Goal: Task Accomplishment & Management: Complete application form

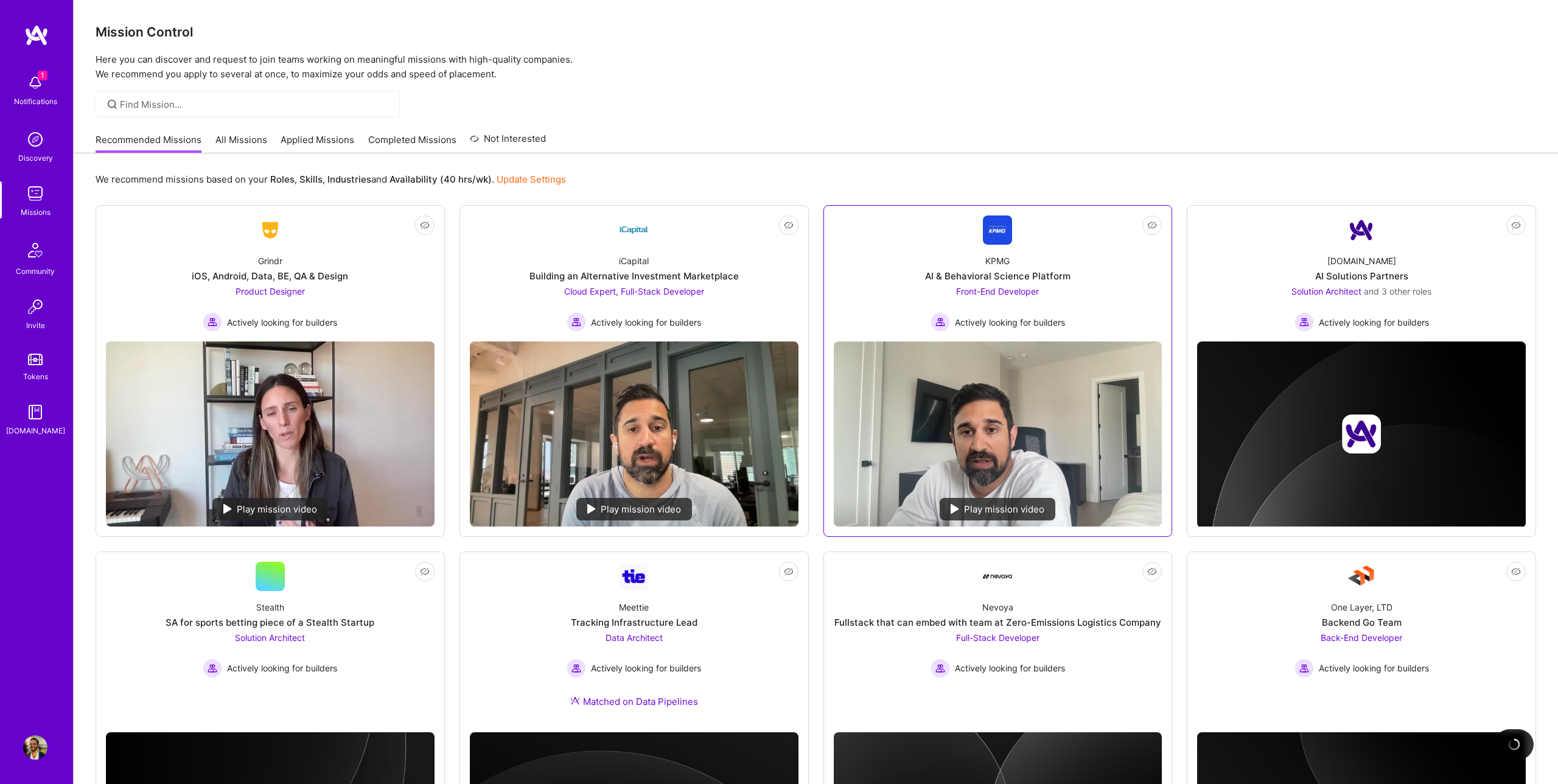
click at [975, 293] on span "Front-End Developer" at bounding box center [997, 291] width 83 height 10
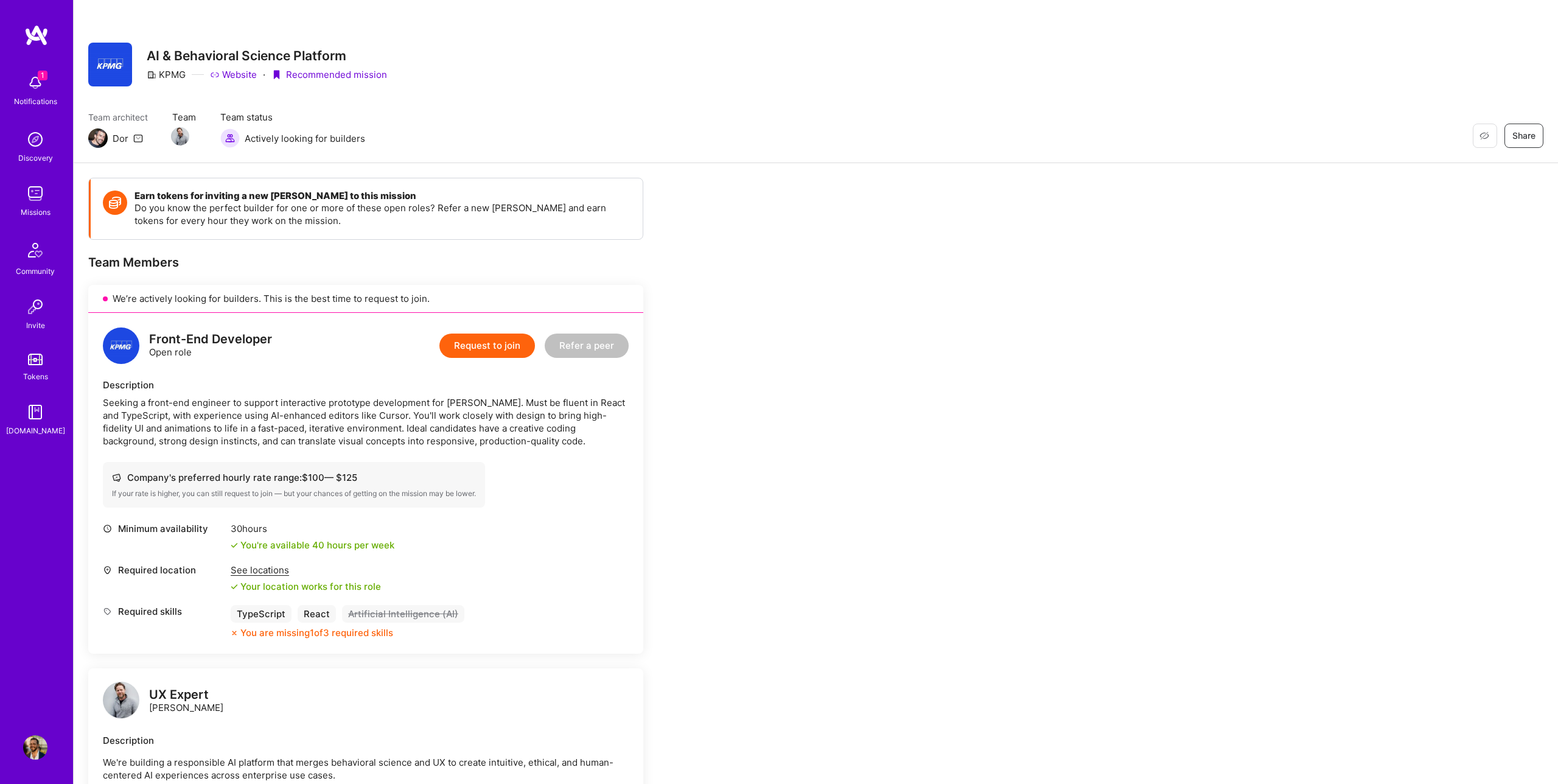
click at [487, 344] on button "Request to join" at bounding box center [487, 345] width 95 height 24
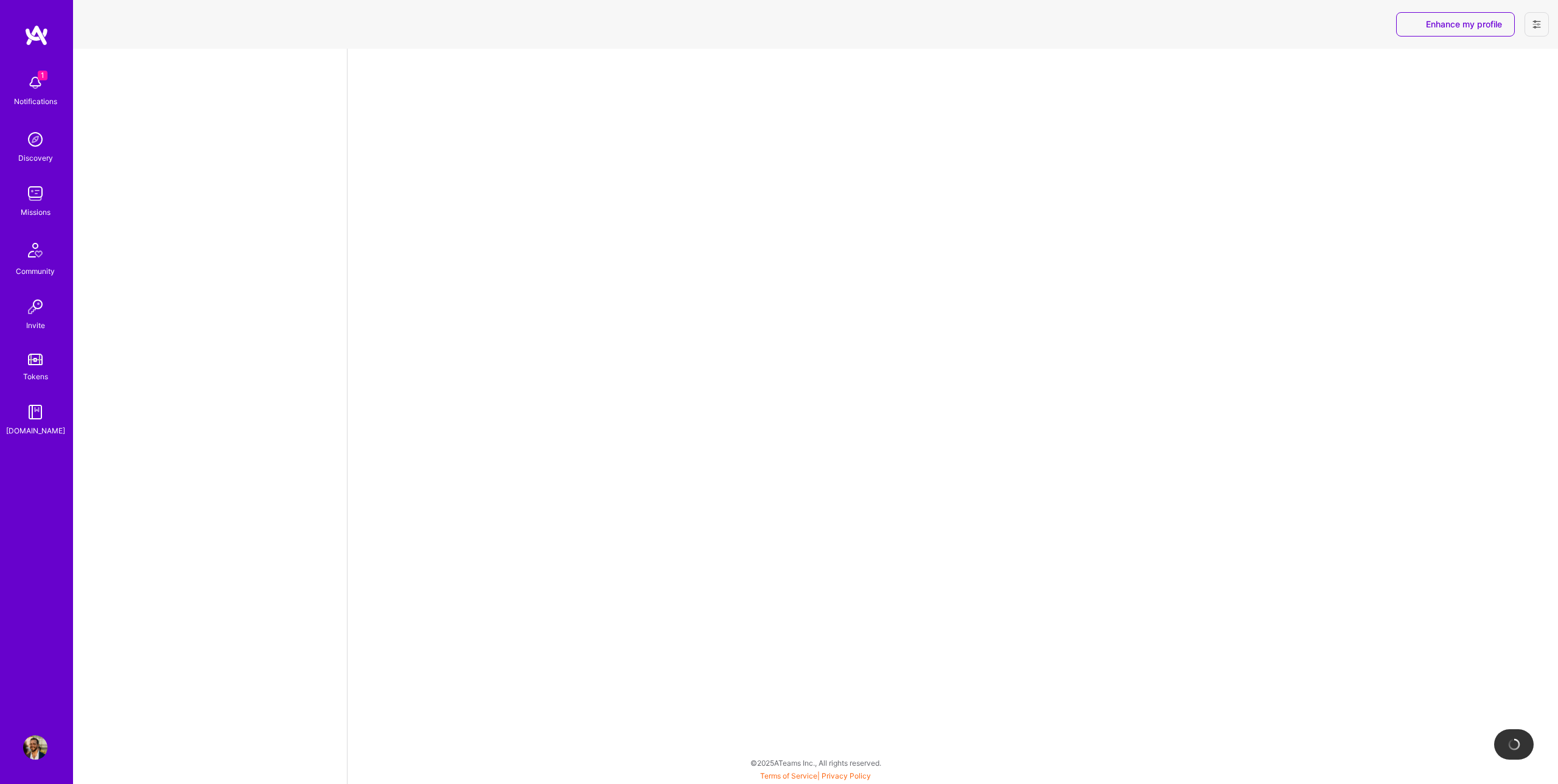
select select "US"
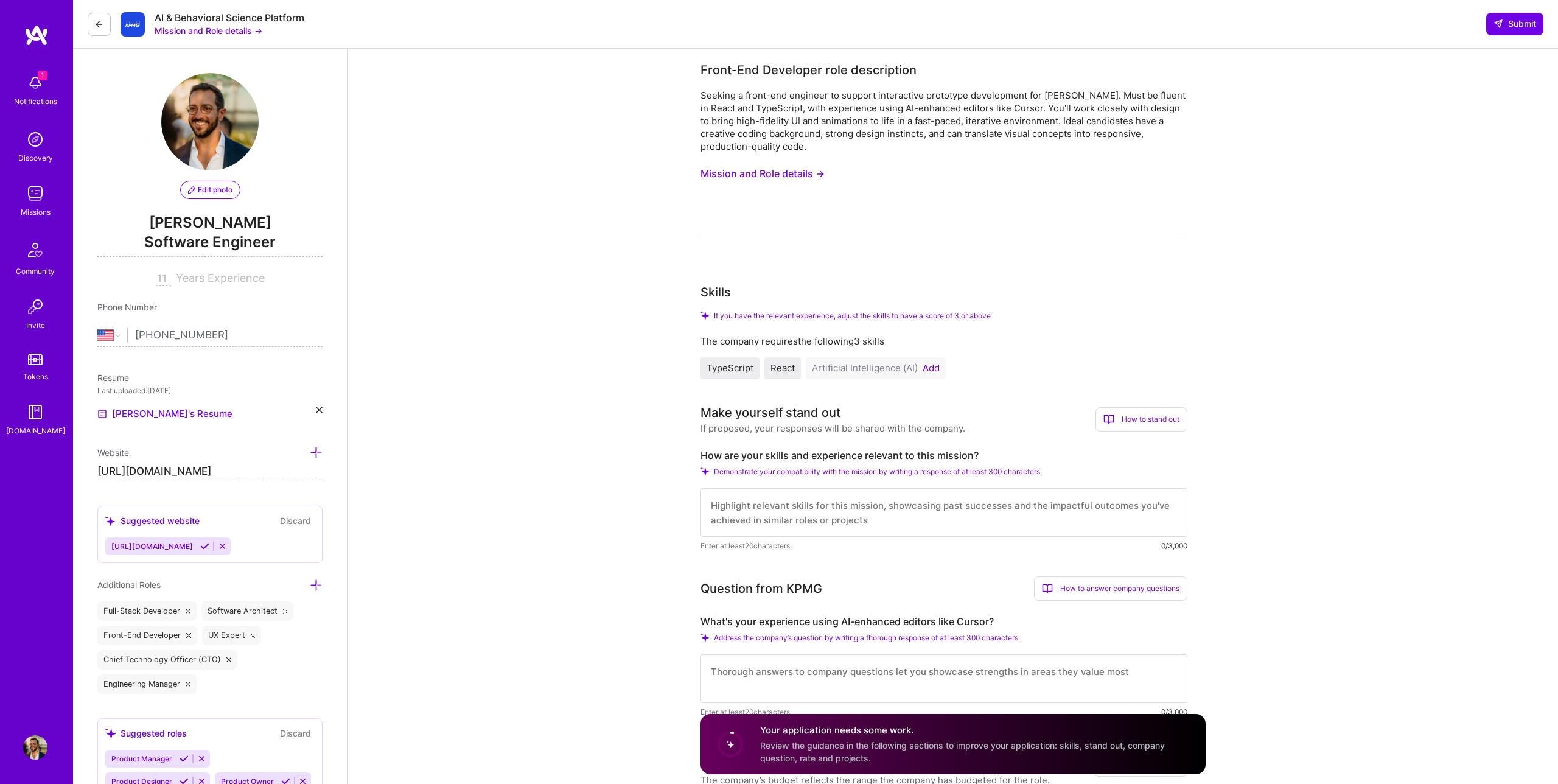
click at [764, 179] on button "Mission and Role details →" at bounding box center [763, 173] width 124 height 23
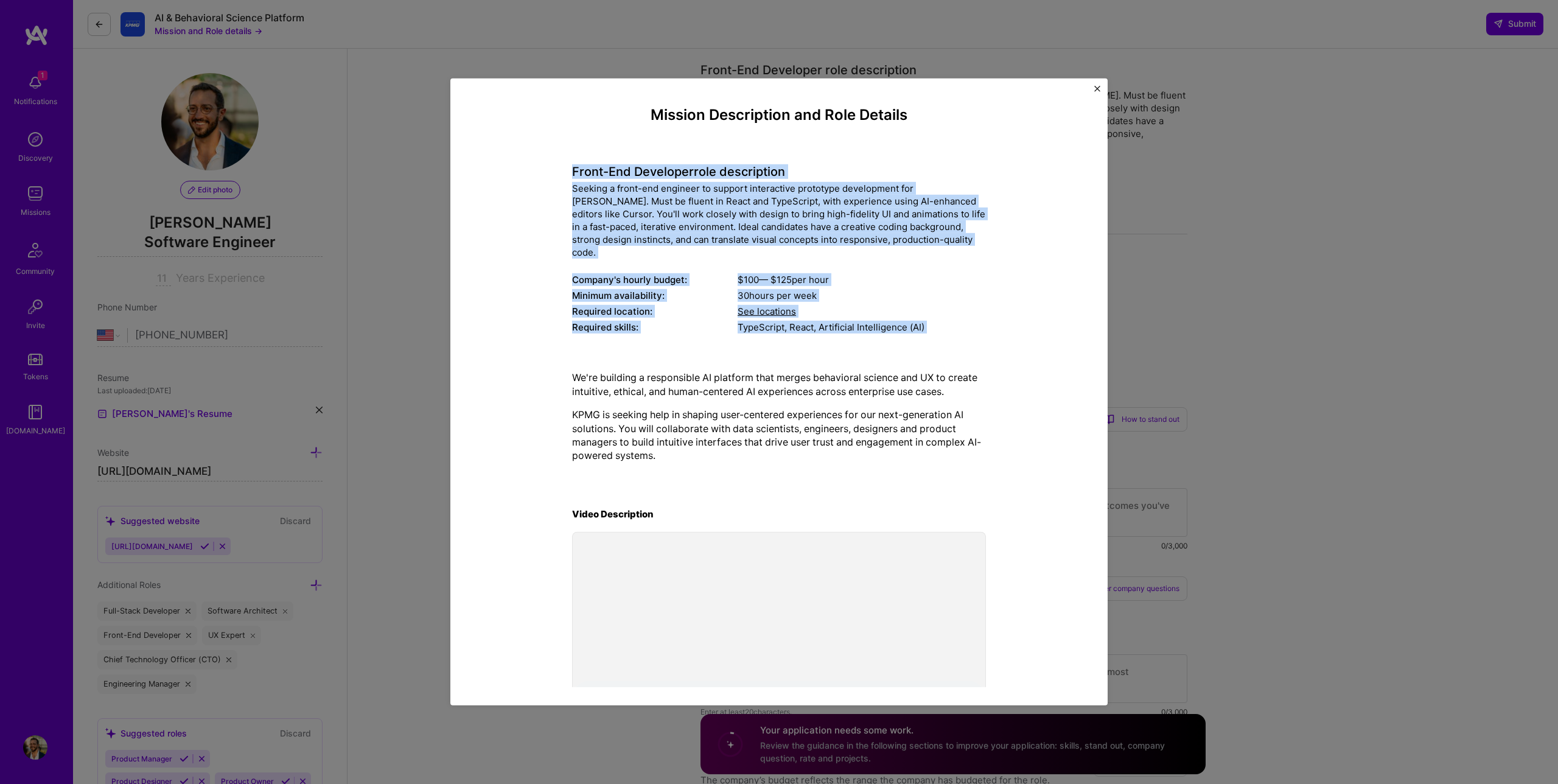
drag, startPoint x: 574, startPoint y: 172, endPoint x: 827, endPoint y: 357, distance: 313.4
click at [827, 357] on div "Mission Description and Role Details Front-End Developer role description Seeki…" at bounding box center [779, 411] width 414 height 610
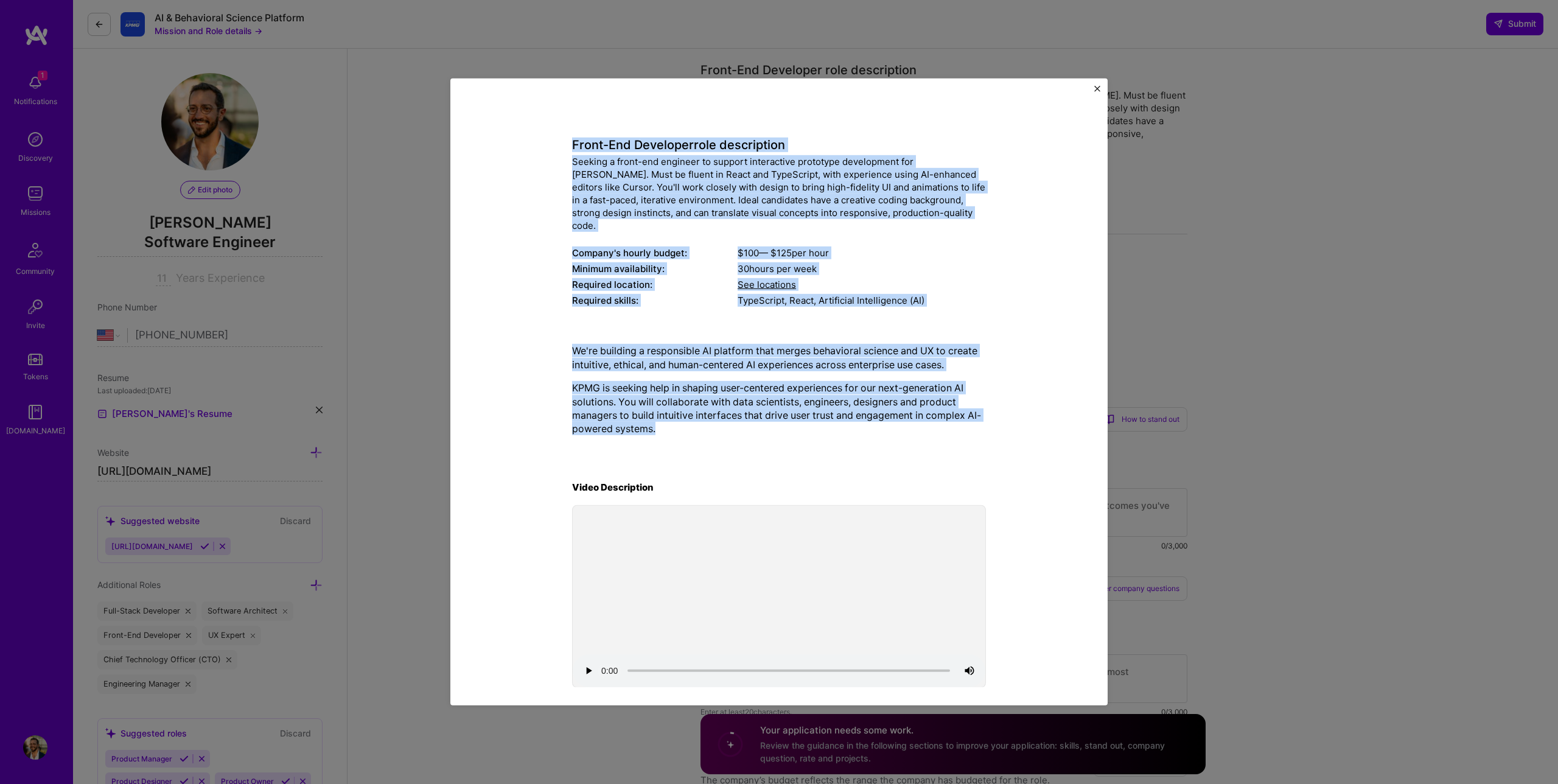
click at [819, 424] on div "We're building a responsible AI platform that merges behavioral science and UX …" at bounding box center [779, 389] width 414 height 110
copy div "Lorem-Ips Dolorsita cons adipiscinge Seddoei t incid-utl etdolore ma aliquae ad…"
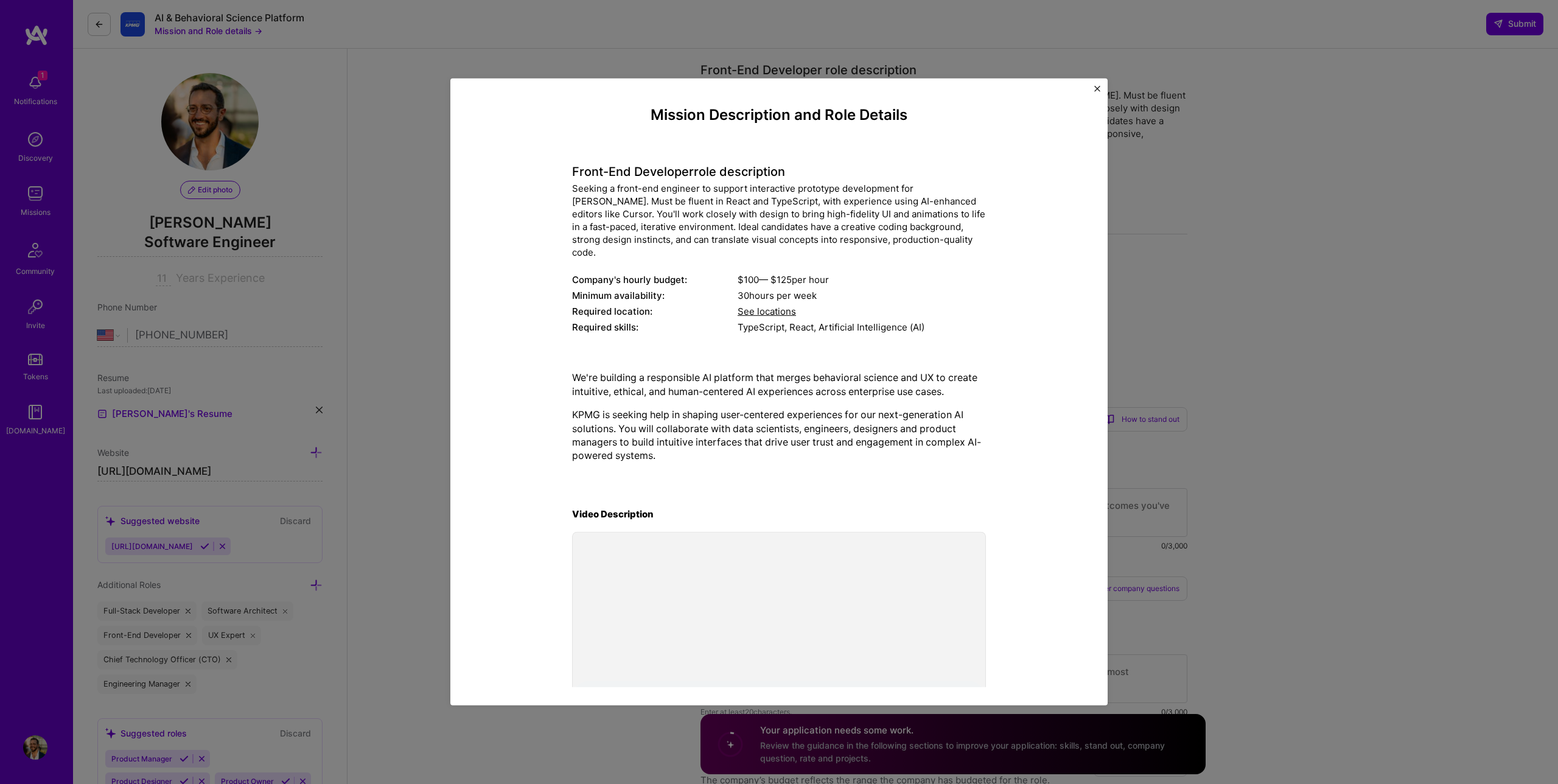
click at [1216, 214] on div "Mission Description and Role Details Front-End Developer role description Seeki…" at bounding box center [779, 392] width 1558 height 784
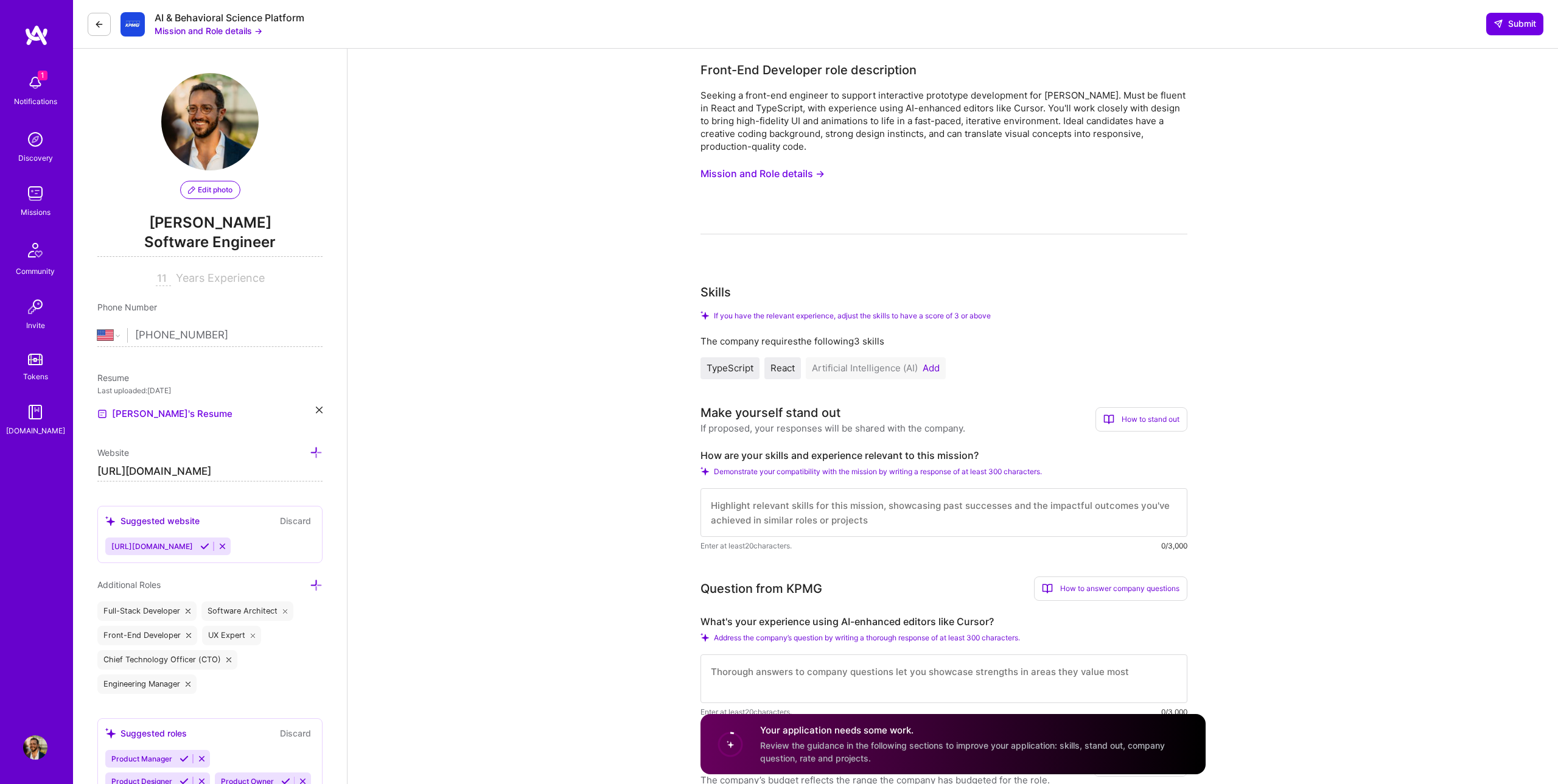
click at [846, 460] on label "How are your skills and experience relevant to this mission?" at bounding box center [944, 455] width 487 height 13
copy label "How are your skills and experience relevant to this mission?"
click at [861, 504] on textarea at bounding box center [944, 512] width 487 height 49
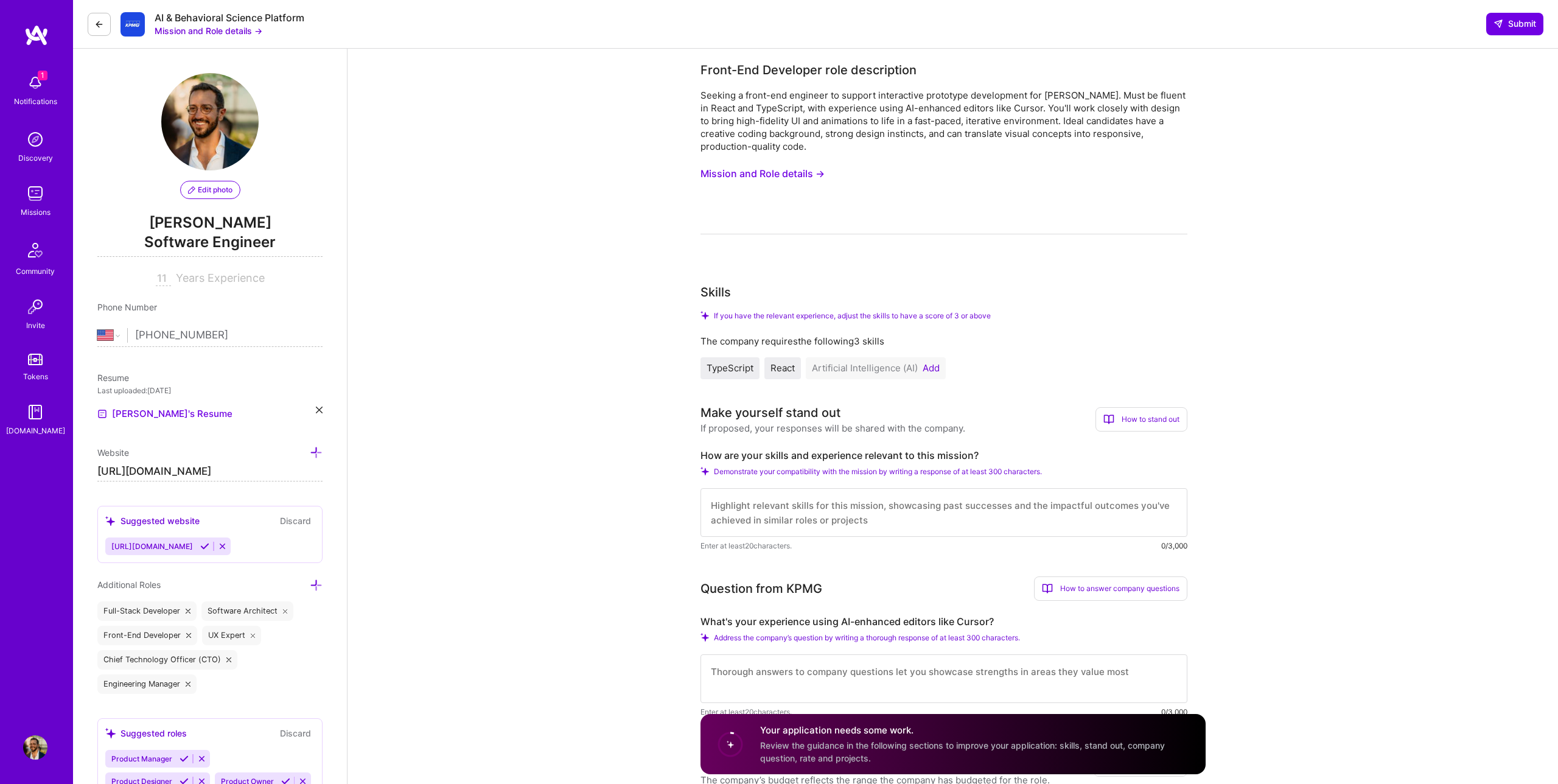
paste textarea "I have extensive experience delivering high-fidelity, production-quality UIs in…"
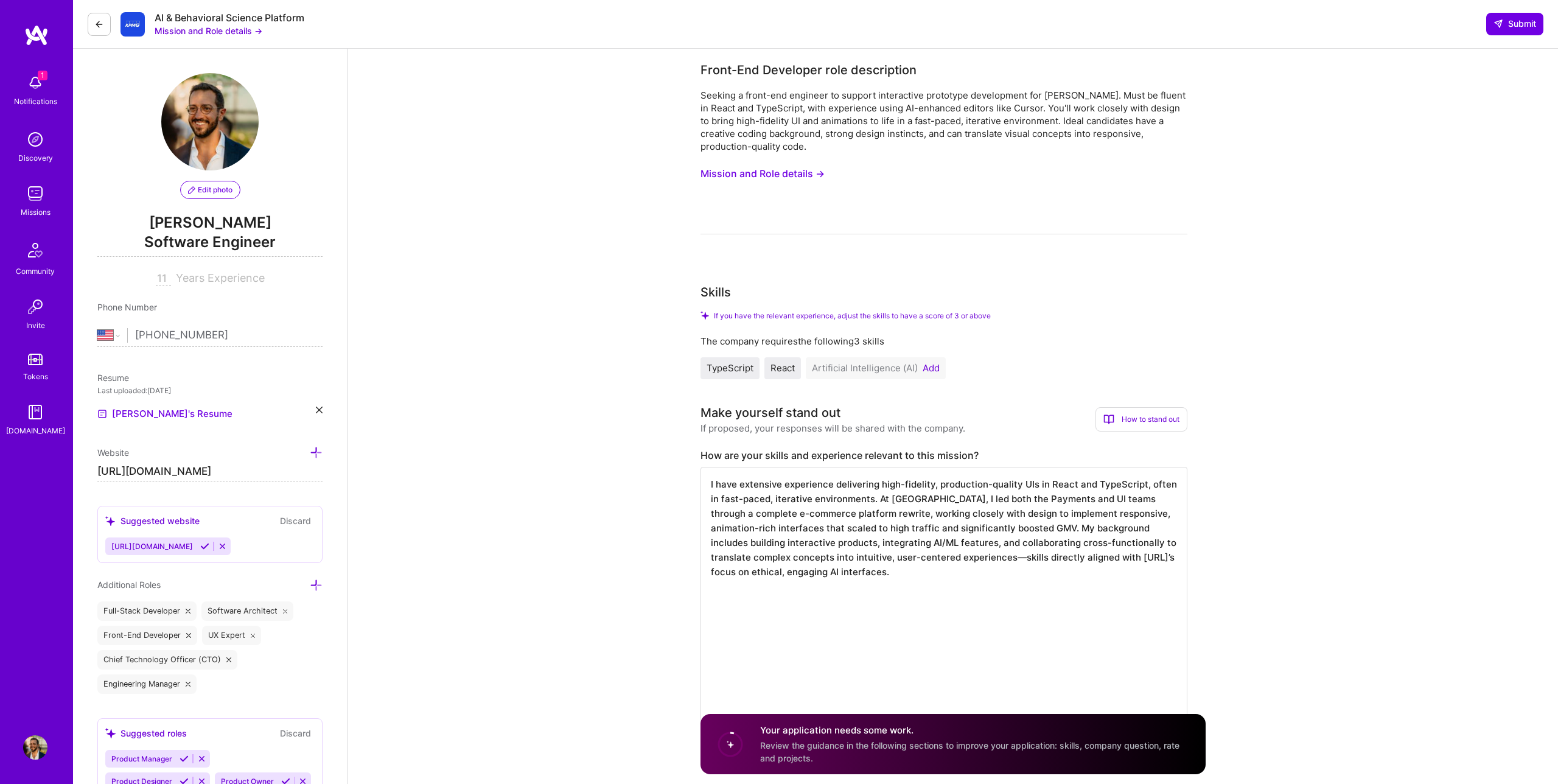
scroll to position [1, 0]
click at [810, 637] on textarea "I have extensive experience delivering high-fidelity, production-quality UIs in…" at bounding box center [944, 607] width 487 height 282
click at [806, 680] on textarea "I have extensive experience delivering high-fidelity, production-quality UIs in…" at bounding box center [944, 607] width 487 height 282
click at [809, 694] on textarea "I have extensive experience delivering high-fidelity, production-quality UIs in…" at bounding box center [944, 607] width 487 height 282
drag, startPoint x: 803, startPoint y: 706, endPoint x: 735, endPoint y: 586, distance: 137.9
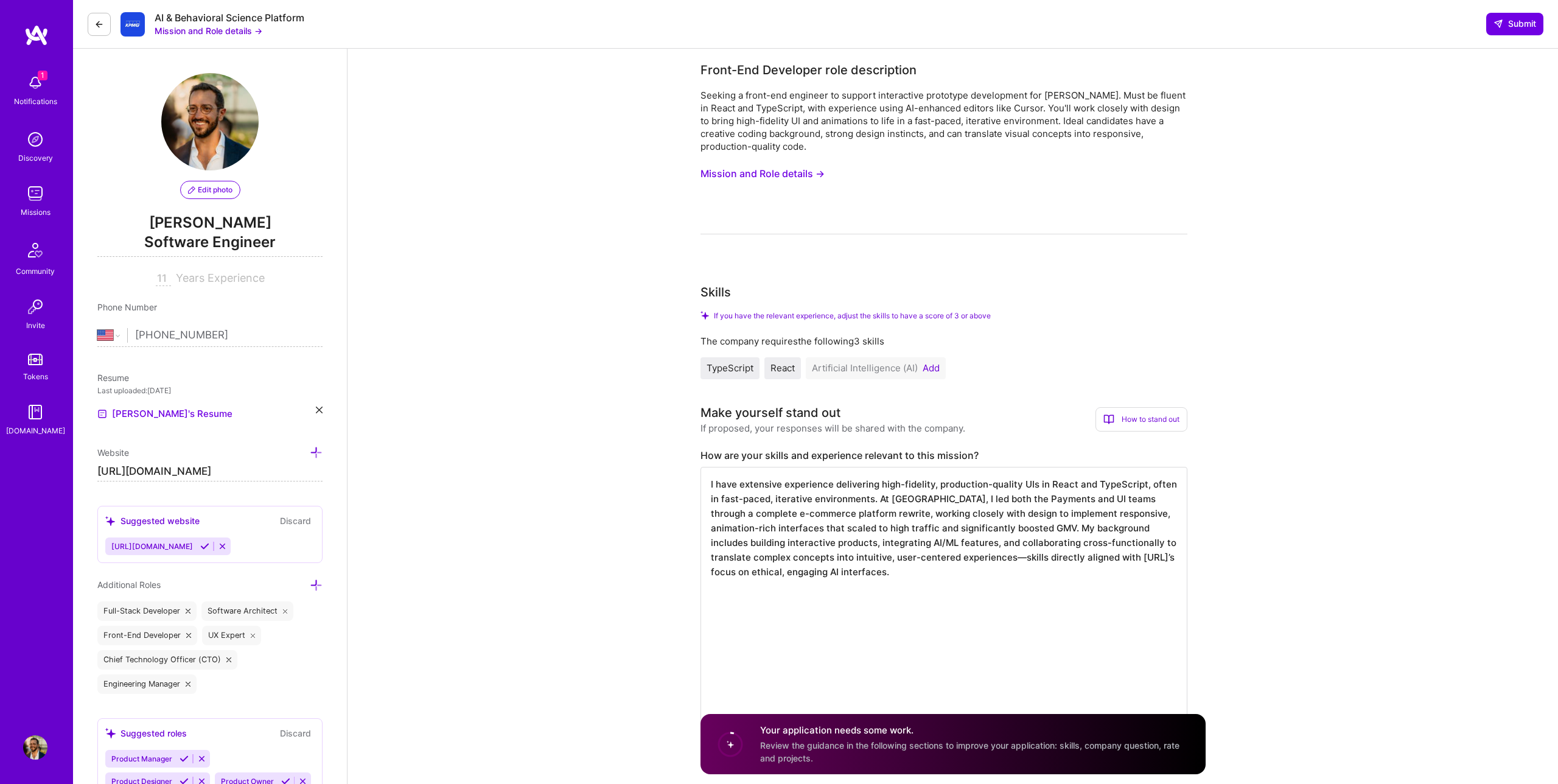
click at [735, 586] on textarea "I have extensive experience delivering high-fidelity, production-quality UIs in…" at bounding box center [944, 607] width 487 height 282
drag, startPoint x: 788, startPoint y: 600, endPoint x: 726, endPoint y: 582, distance: 64.6
click at [724, 582] on textarea "I have extensive experience delivering high-fidelity, production-quality UIs in…" at bounding box center [944, 549] width 487 height 166
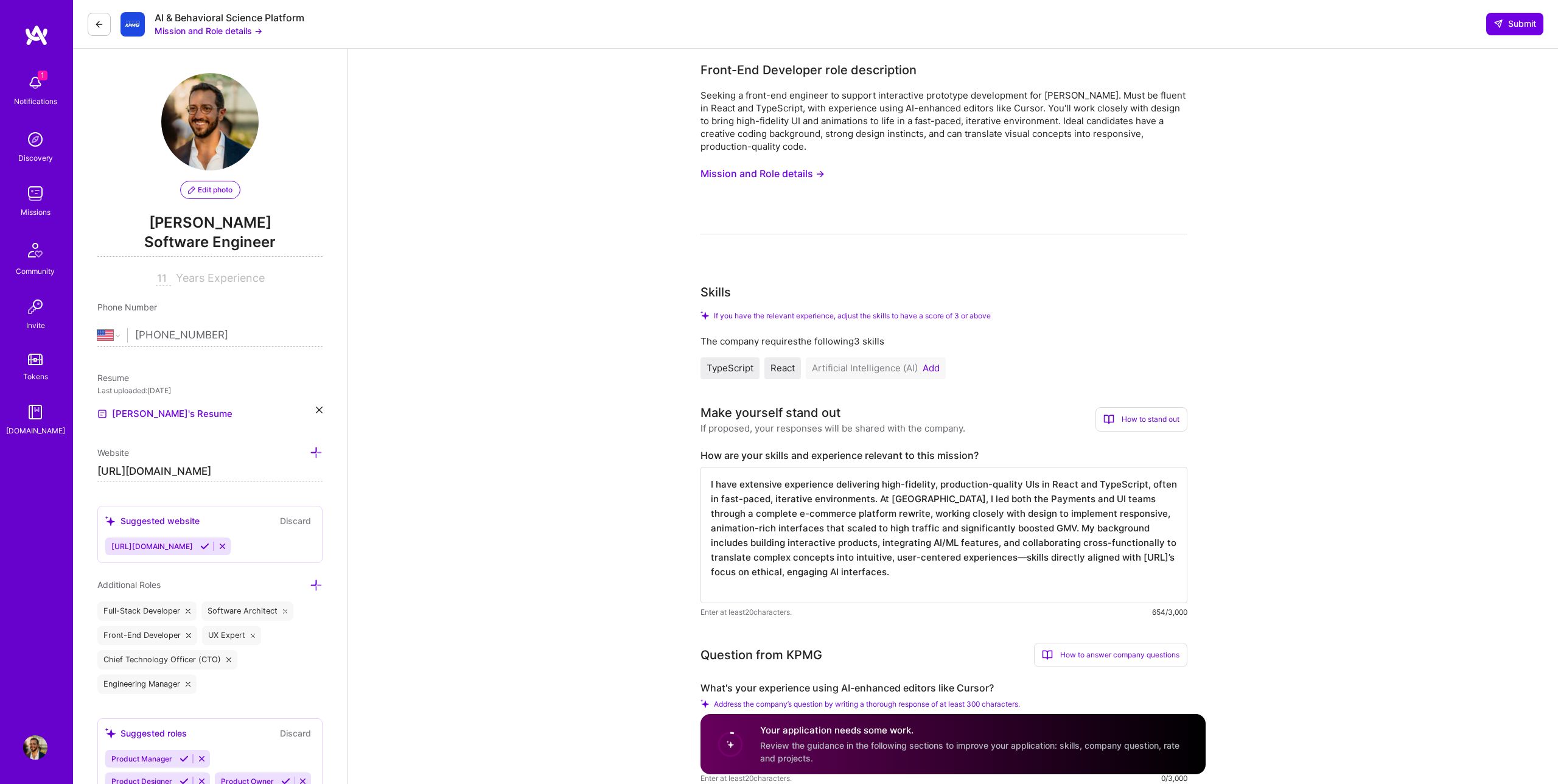
drag, startPoint x: 874, startPoint y: 569, endPoint x: 931, endPoint y: 557, distance: 58.2
click at [931, 557] on textarea "I have extensive experience delivering high-fidelity, production-quality UIs in…" at bounding box center [944, 535] width 487 height 137
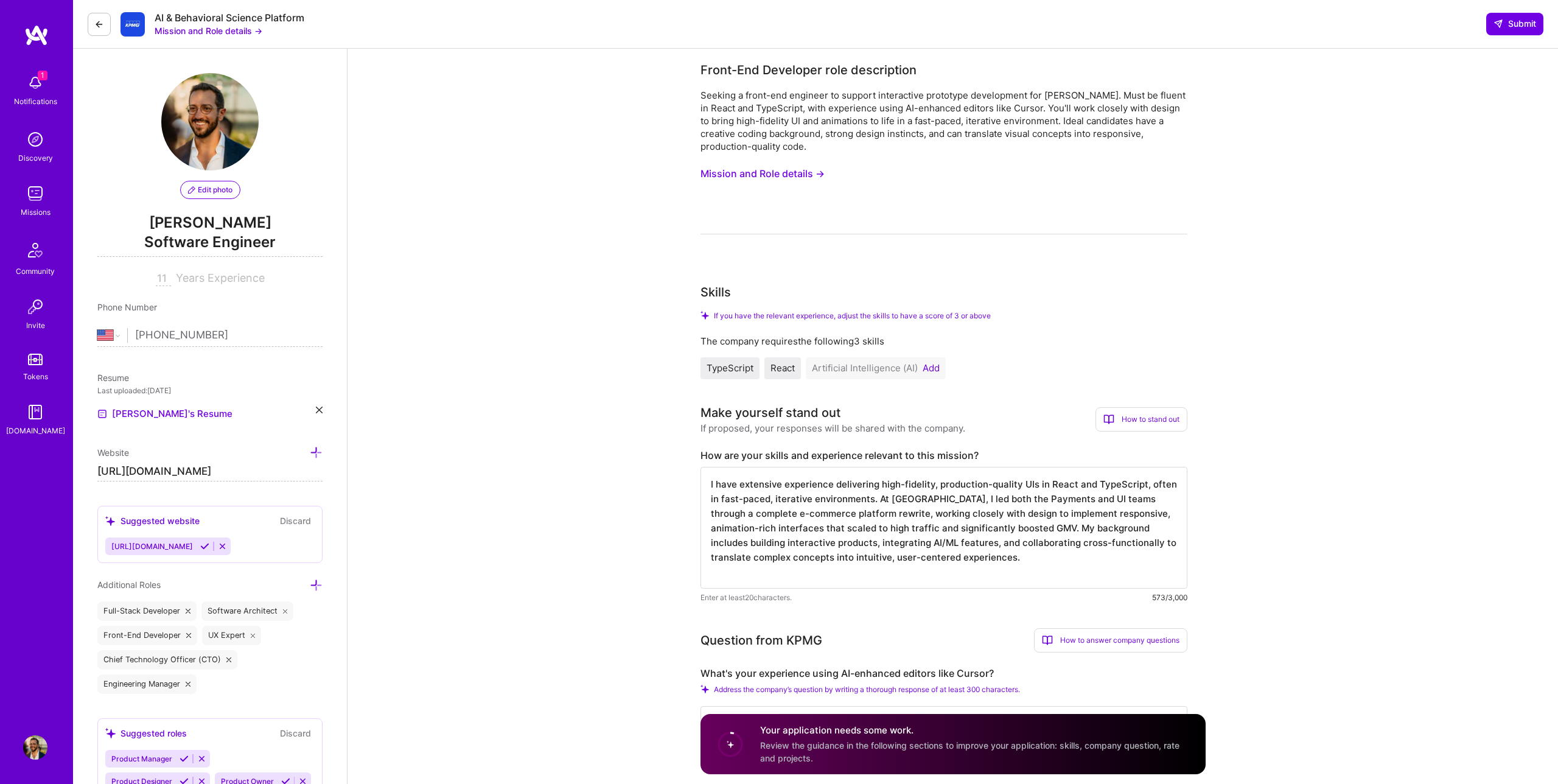
click at [922, 530] on textarea "I have extensive experience delivering high-fidelity, production-quality UIs in…" at bounding box center [944, 527] width 487 height 121
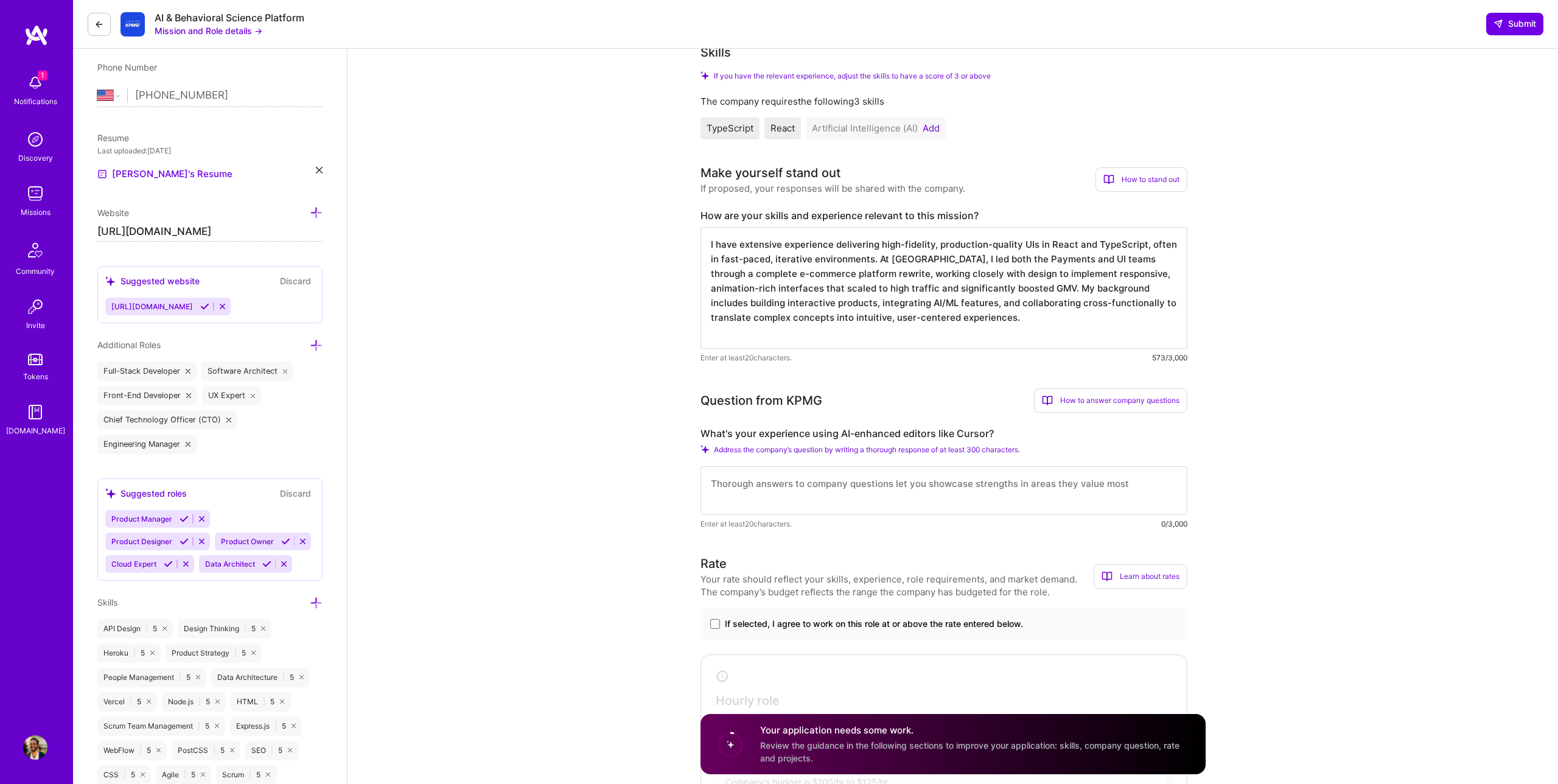
scroll to position [239, 0]
type textarea "I have extensive experience delivering high-fidelity, production-quality UIs in…"
click at [889, 487] on textarea at bounding box center [944, 491] width 487 height 49
click at [899, 433] on label "What's your experience using AI-enhanced editors like Cursor?" at bounding box center [944, 435] width 487 height 13
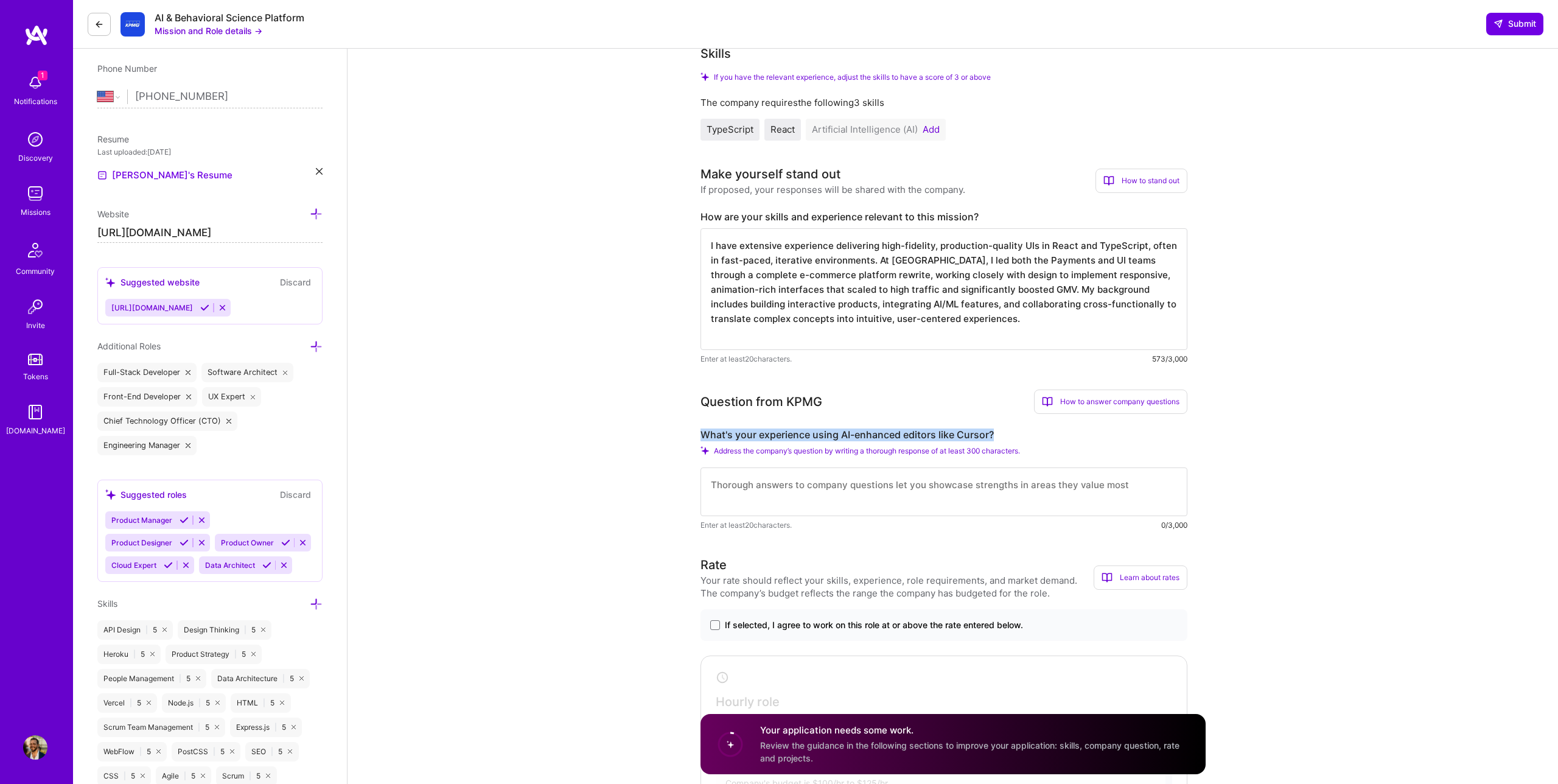
click at [899, 433] on label "What's your experience using AI-enhanced editors like Cursor?" at bounding box center [944, 435] width 487 height 13
copy label "What's your experience using AI-enhanced editors like Cursor?"
click at [839, 483] on textarea at bounding box center [944, 491] width 487 height 49
paste textarea "I haven’t used Cursor extensively yet, but I’ve been using GitHub Copilot for a…"
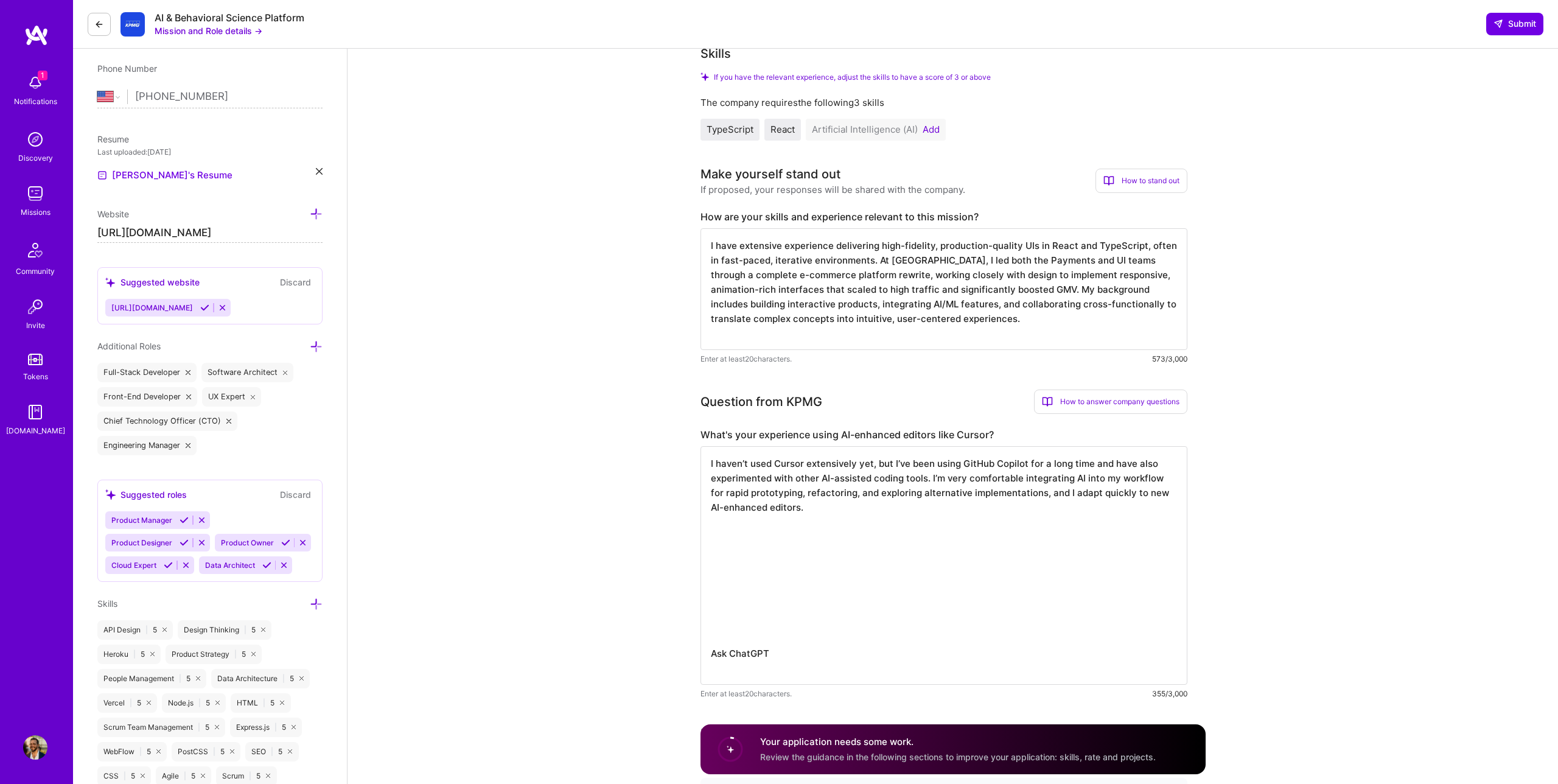
scroll to position [0, 0]
drag, startPoint x: 723, startPoint y: 674, endPoint x: 706, endPoint y: 522, distance: 152.9
click at [706, 522] on textarea "I haven’t used Cursor extensively yet, but I’ve been using GitHub Copilot for a…" at bounding box center [944, 565] width 487 height 239
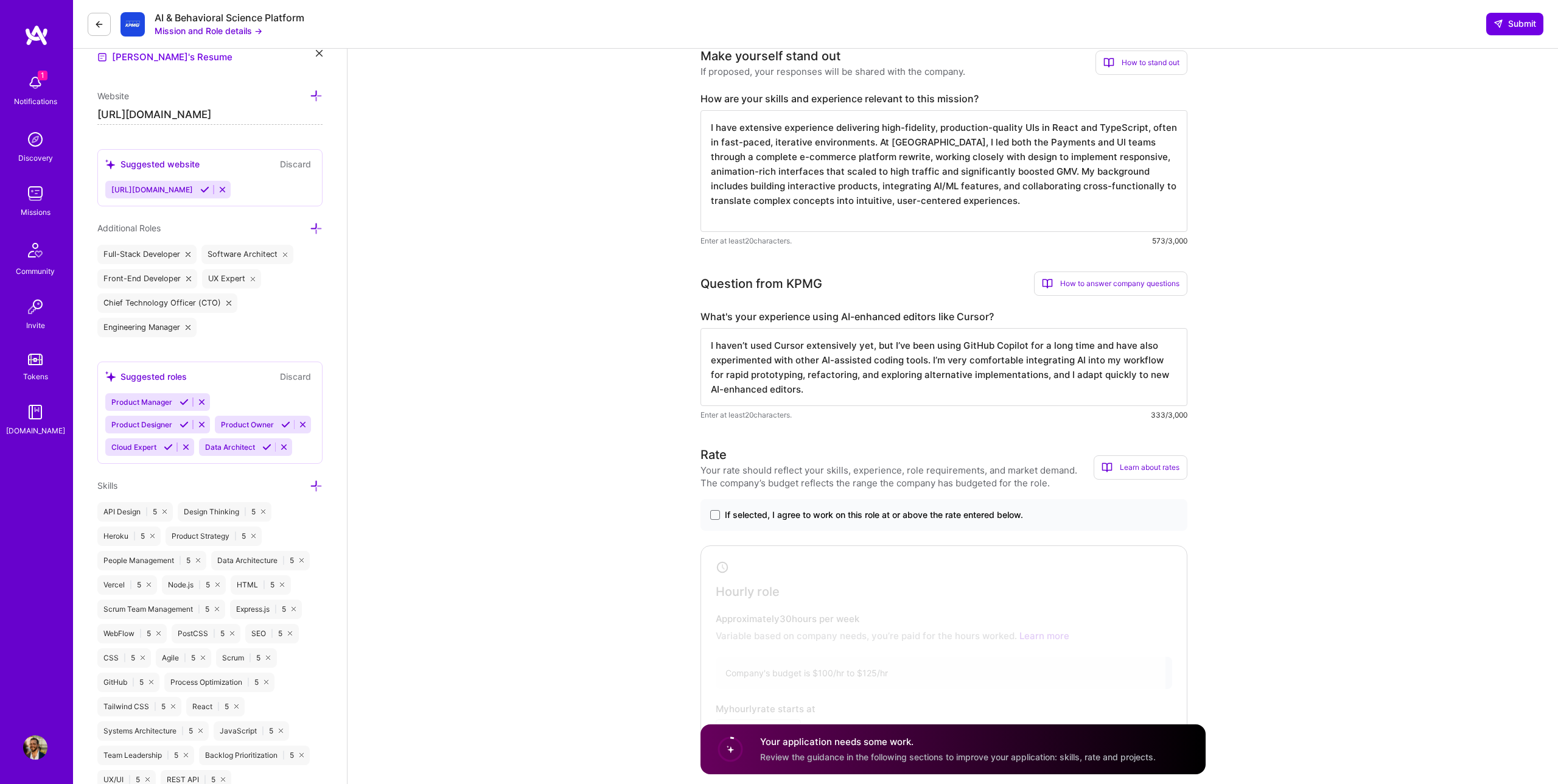
scroll to position [370, 0]
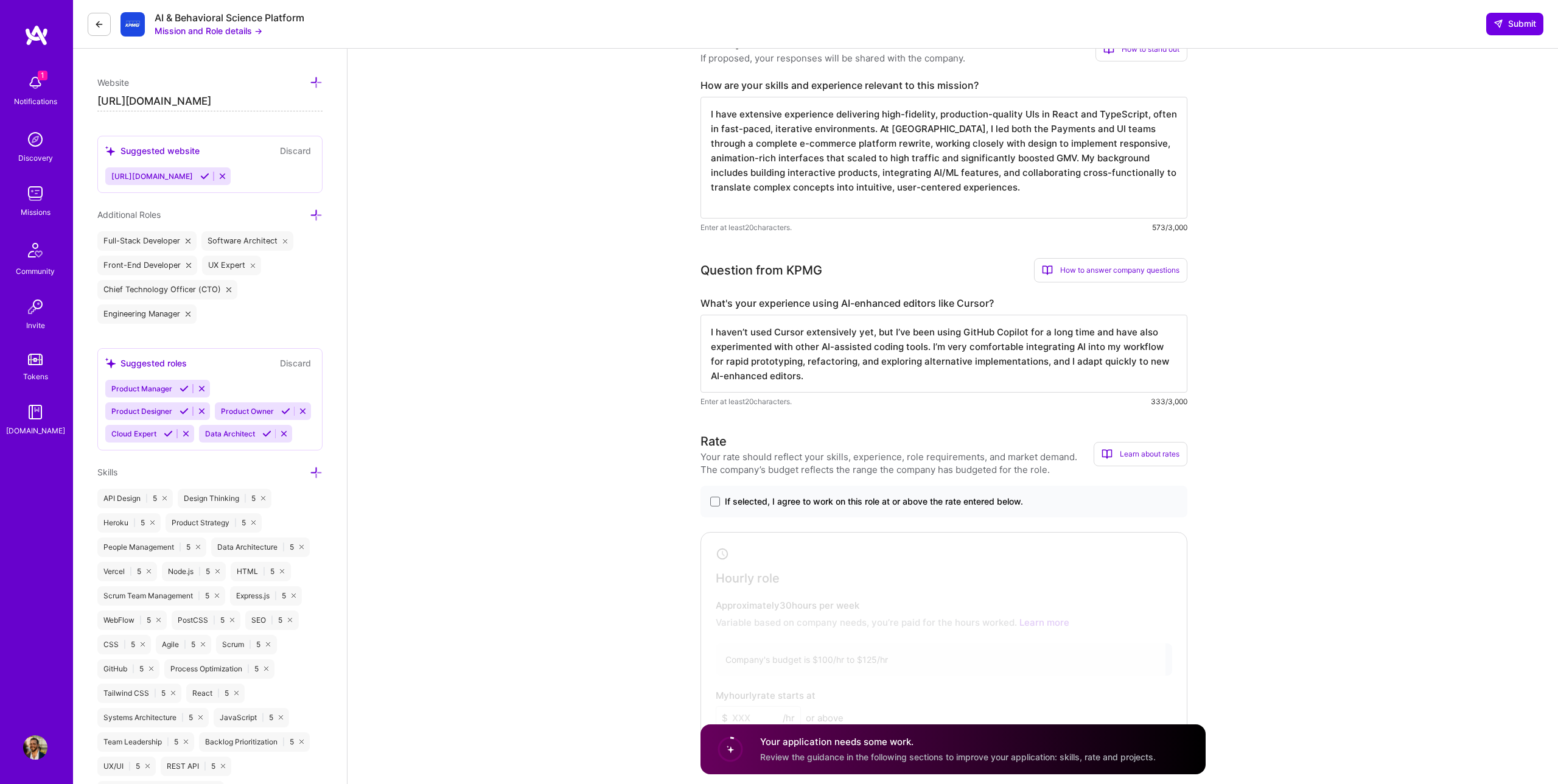
type textarea "I haven’t used Cursor extensively yet, but I’ve been using GitHub Copilot for a…"
click at [723, 500] on label "If selected, I agree to work on this role at or above the rate entered below." at bounding box center [944, 502] width 467 height 12
click at [0, 0] on input "If selected, I agree to work on this role at or above the rate entered below." at bounding box center [0, 0] width 0 height 0
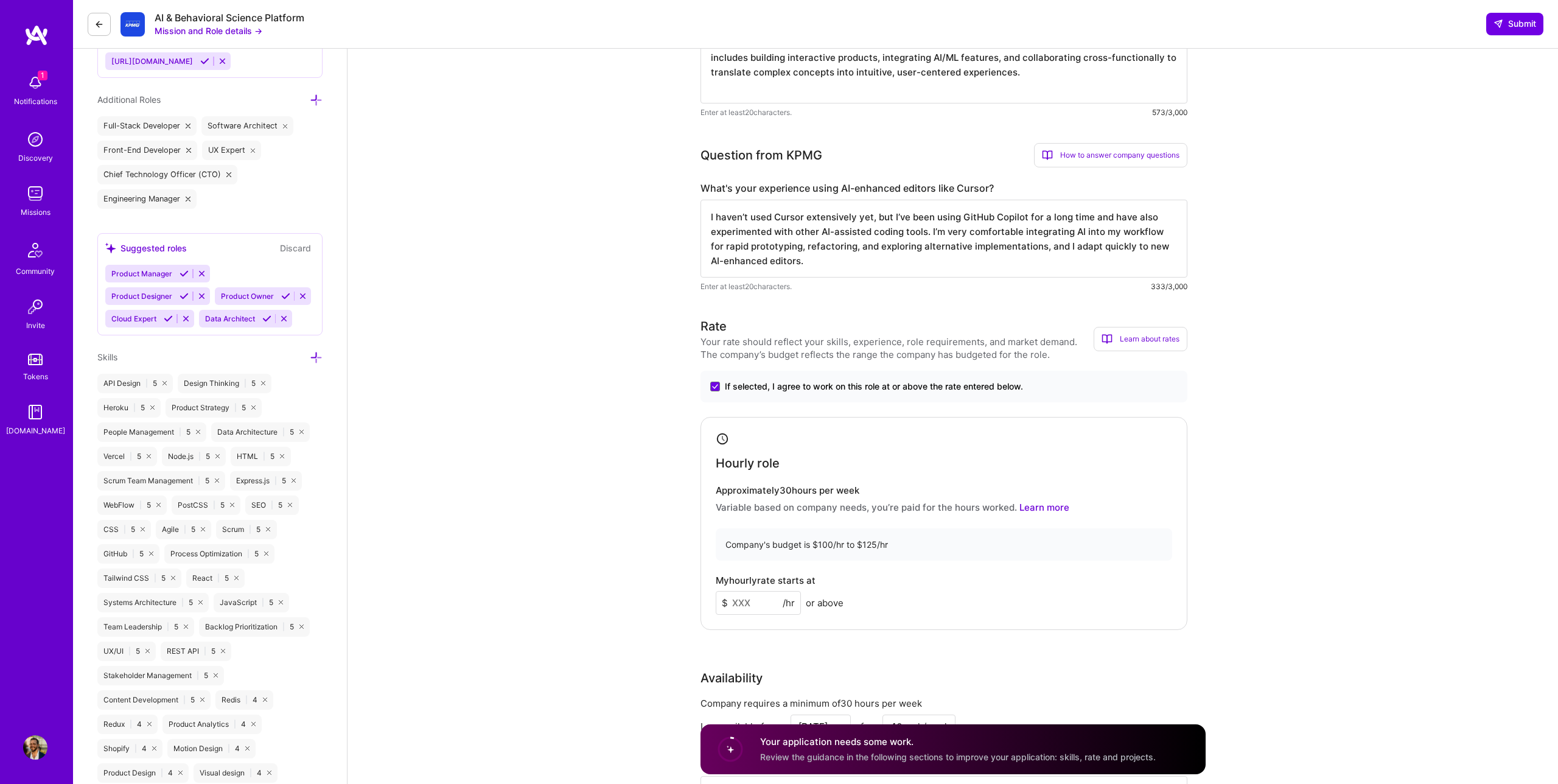
scroll to position [487, 0]
click at [761, 600] on input at bounding box center [758, 601] width 85 height 23
click at [848, 560] on div "Hourly role Approximately 30 hours per week Variable based on company needs, yo…" at bounding box center [944, 521] width 487 height 213
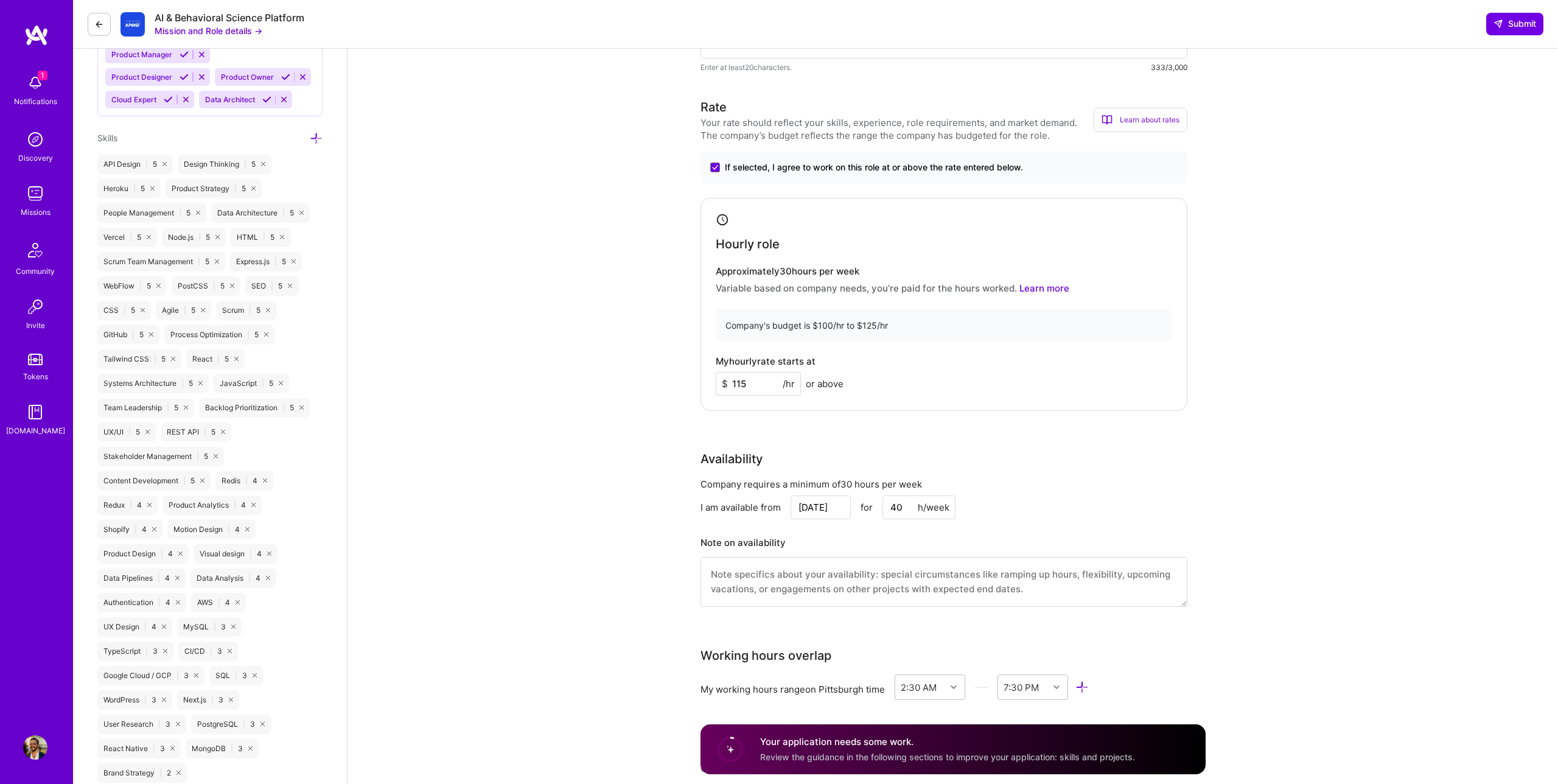
scroll to position [714, 0]
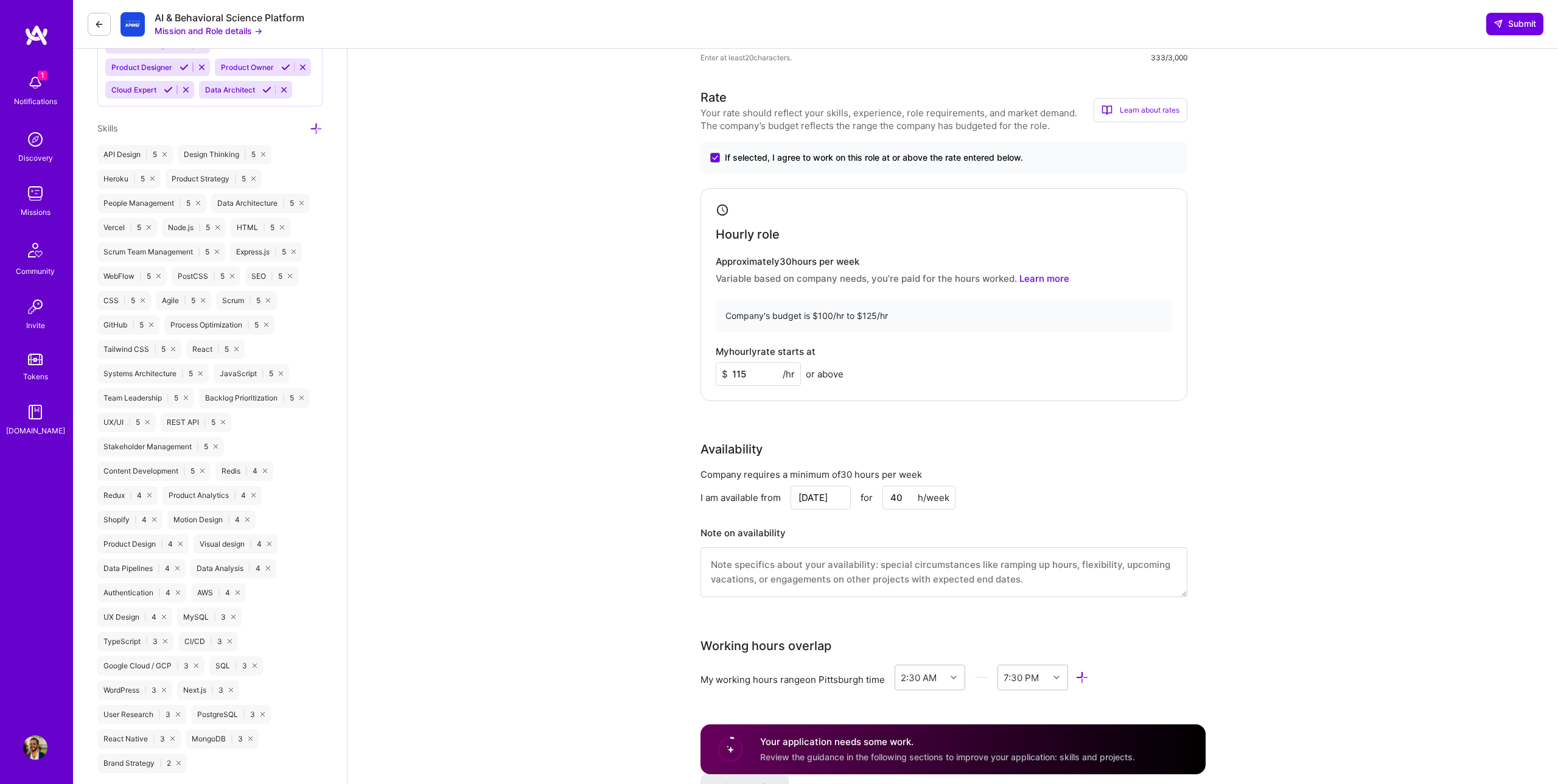
drag, startPoint x: 752, startPoint y: 375, endPoint x: 739, endPoint y: 373, distance: 13.2
click at [739, 373] on input "115" at bounding box center [758, 374] width 85 height 23
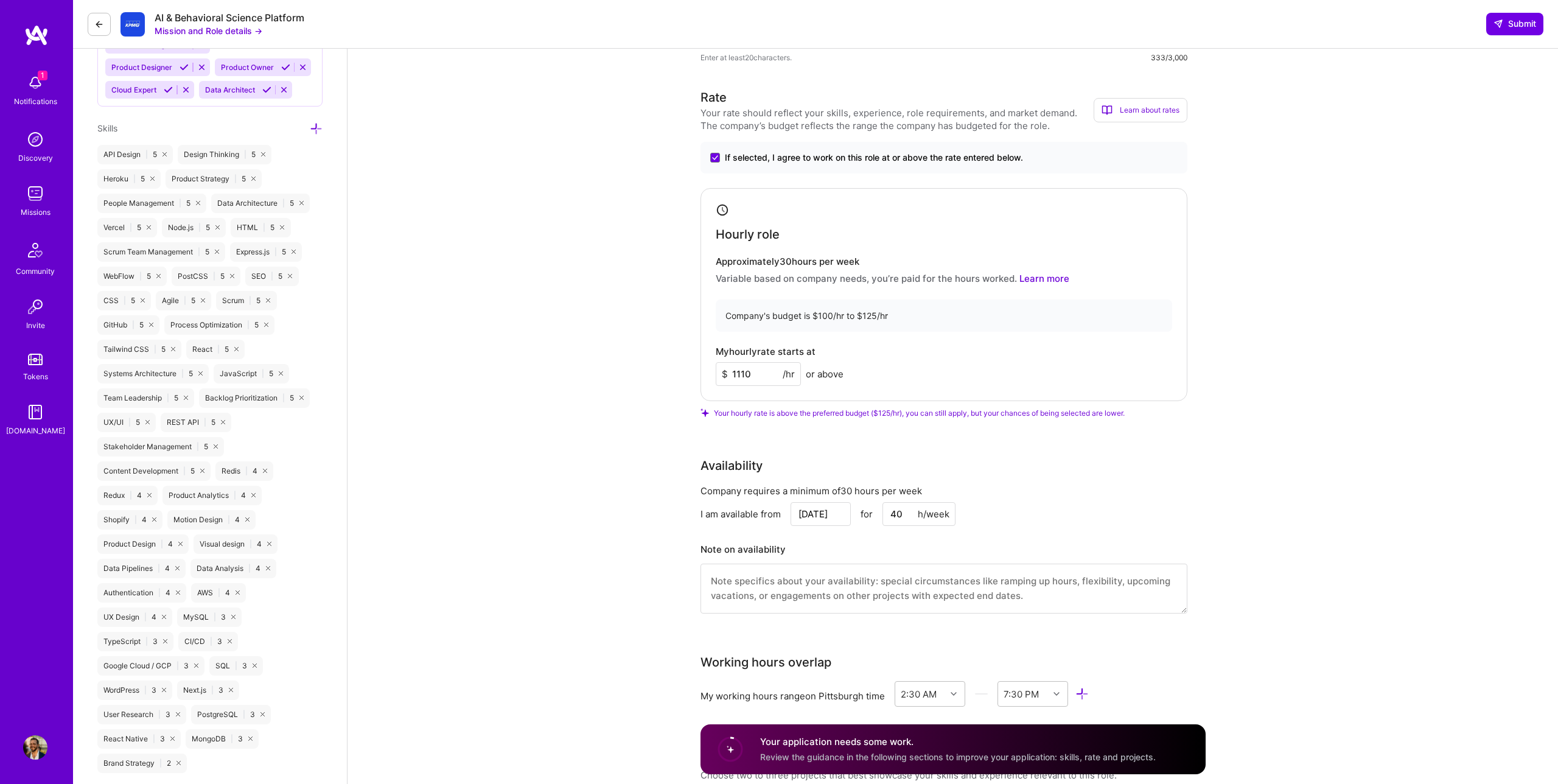
click at [805, 411] on span "Your hourly rate is above the preferred budget ($125/hr), you can still apply, …" at bounding box center [919, 413] width 411 height 9
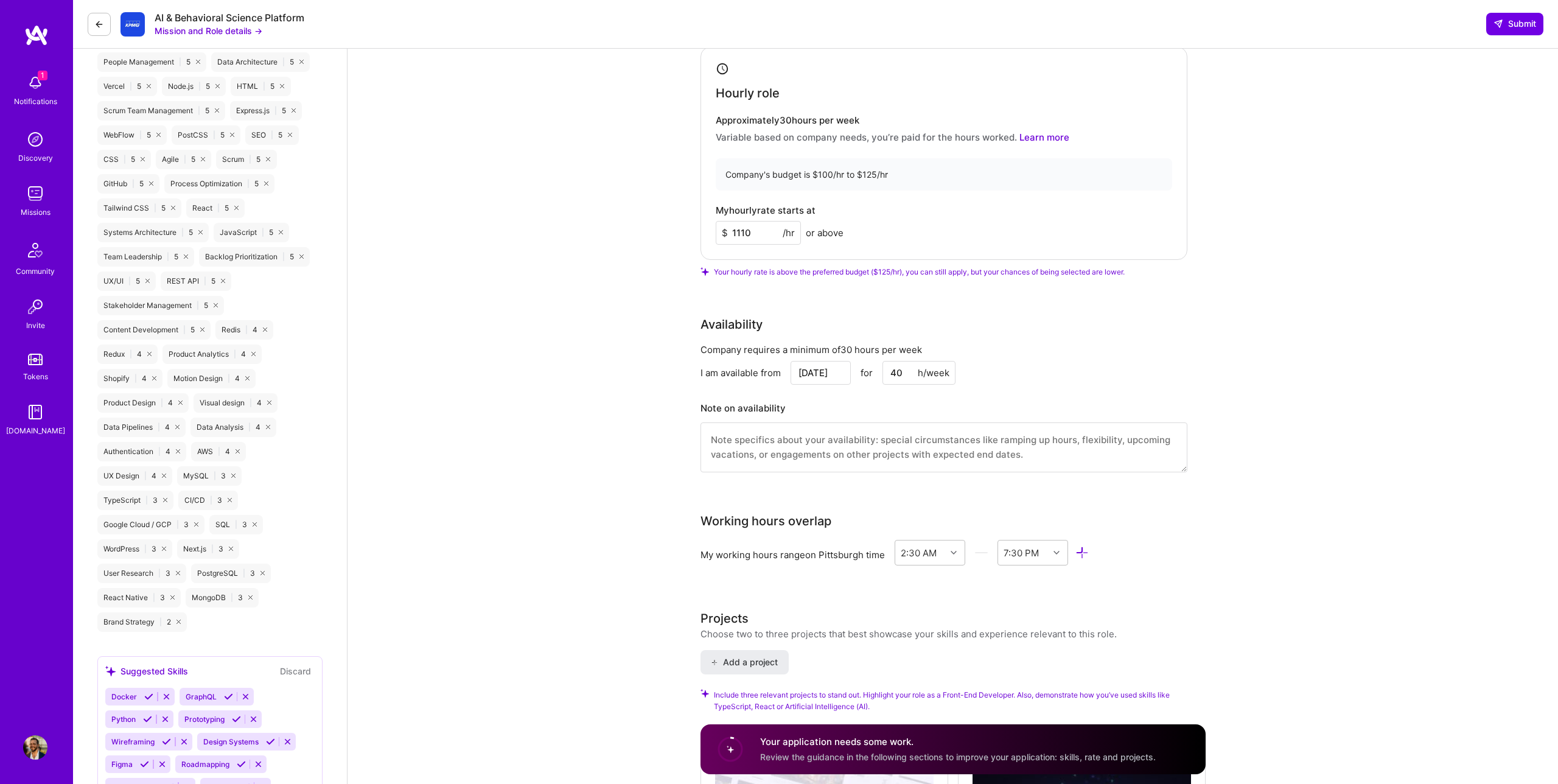
scroll to position [855, 0]
click at [742, 238] on input "1110" at bounding box center [758, 233] width 85 height 23
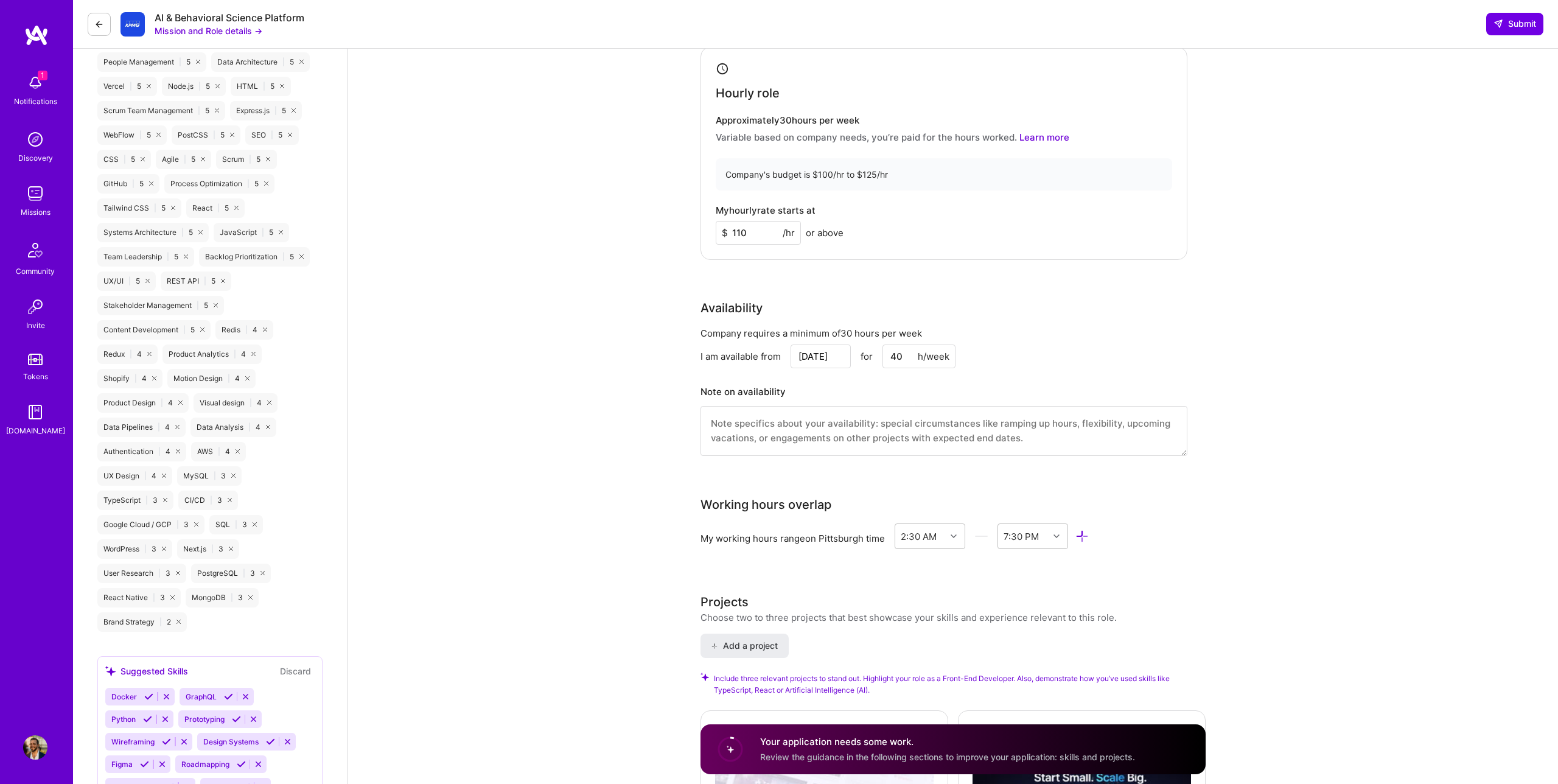
type input "110"
click at [793, 291] on div "Rate Your rate should reflect your skills, experience, role requirements, and m…" at bounding box center [953, 208] width 505 height 524
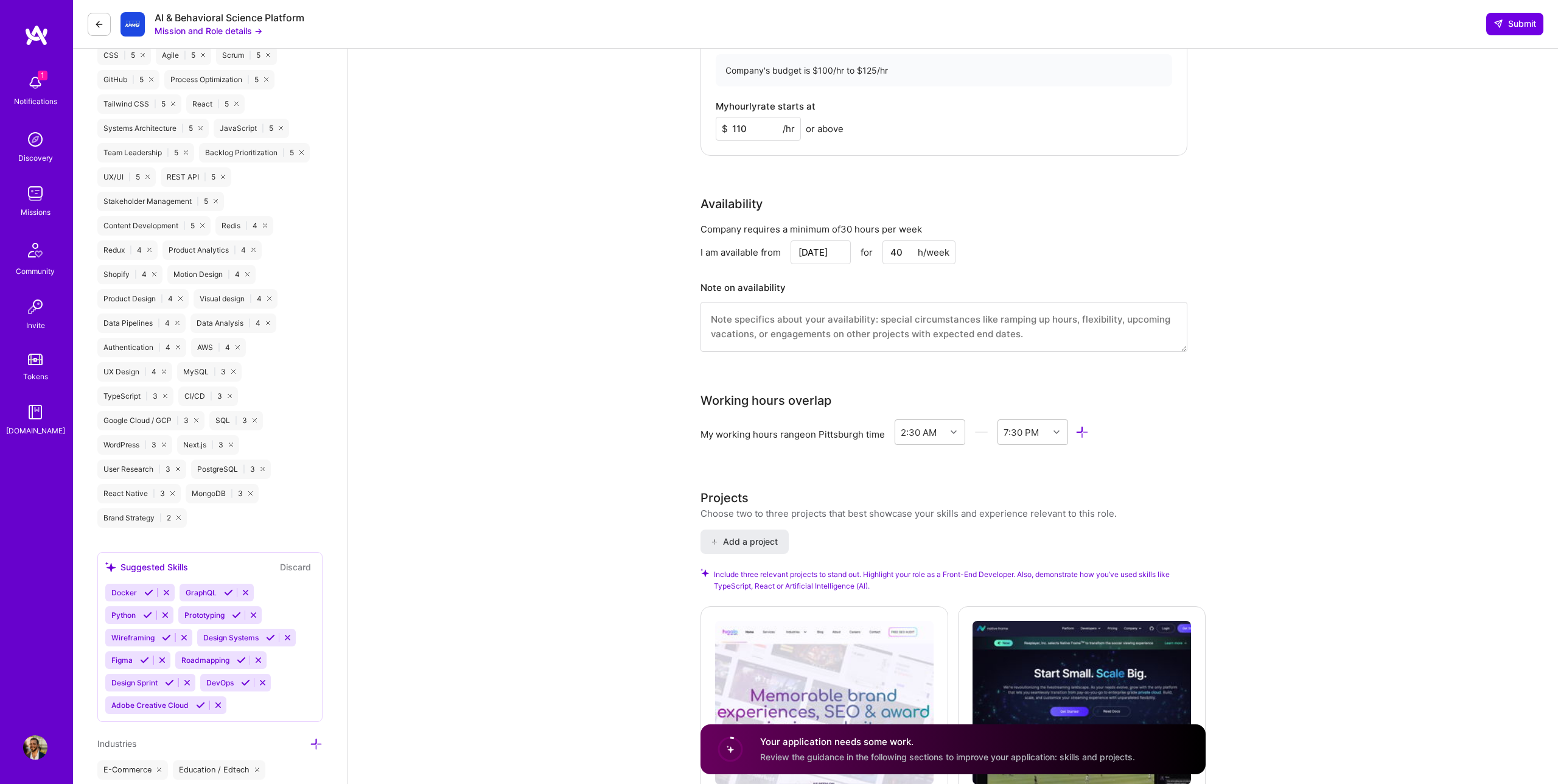
scroll to position [960, 0]
click at [823, 245] on input "[DATE]" at bounding box center [820, 251] width 60 height 23
click at [778, 154] on div "13" at bounding box center [777, 156] width 17 height 17
type input "[DATE]"
click at [841, 275] on div "Company requires a minimum of 30 hours per week I am available from [DATE] for …" at bounding box center [944, 293] width 487 height 144
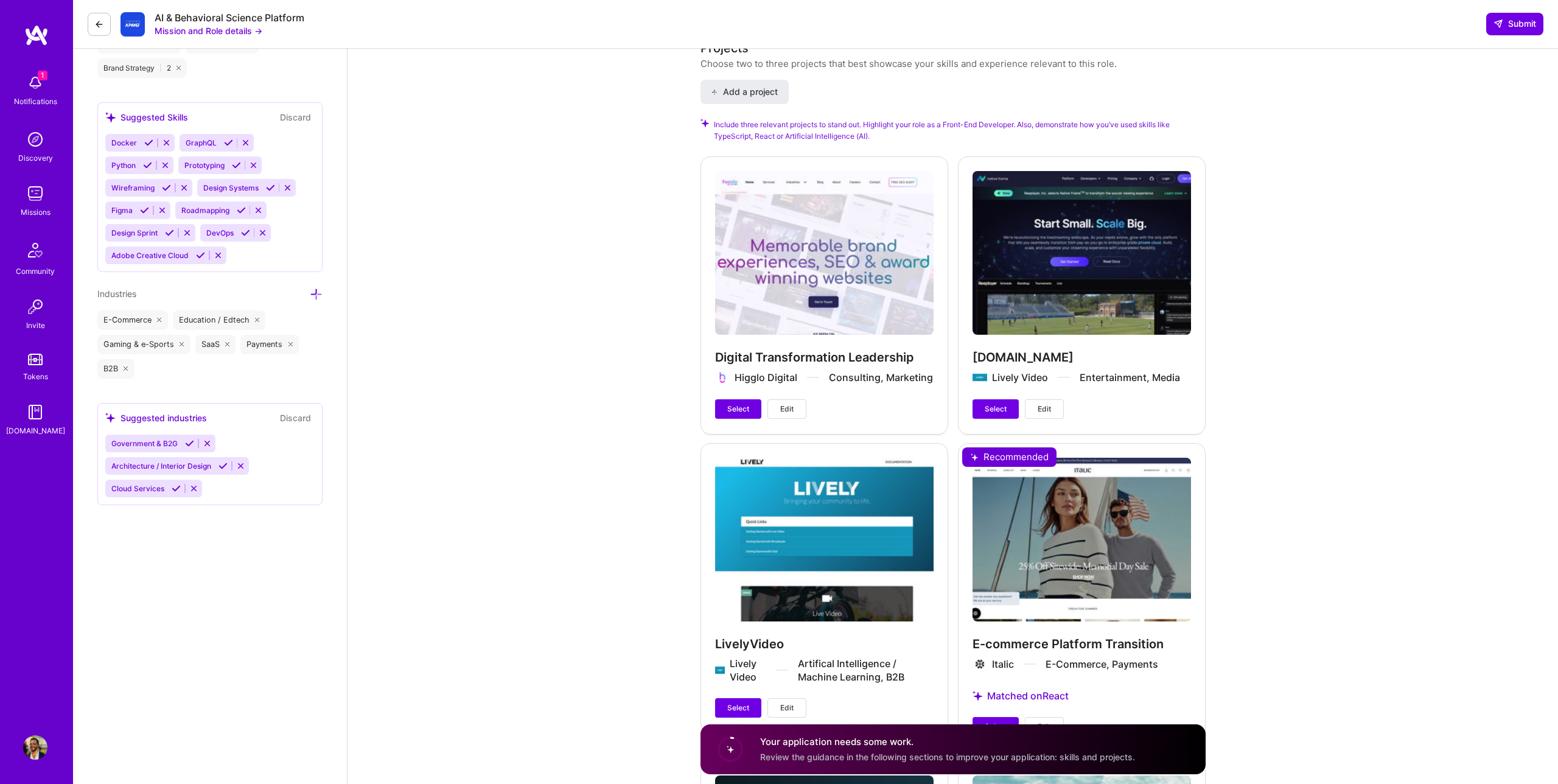
scroll to position [1408, 0]
click at [999, 412] on span "Select" at bounding box center [996, 409] width 22 height 11
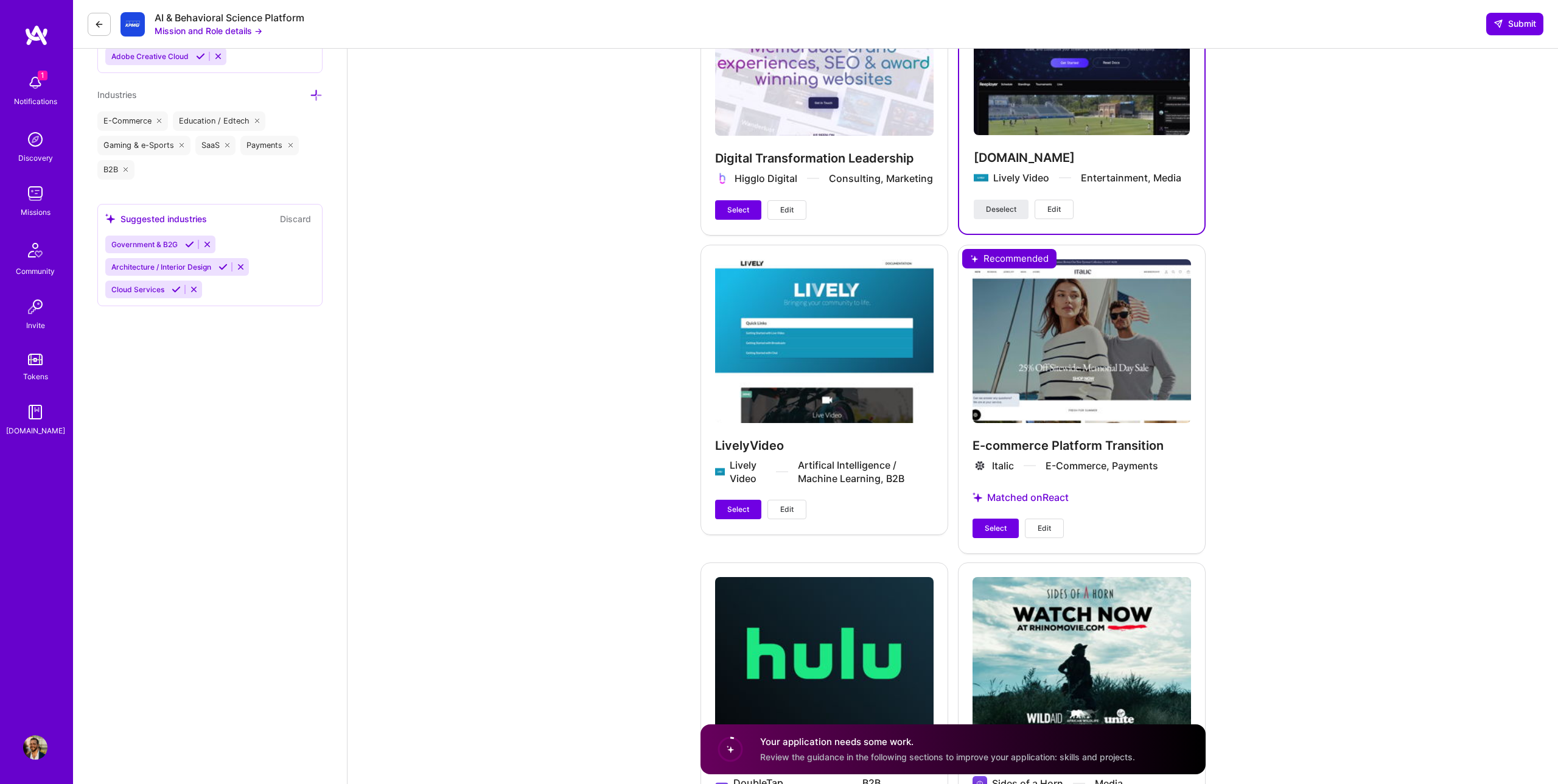
scroll to position [1614, 0]
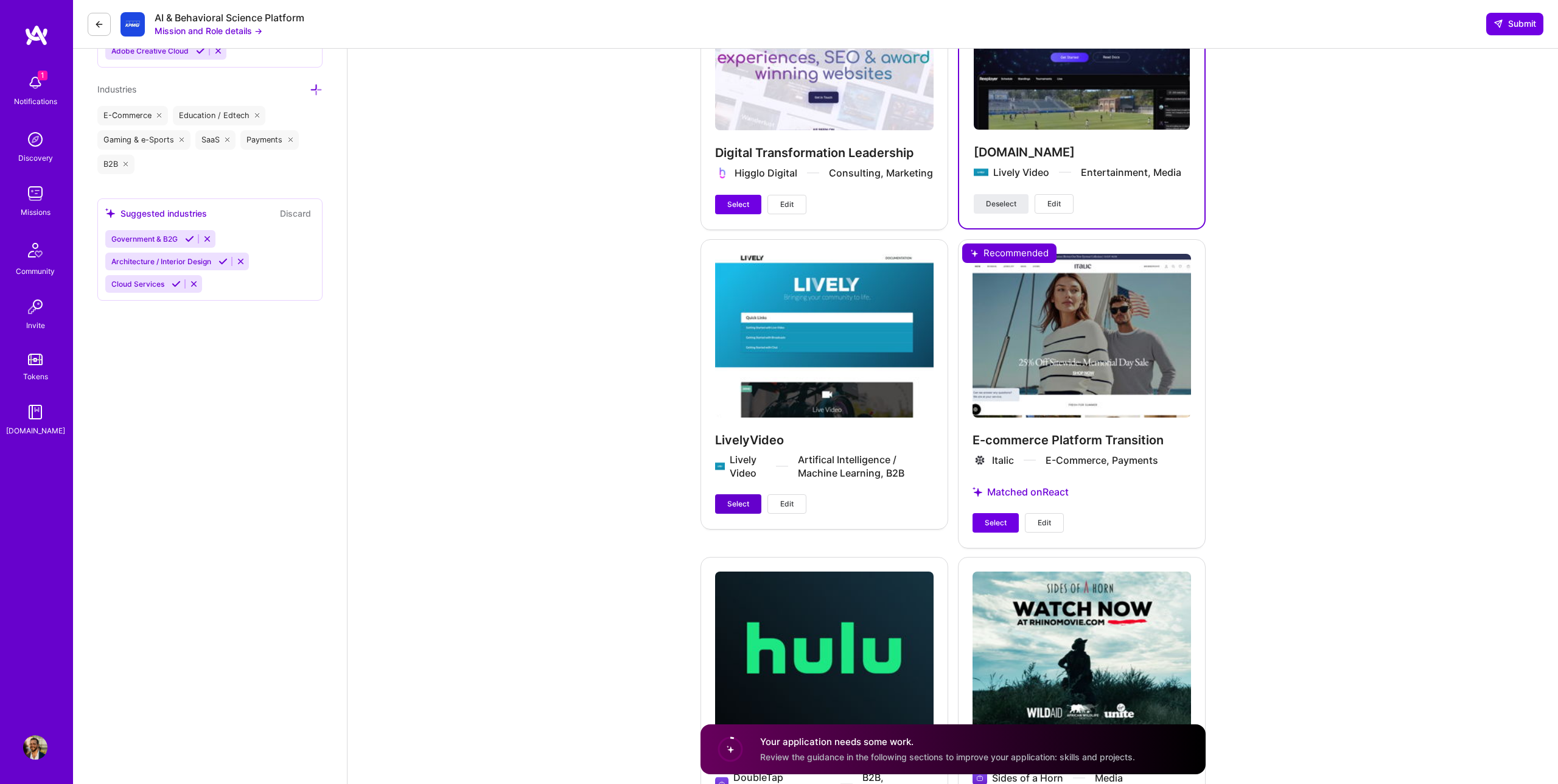
click at [743, 504] on span "Select" at bounding box center [739, 504] width 22 height 11
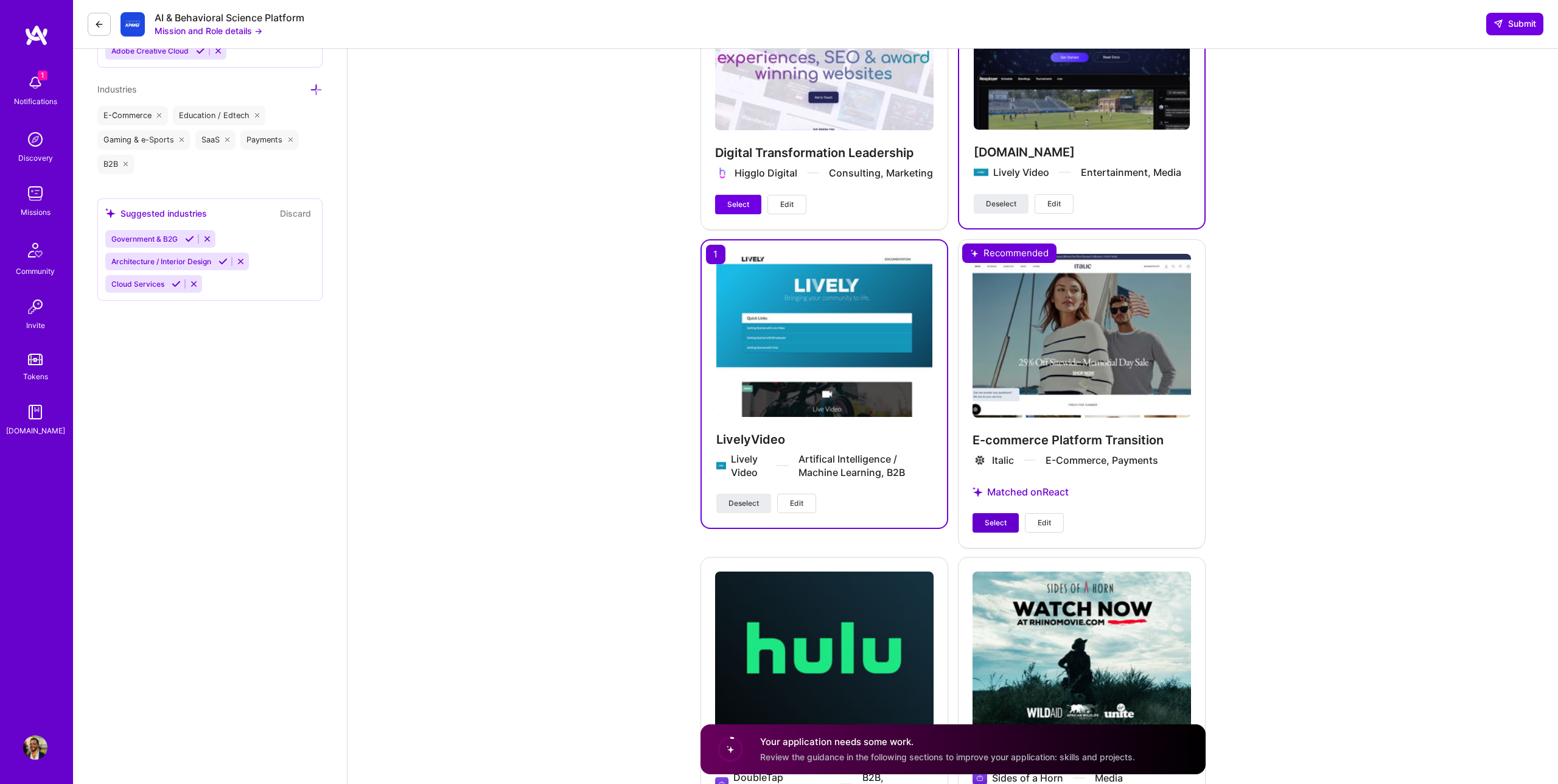
click at [990, 520] on span "Select" at bounding box center [996, 522] width 22 height 11
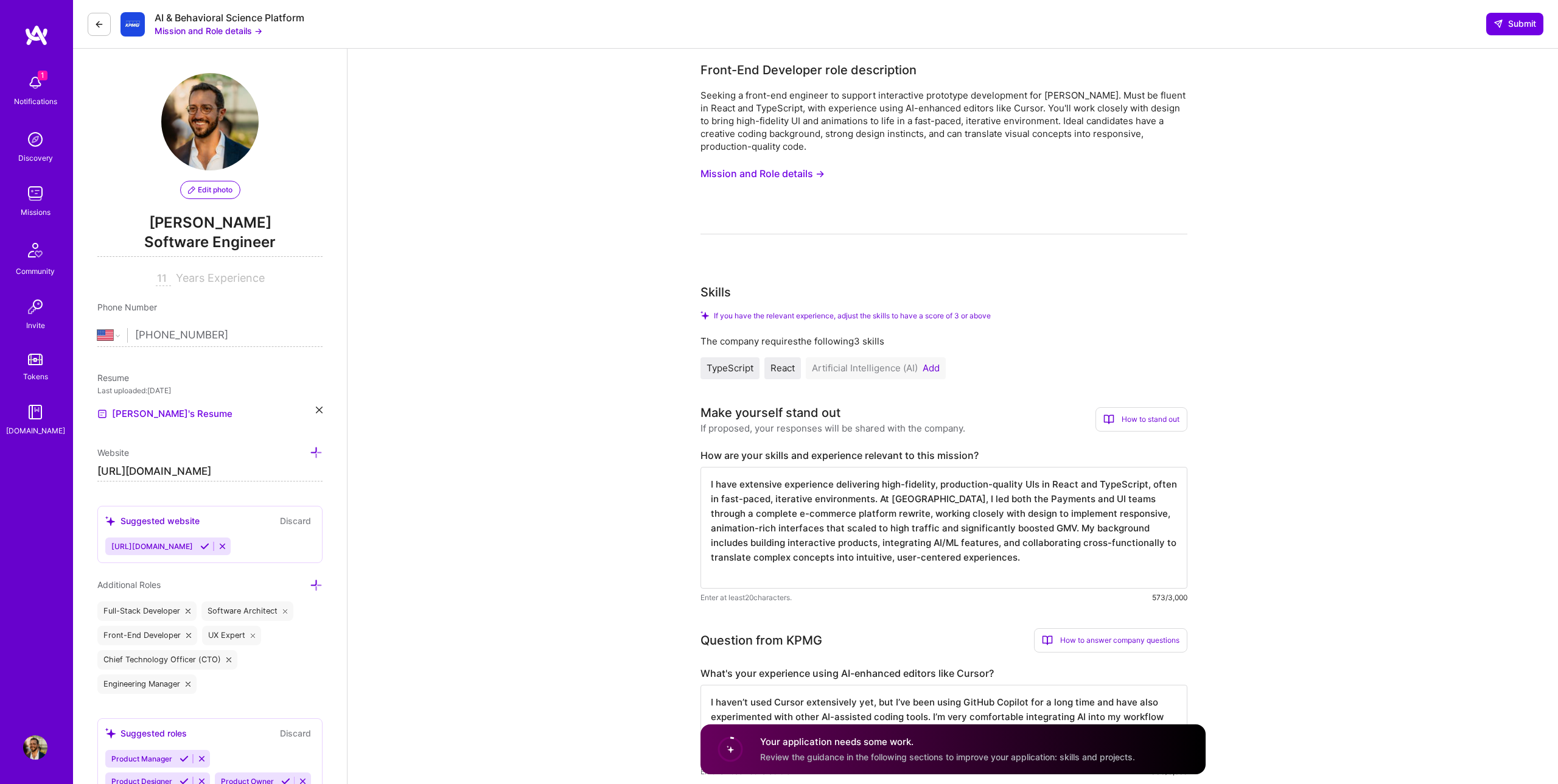
scroll to position [52, 0]
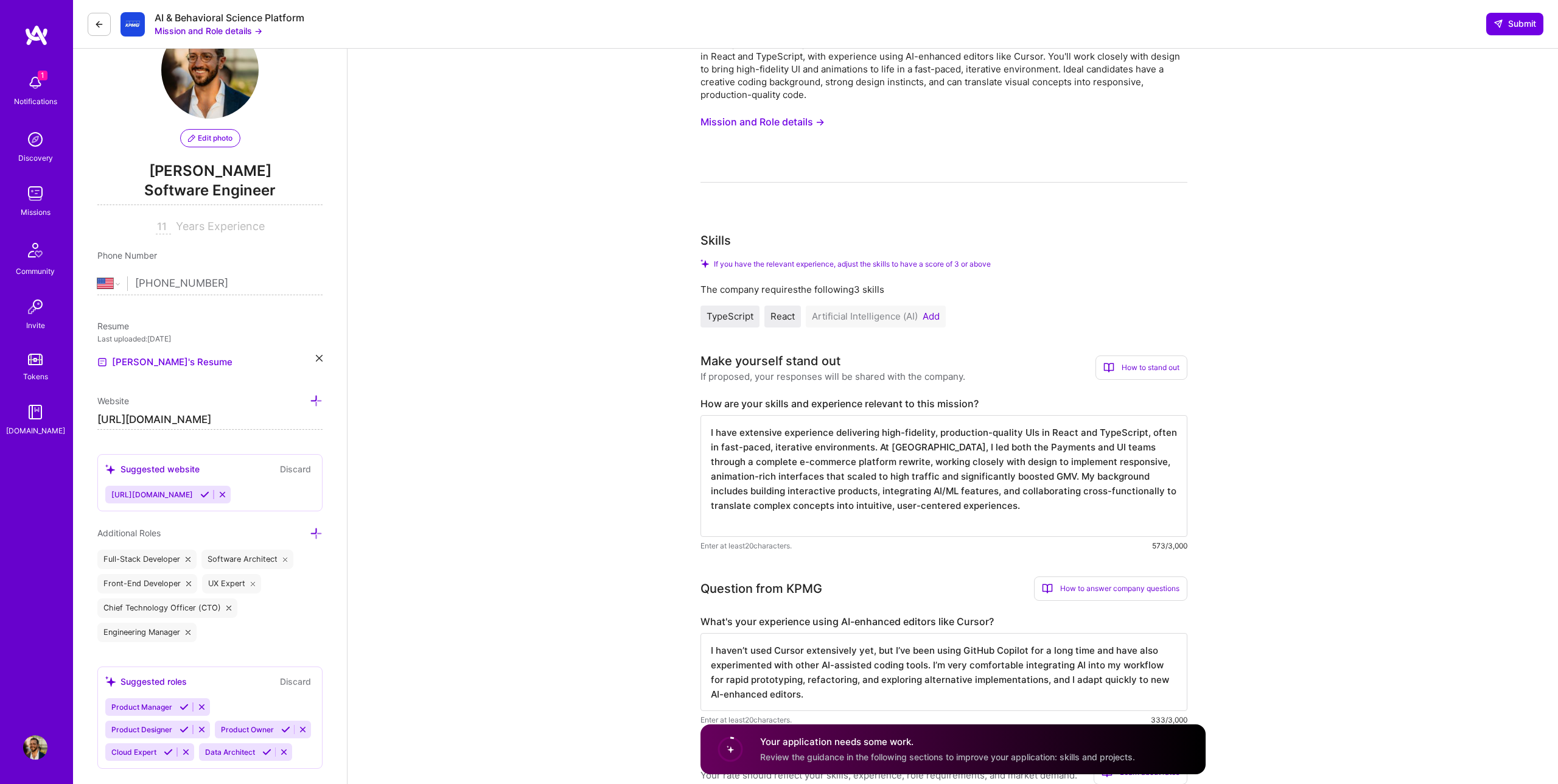
click at [934, 318] on button "Add" at bounding box center [931, 316] width 17 height 10
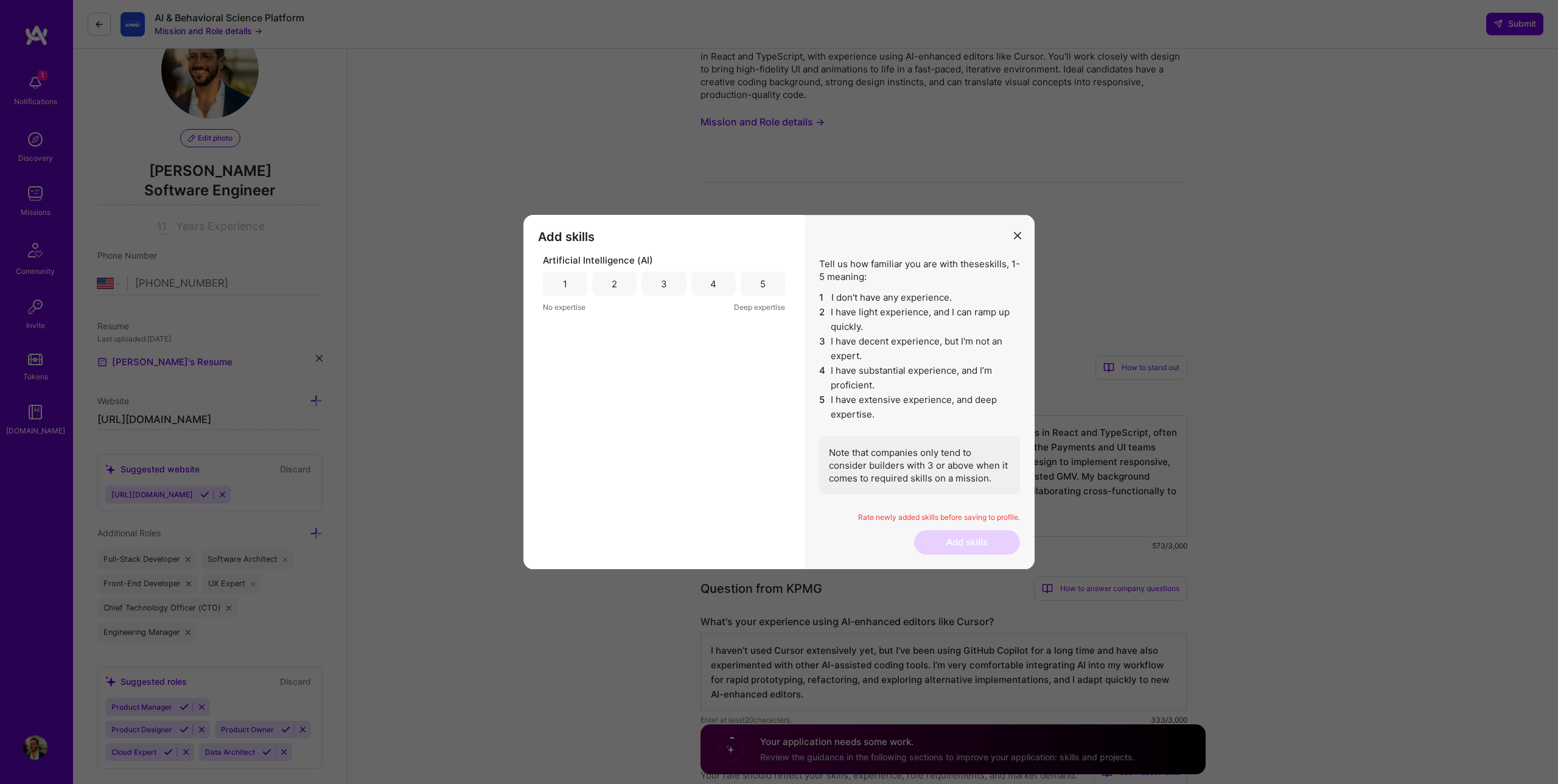
click at [763, 280] on div "5" at bounding box center [763, 284] width 6 height 13
click at [956, 538] on button "Add skills" at bounding box center [966, 542] width 106 height 24
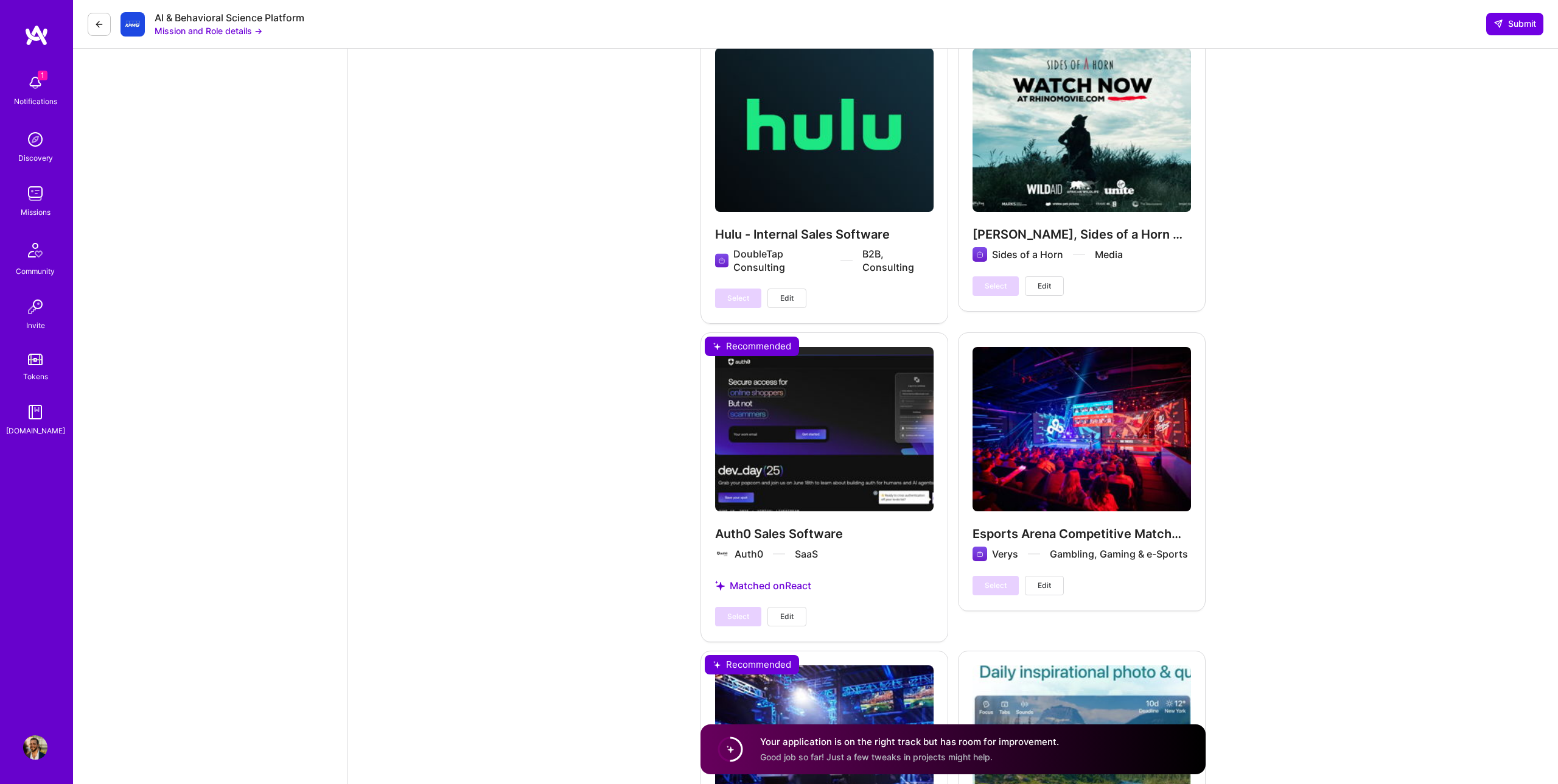
scroll to position [2398, 0]
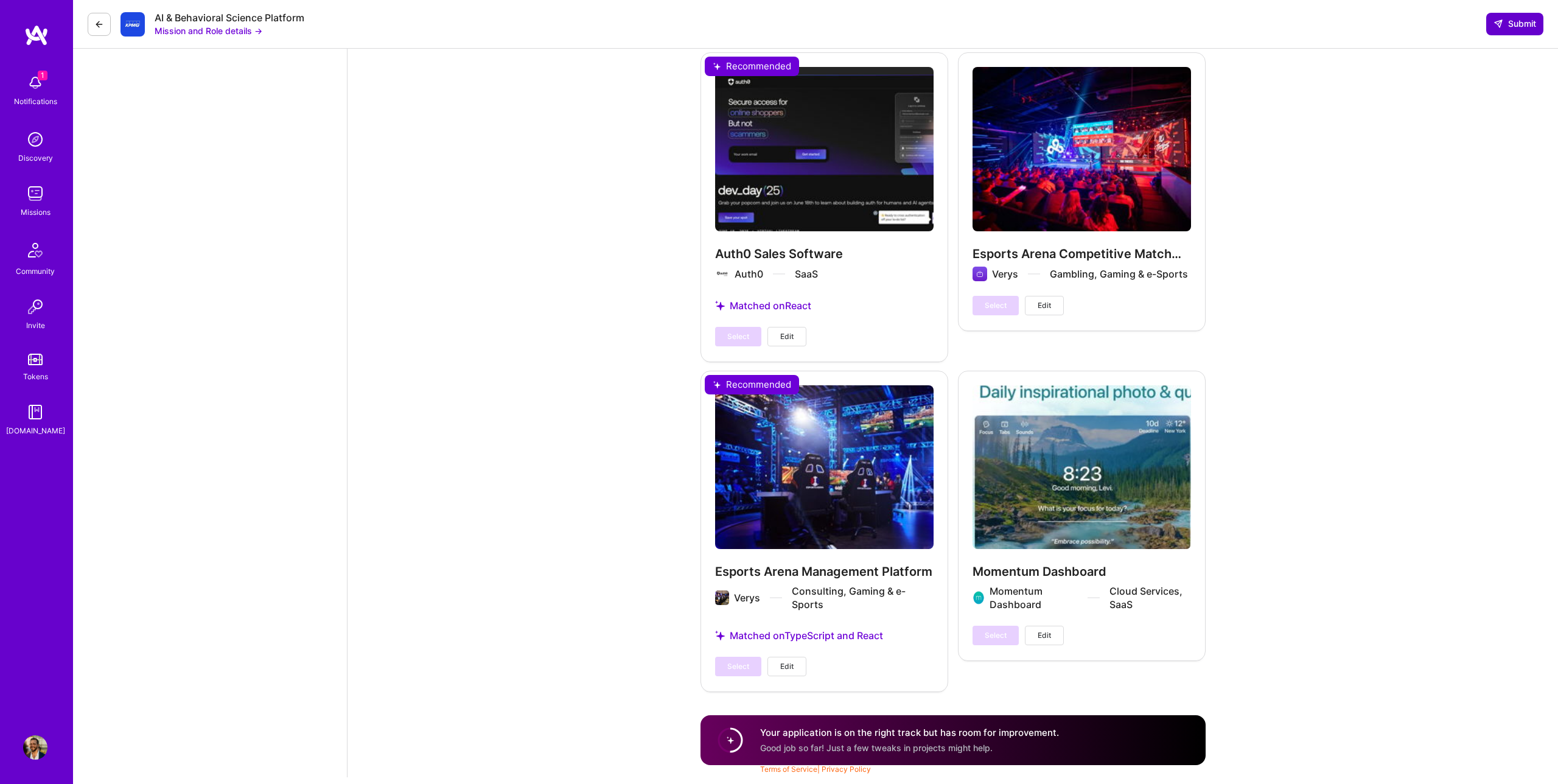
click at [1499, 23] on icon at bounding box center [1499, 23] width 10 height 10
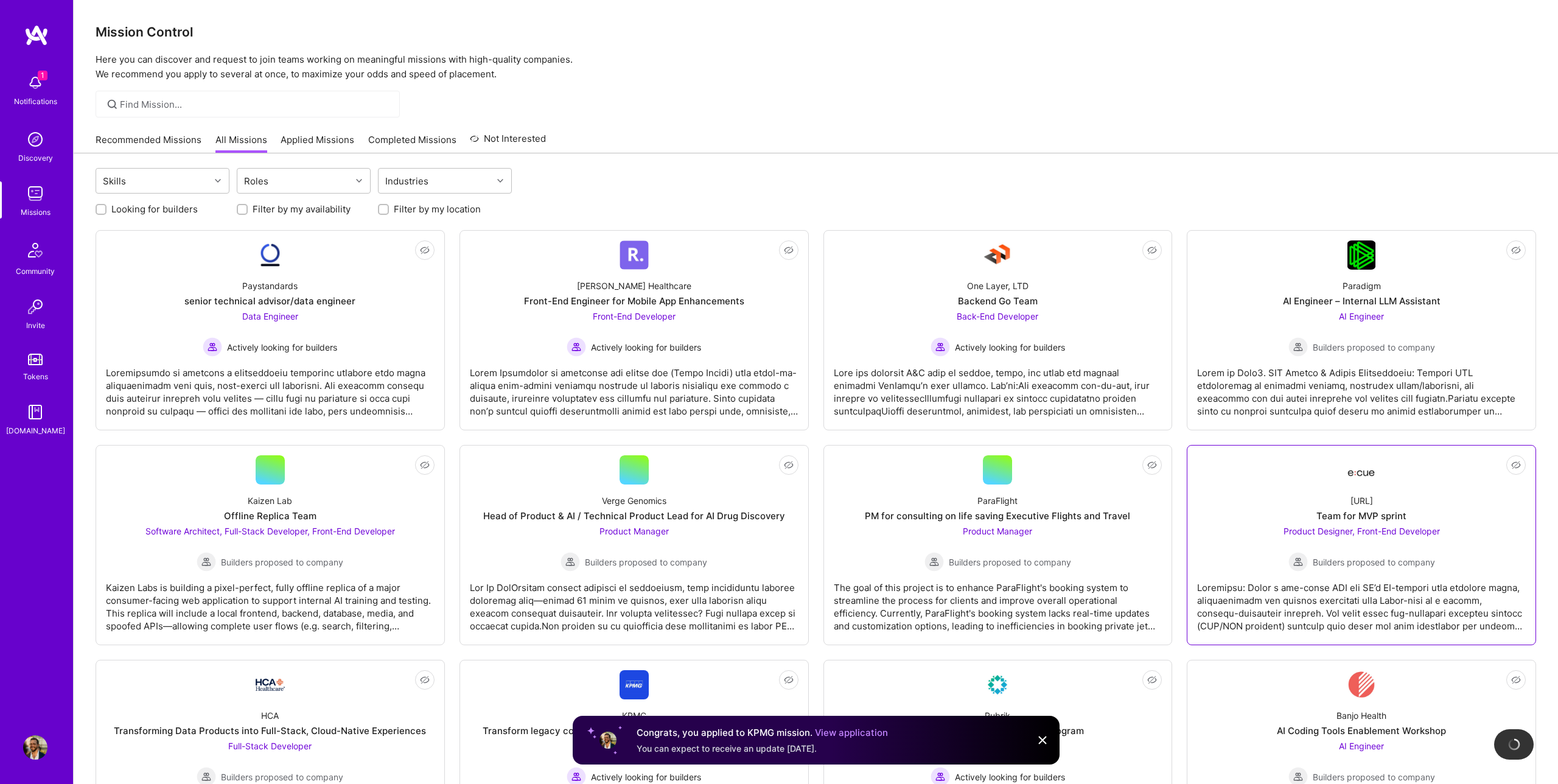
click at [1360, 540] on div "Product Designer, Front-End Developer Builders proposed to company" at bounding box center [1362, 548] width 157 height 47
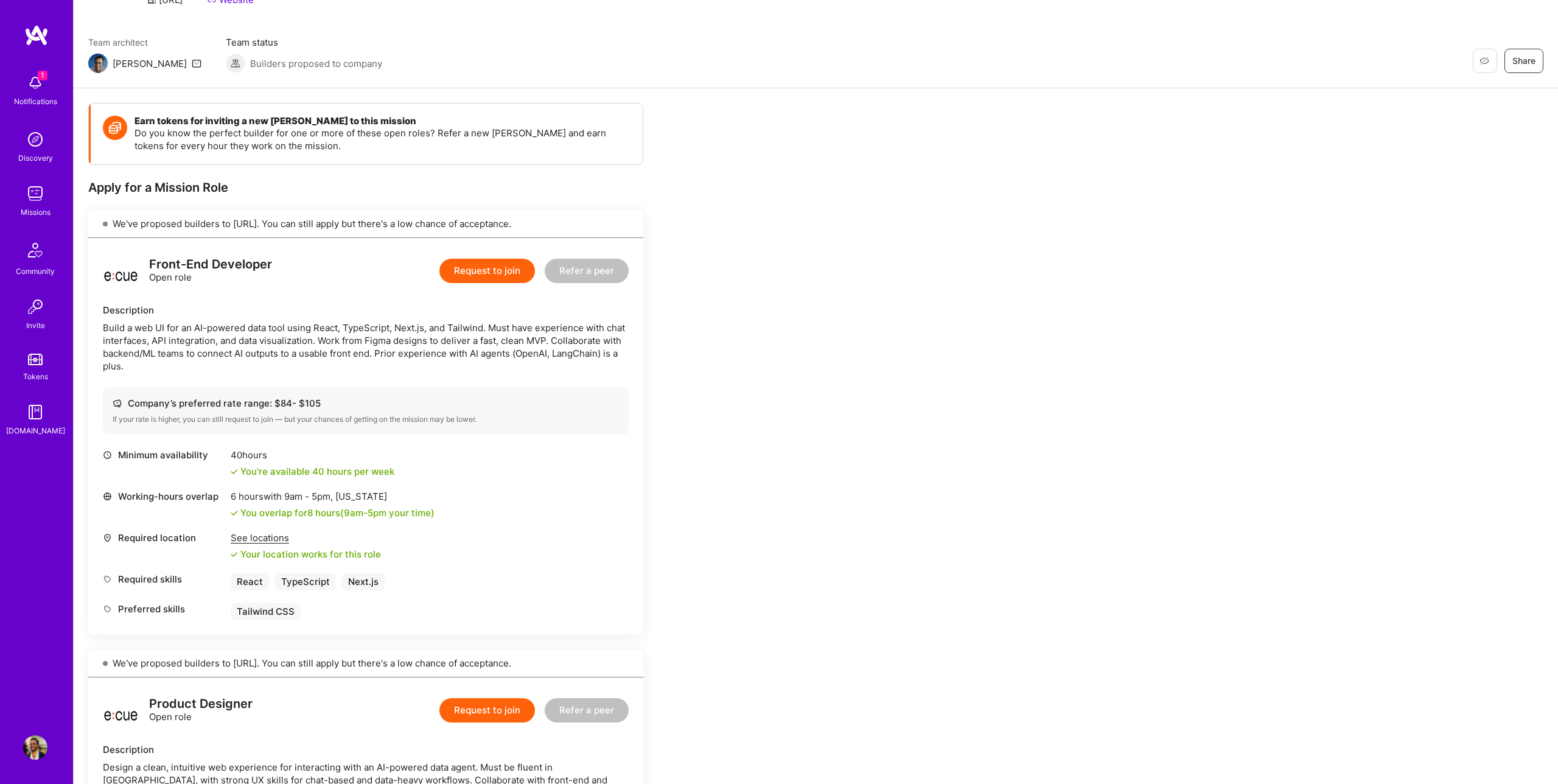
scroll to position [85, 0]
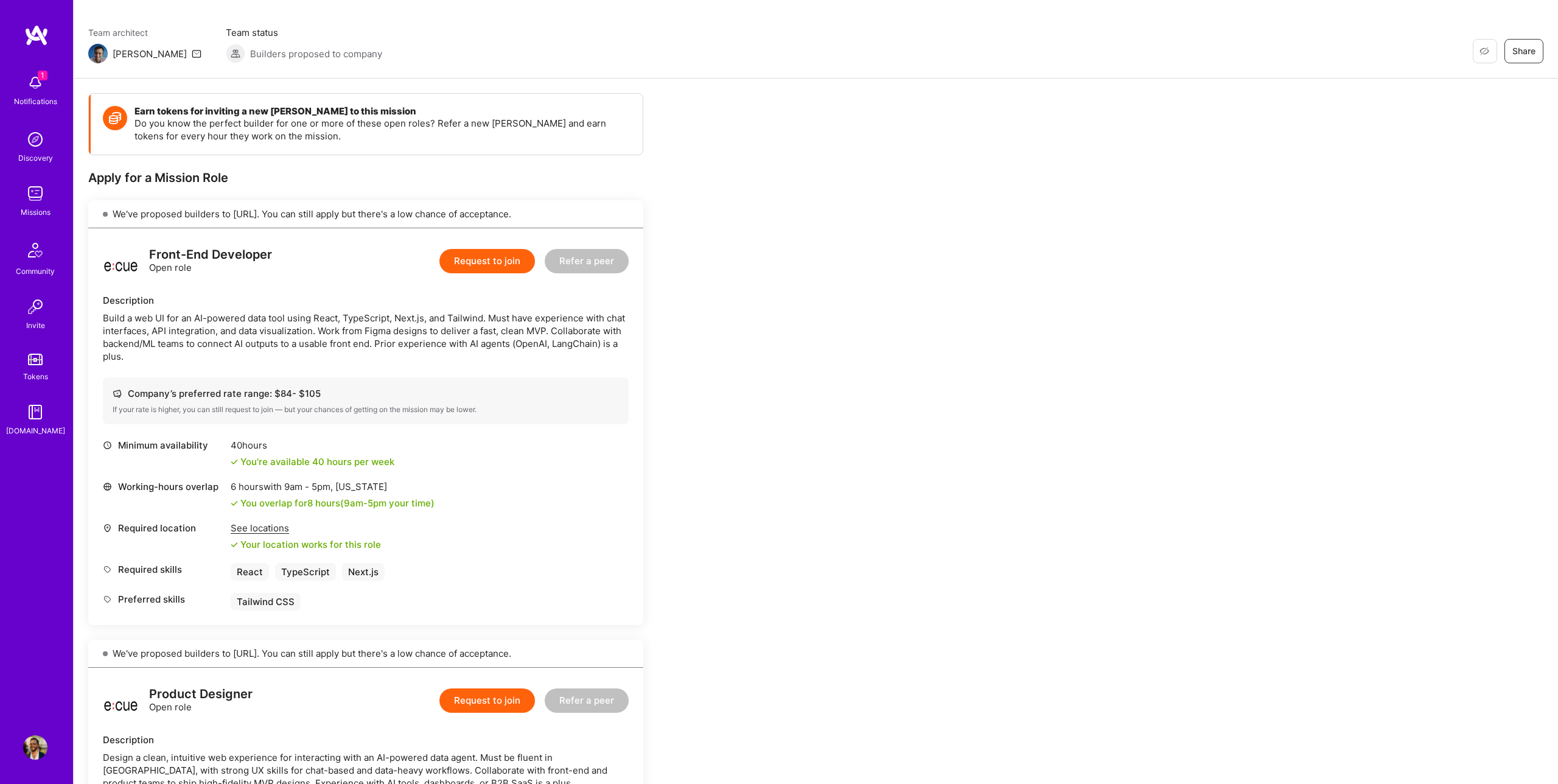
click at [486, 267] on button "Request to join" at bounding box center [487, 261] width 95 height 24
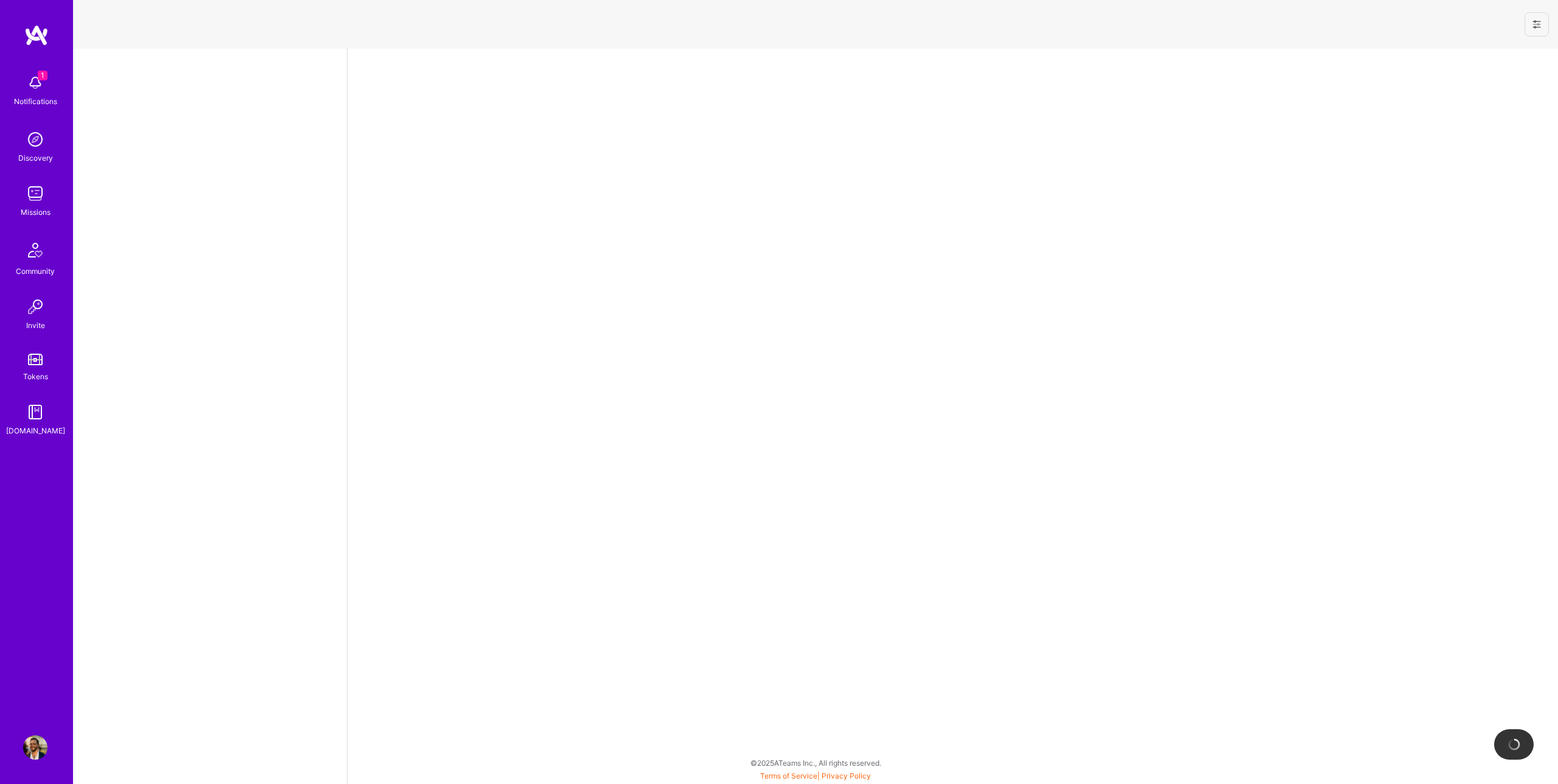
select select "US"
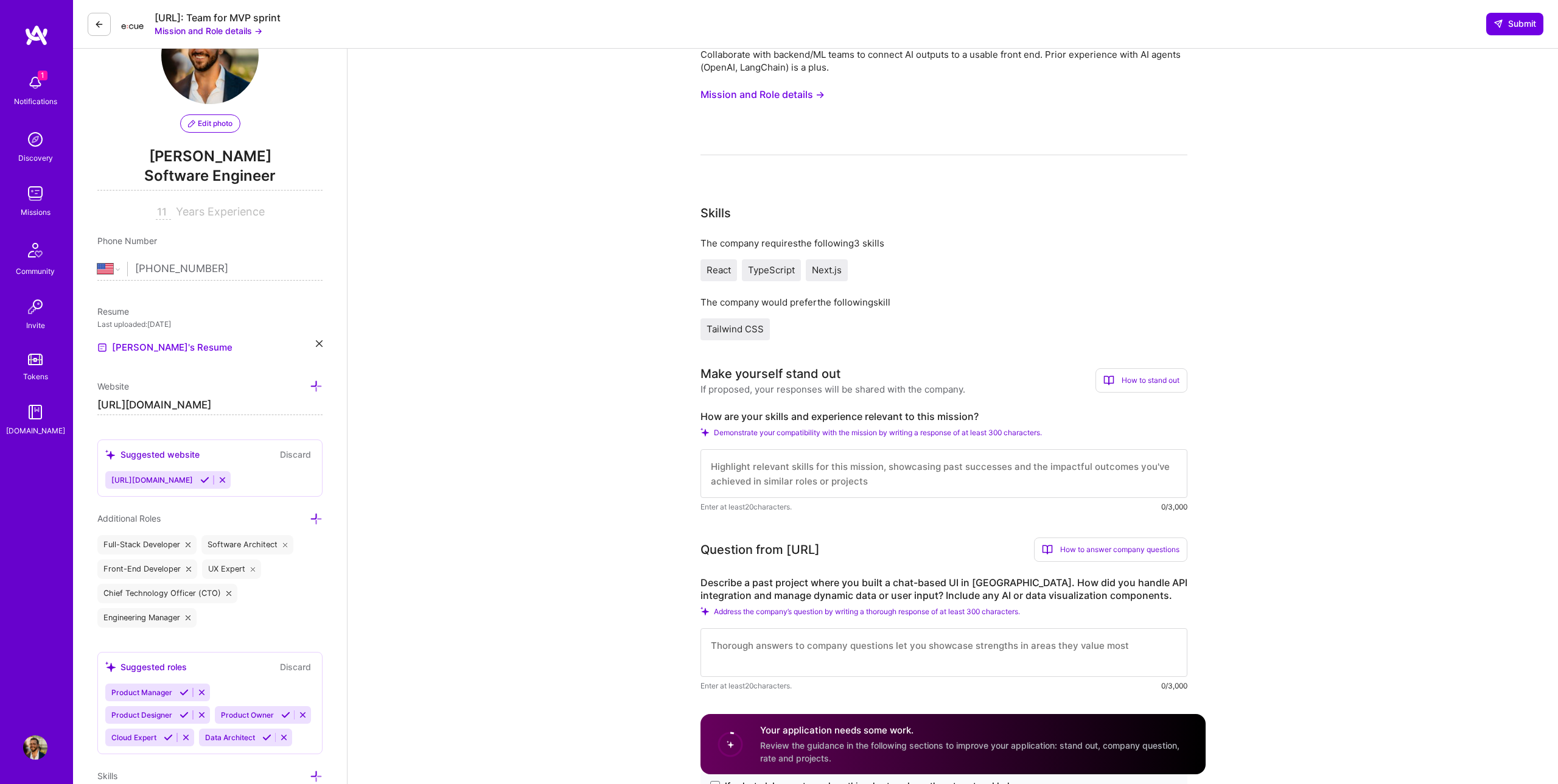
scroll to position [79, 0]
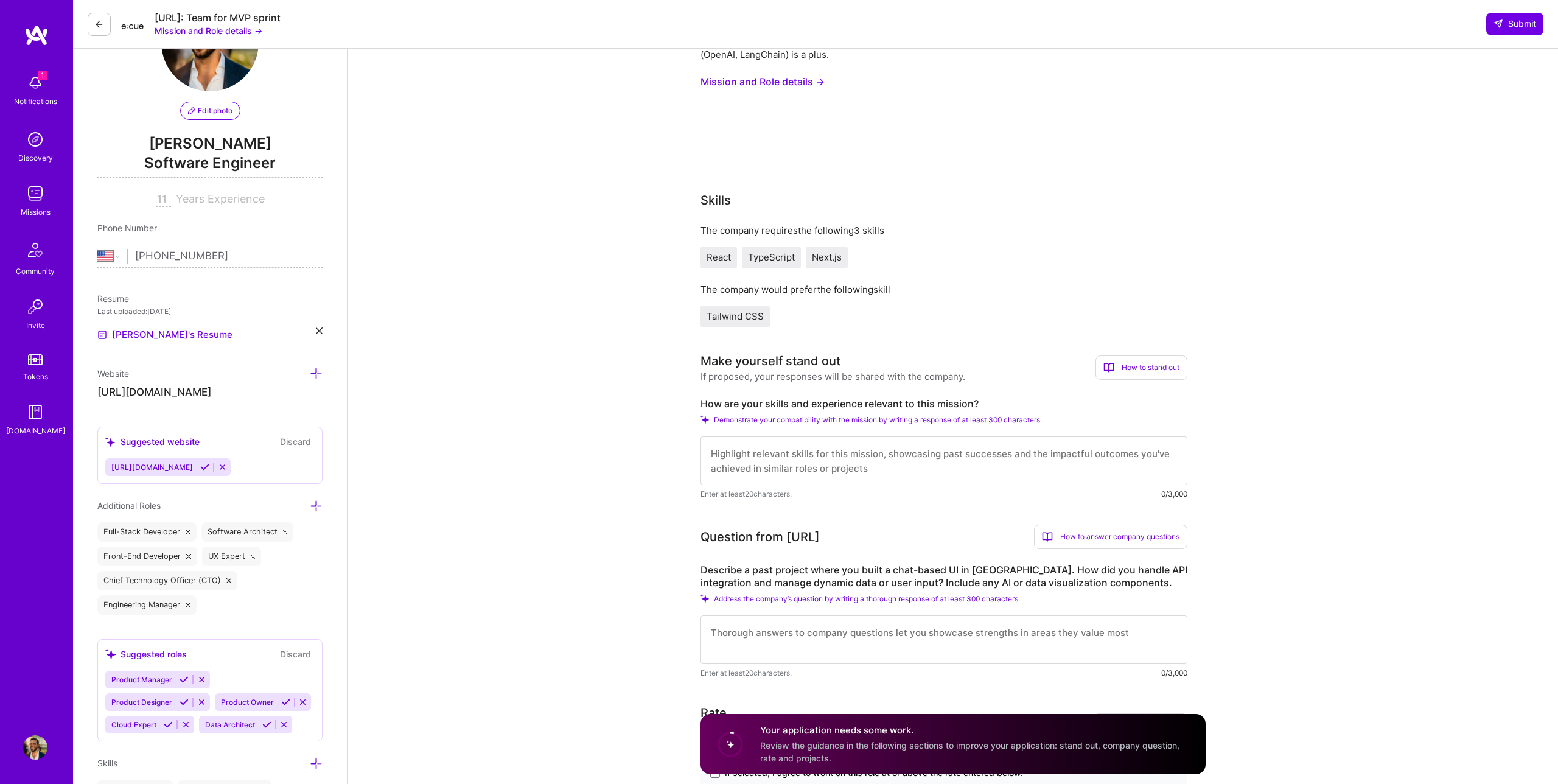
click at [891, 406] on label "How are your skills and experience relevant to this mission?" at bounding box center [944, 404] width 487 height 13
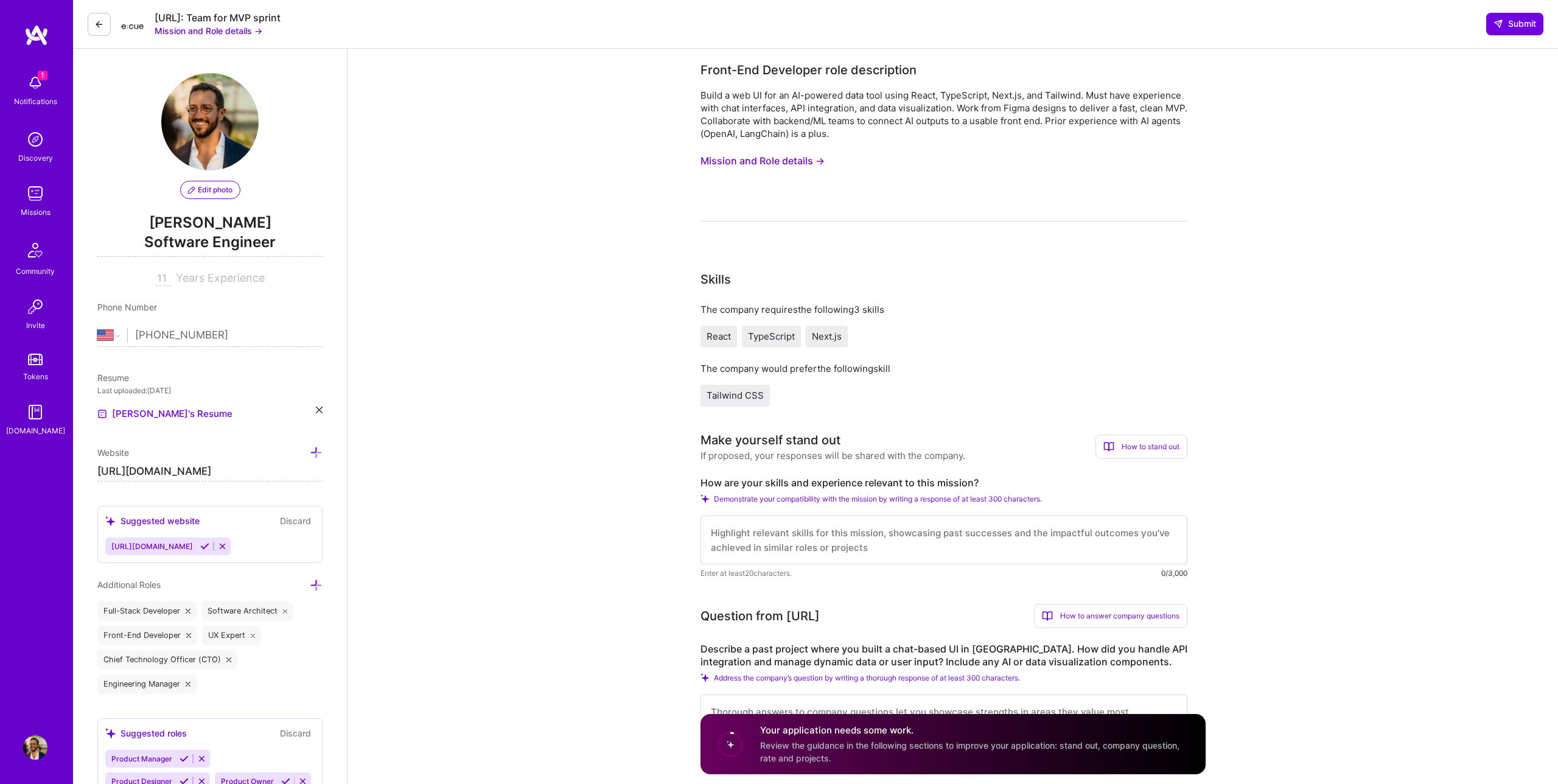
click at [775, 152] on button "Mission and Role details →" at bounding box center [763, 161] width 124 height 23
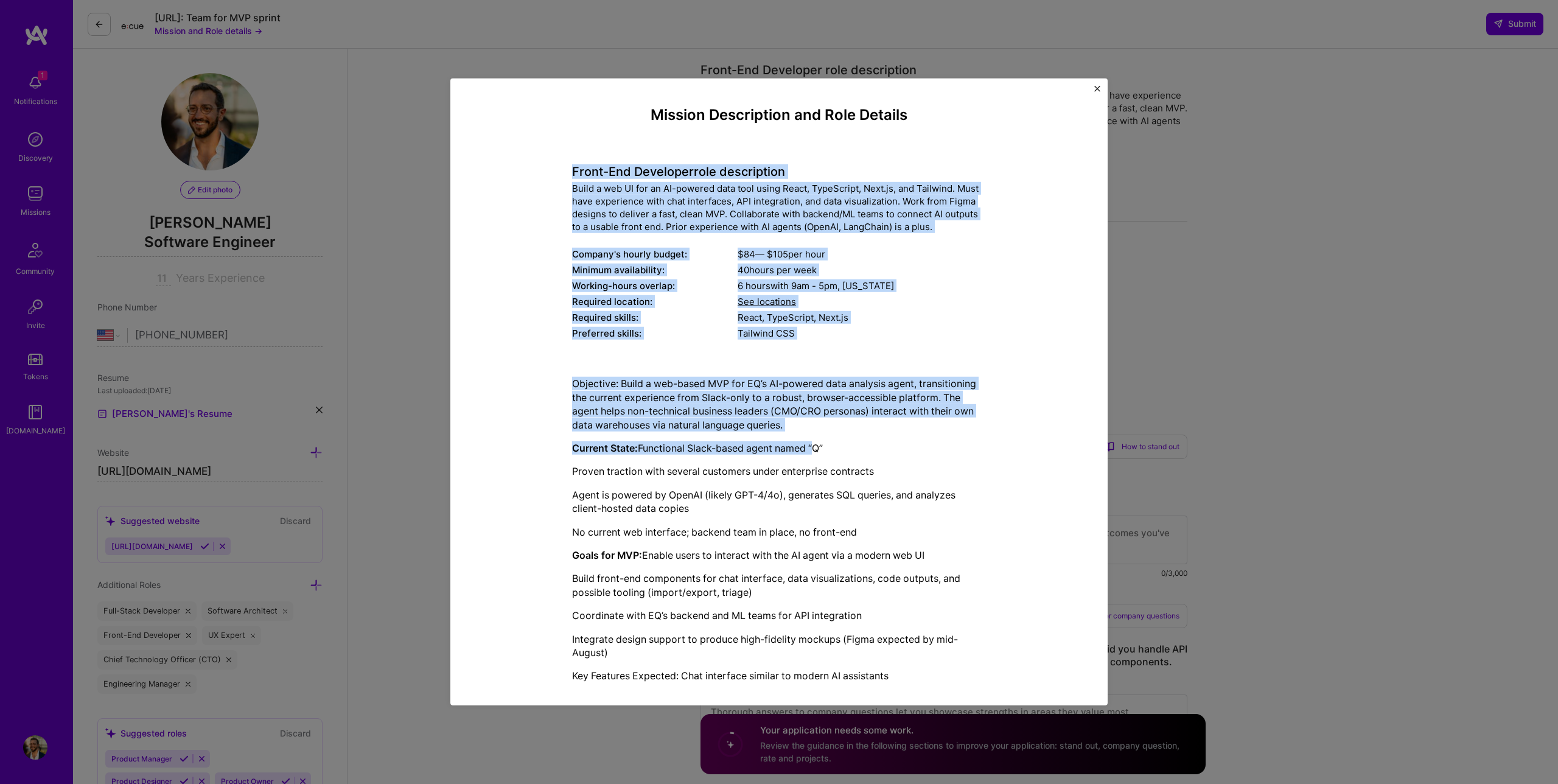
drag, startPoint x: 572, startPoint y: 168, endPoint x: 819, endPoint y: 444, distance: 370.4
click at [819, 444] on div "Mission Description and Role Details Front-End Developer role description Build…" at bounding box center [779, 434] width 414 height 656
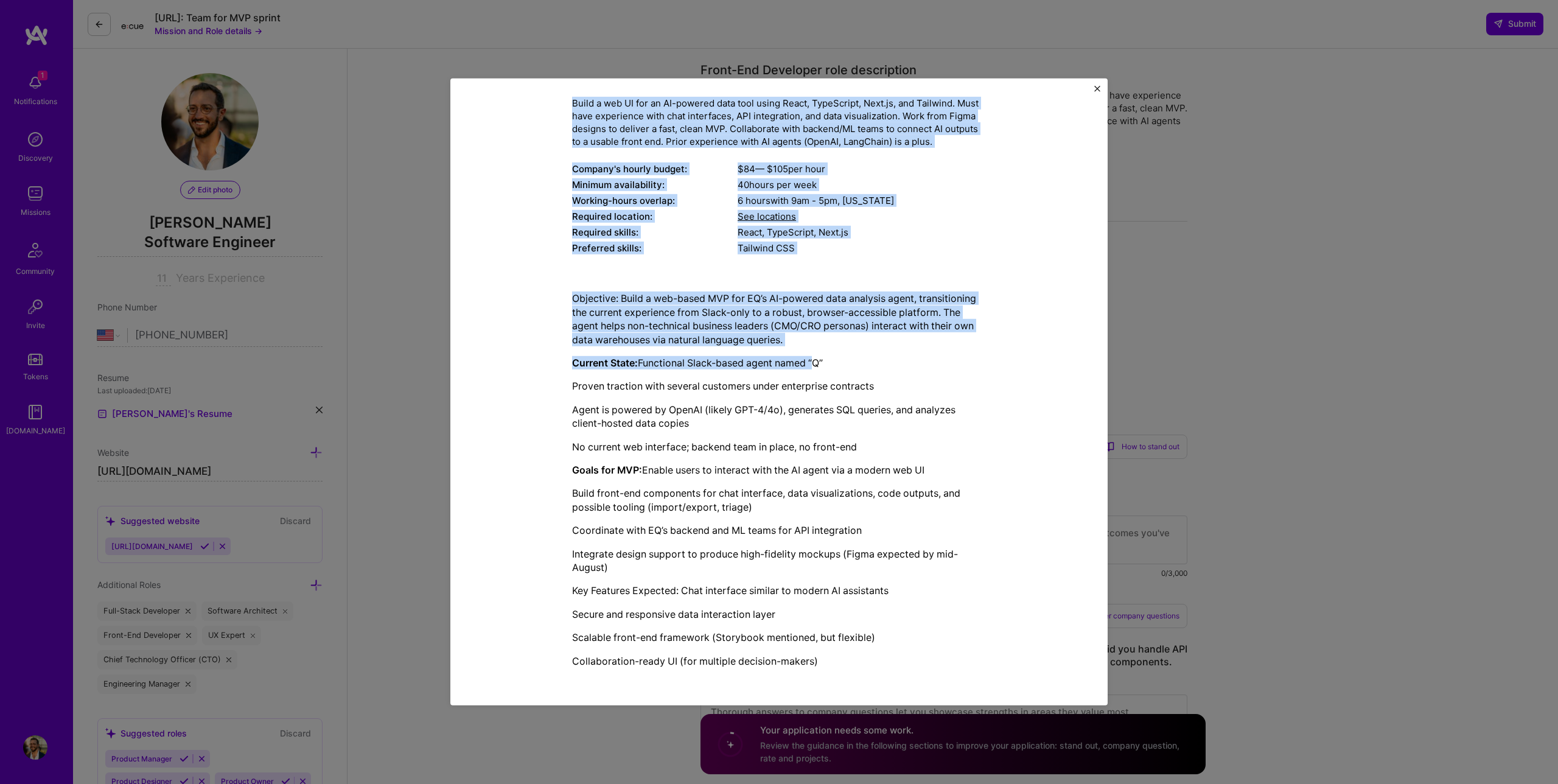
scroll to position [84, 0]
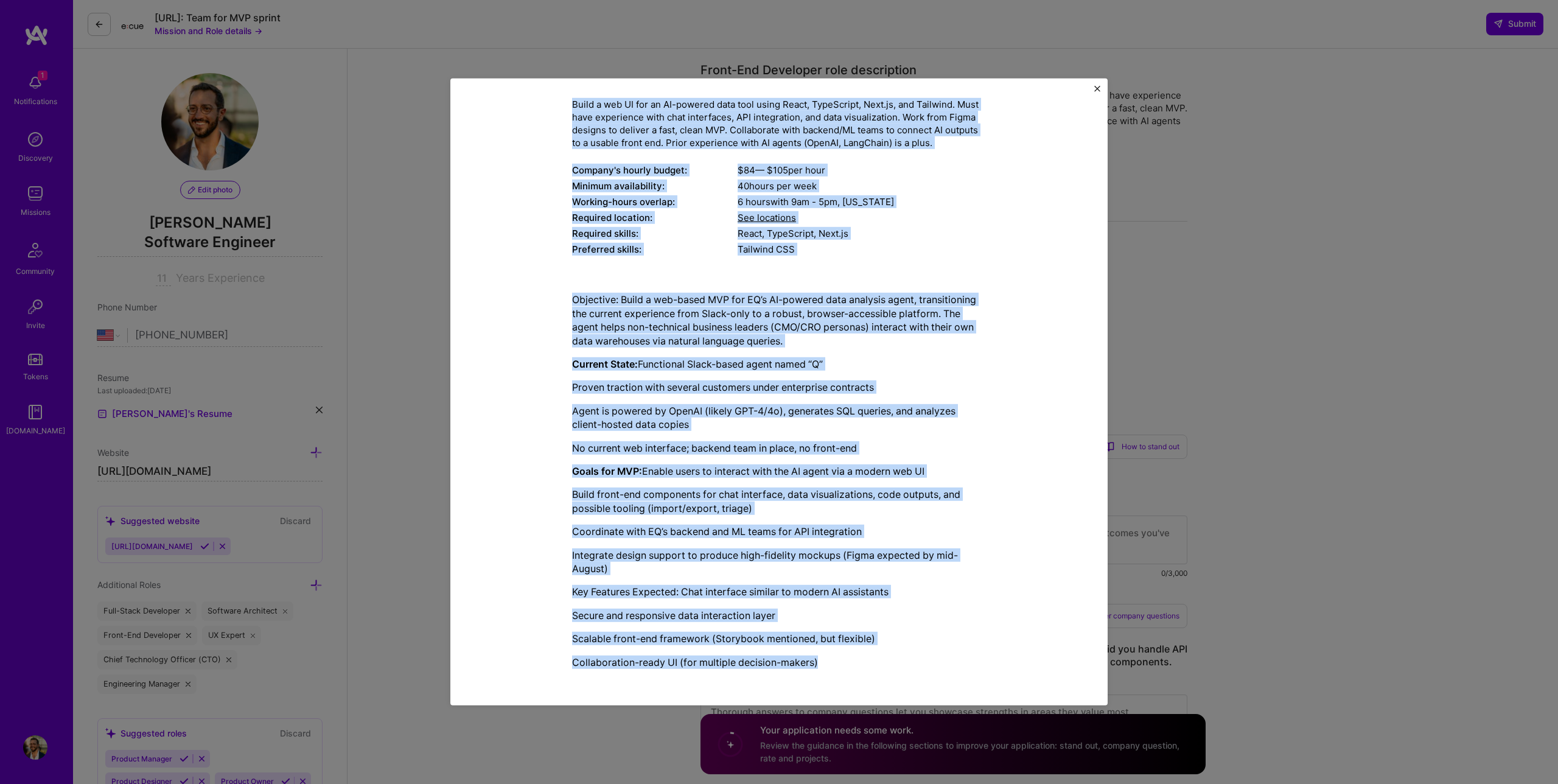
click at [834, 656] on p "Collaboration-ready UI (for multiple decision-makers)" at bounding box center [779, 662] width 414 height 13
copy div "Lorem-Ips Dolorsita cons adipiscinge Seddo e tem IN utl et DO-magnaal enim admi…"
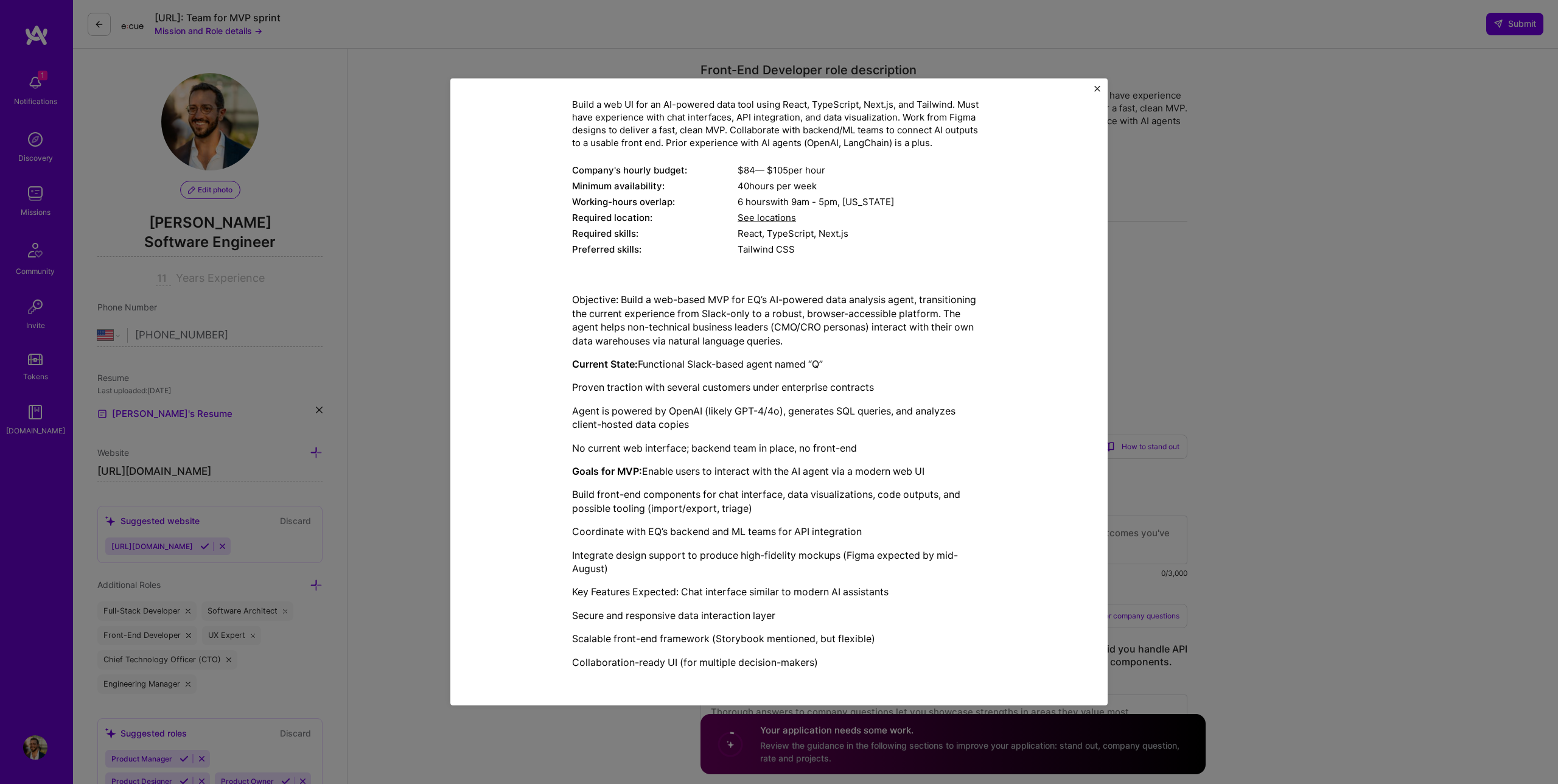
click at [1165, 326] on div "Mission Description and Role Details Front-End Developer role description Build…" at bounding box center [779, 392] width 1558 height 784
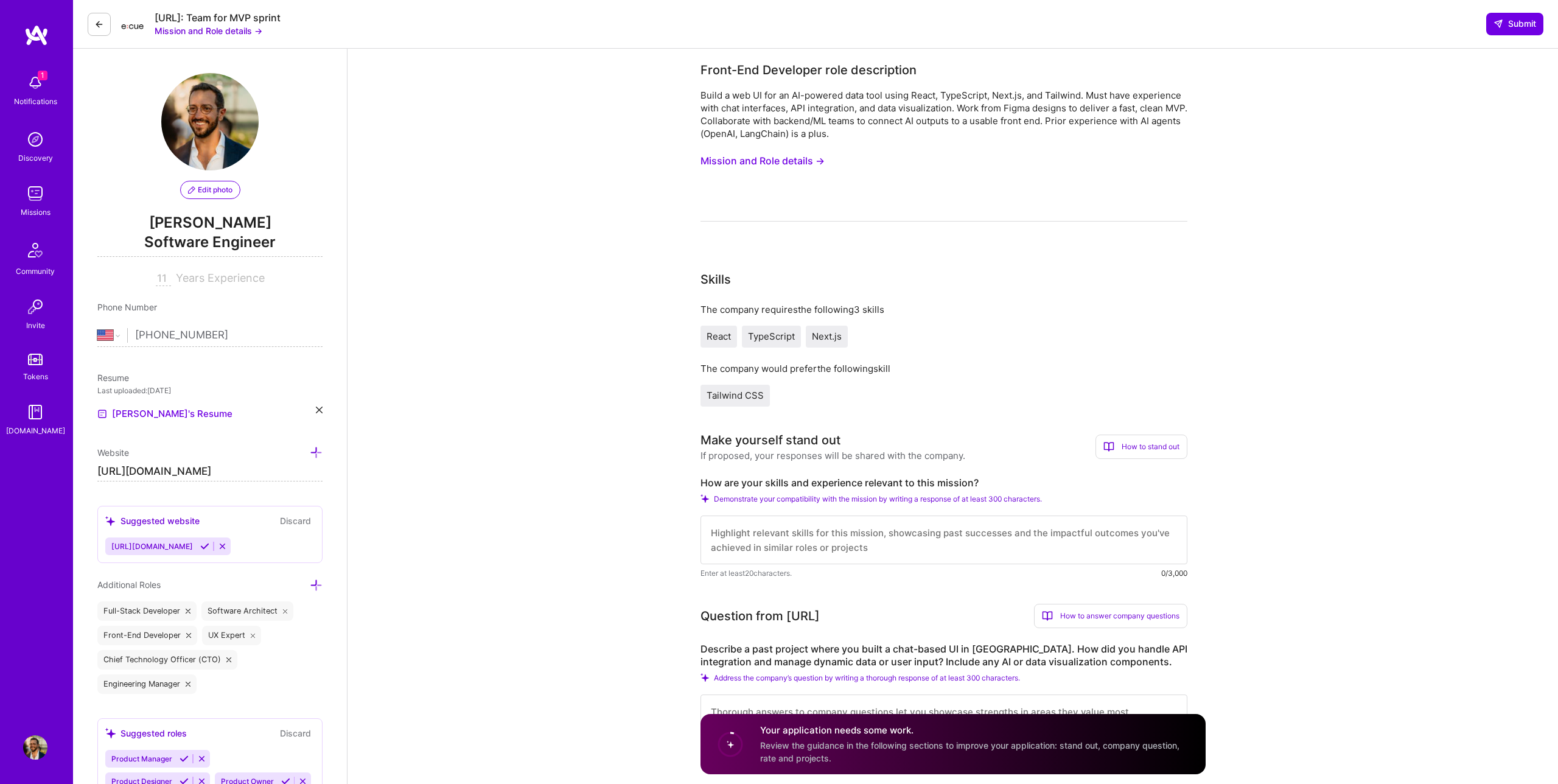
click at [799, 485] on label "How are your skills and experience relevant to this mission?" at bounding box center [944, 482] width 487 height 13
copy label "How are your skills and experience relevant to this mission?"
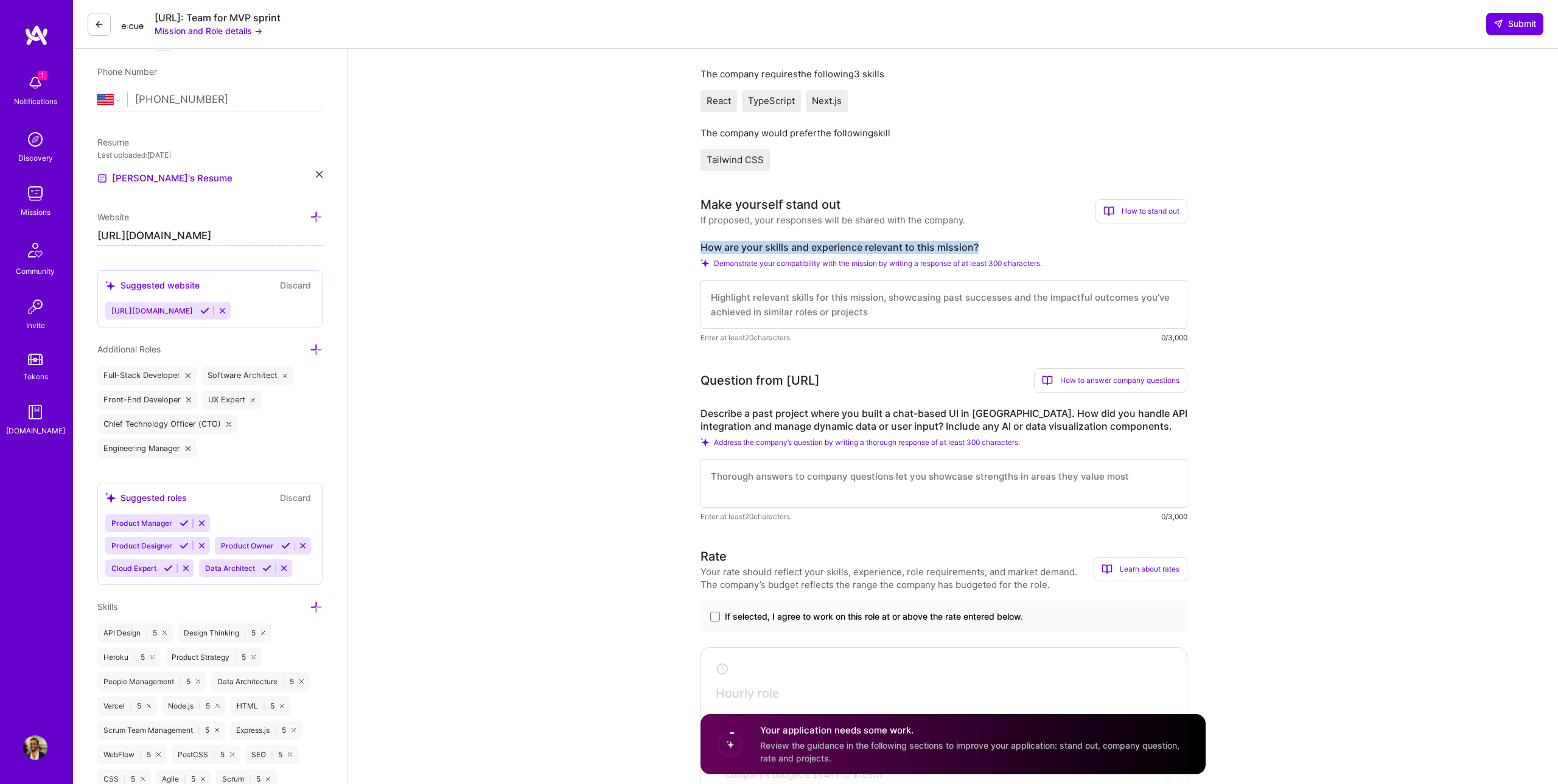
scroll to position [234, 0]
click at [879, 418] on label "Describe a past project where you built a chat-based UI in [GEOGRAPHIC_DATA]. H…" at bounding box center [944, 421] width 487 height 26
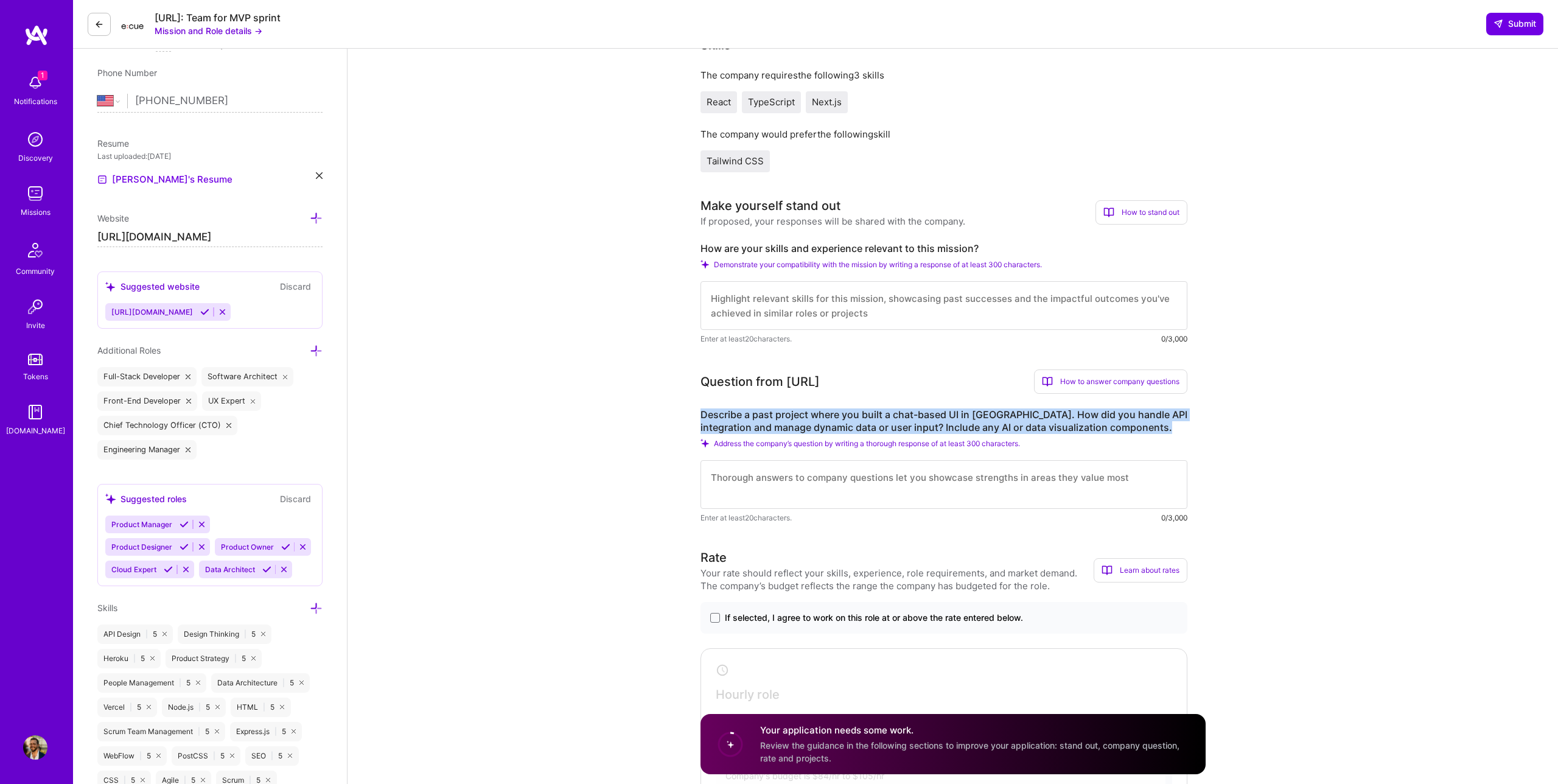
click at [879, 418] on label "Describe a past project where you built a chat-based UI in [GEOGRAPHIC_DATA]. H…" at bounding box center [944, 421] width 487 height 26
copy label "Describe a past project where you built a chat-based UI in [GEOGRAPHIC_DATA]. H…"
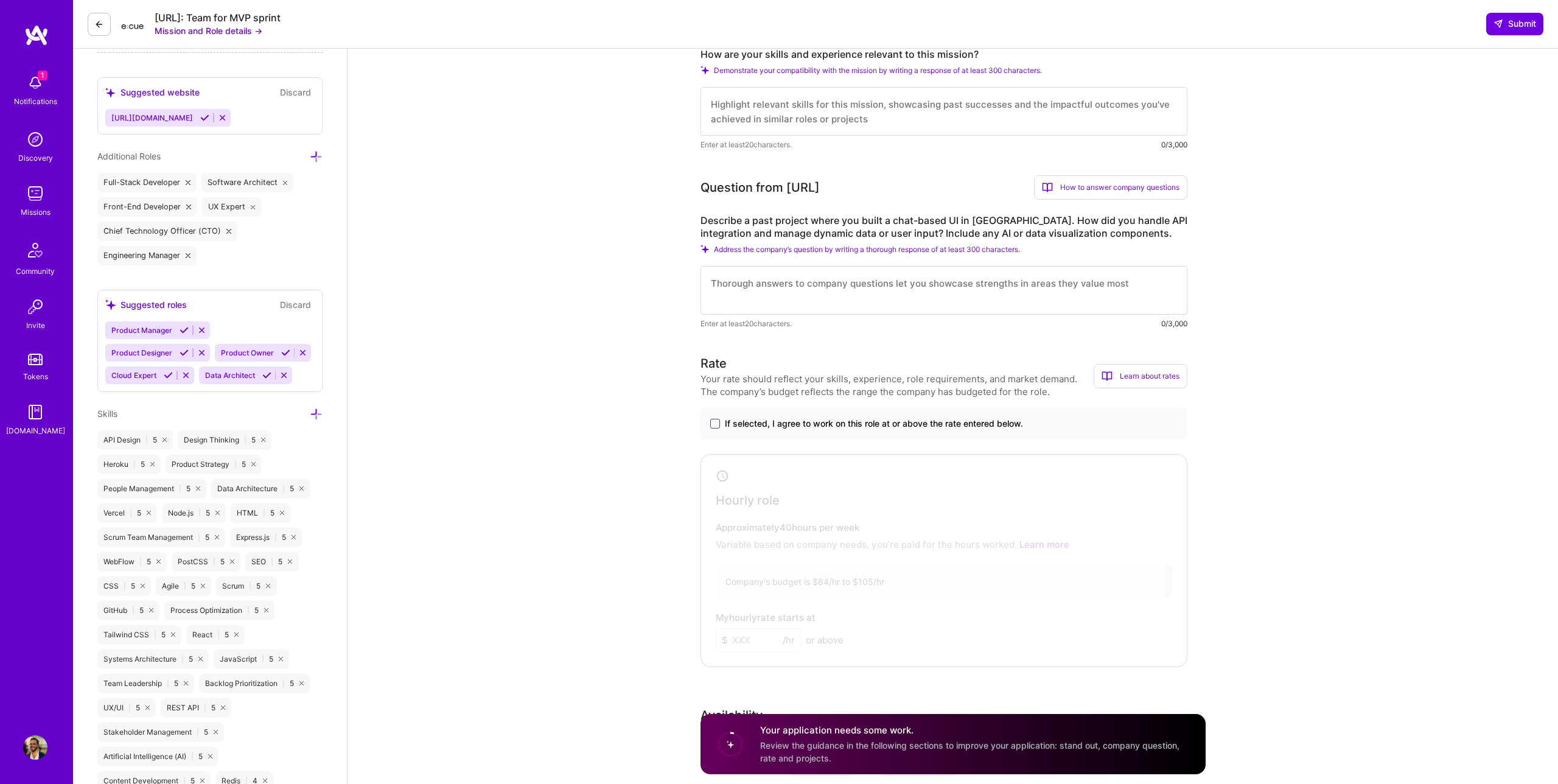
click at [714, 423] on span at bounding box center [715, 424] width 10 height 10
click at [0, 0] on input "If selected, I agree to work on this role at or above the rate entered below." at bounding box center [0, 0] width 0 height 0
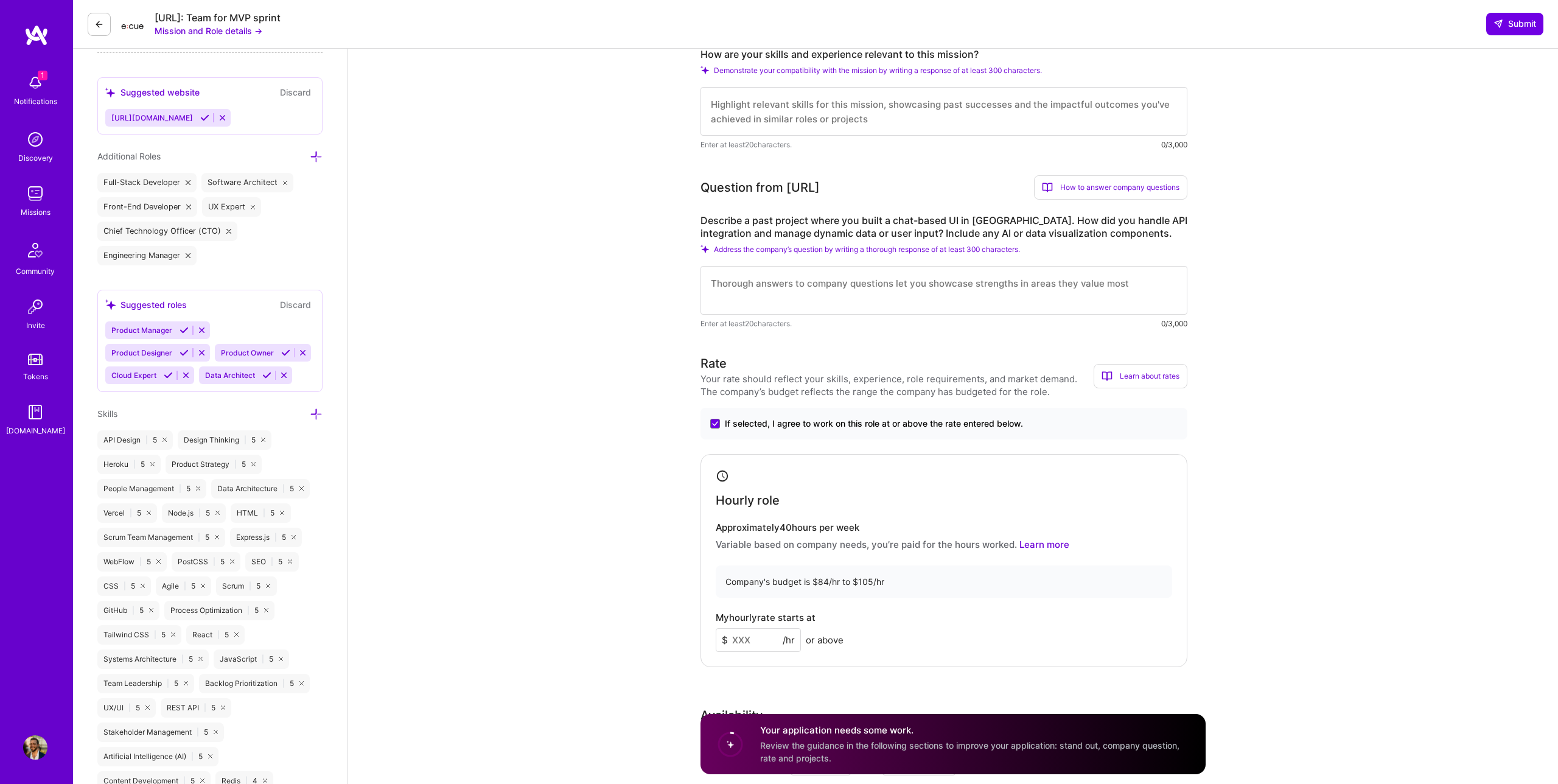
scroll to position [471, 0]
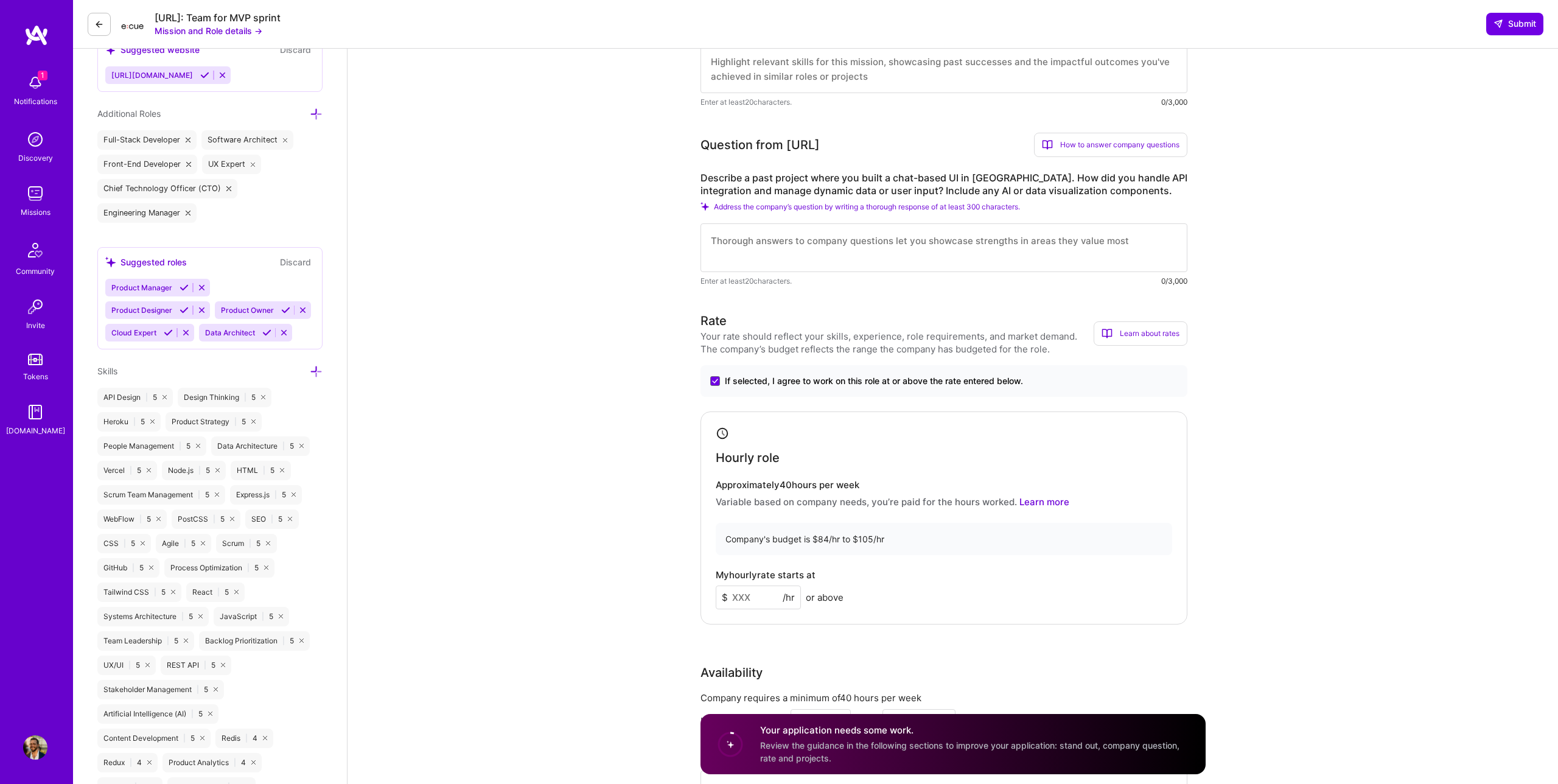
click at [756, 599] on input at bounding box center [758, 597] width 85 height 23
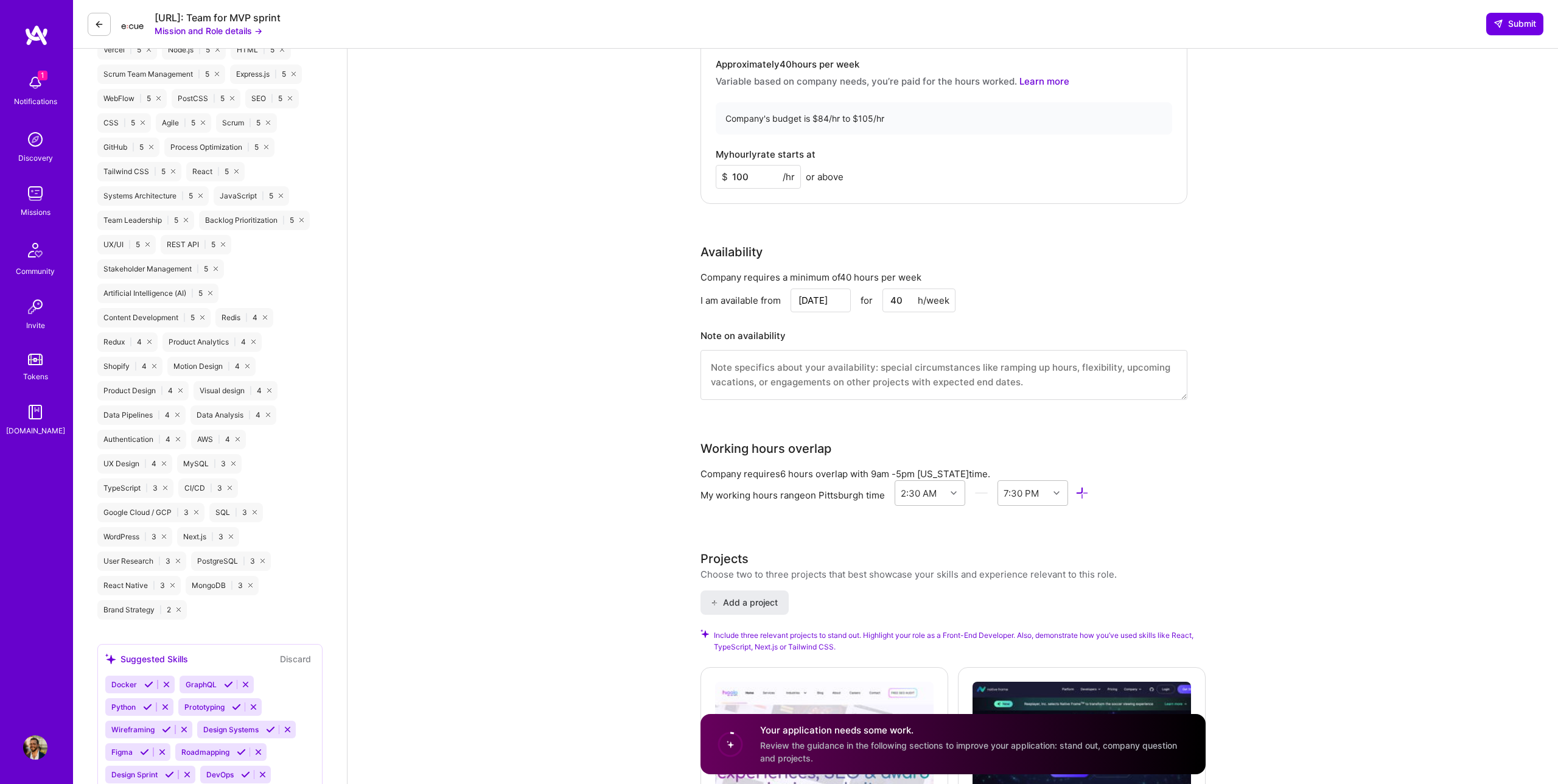
scroll to position [890, 0]
type input "100"
click at [828, 302] on input "[DATE]" at bounding box center [820, 302] width 60 height 23
click at [775, 206] on div "13" at bounding box center [777, 206] width 17 height 17
type input "[DATE]"
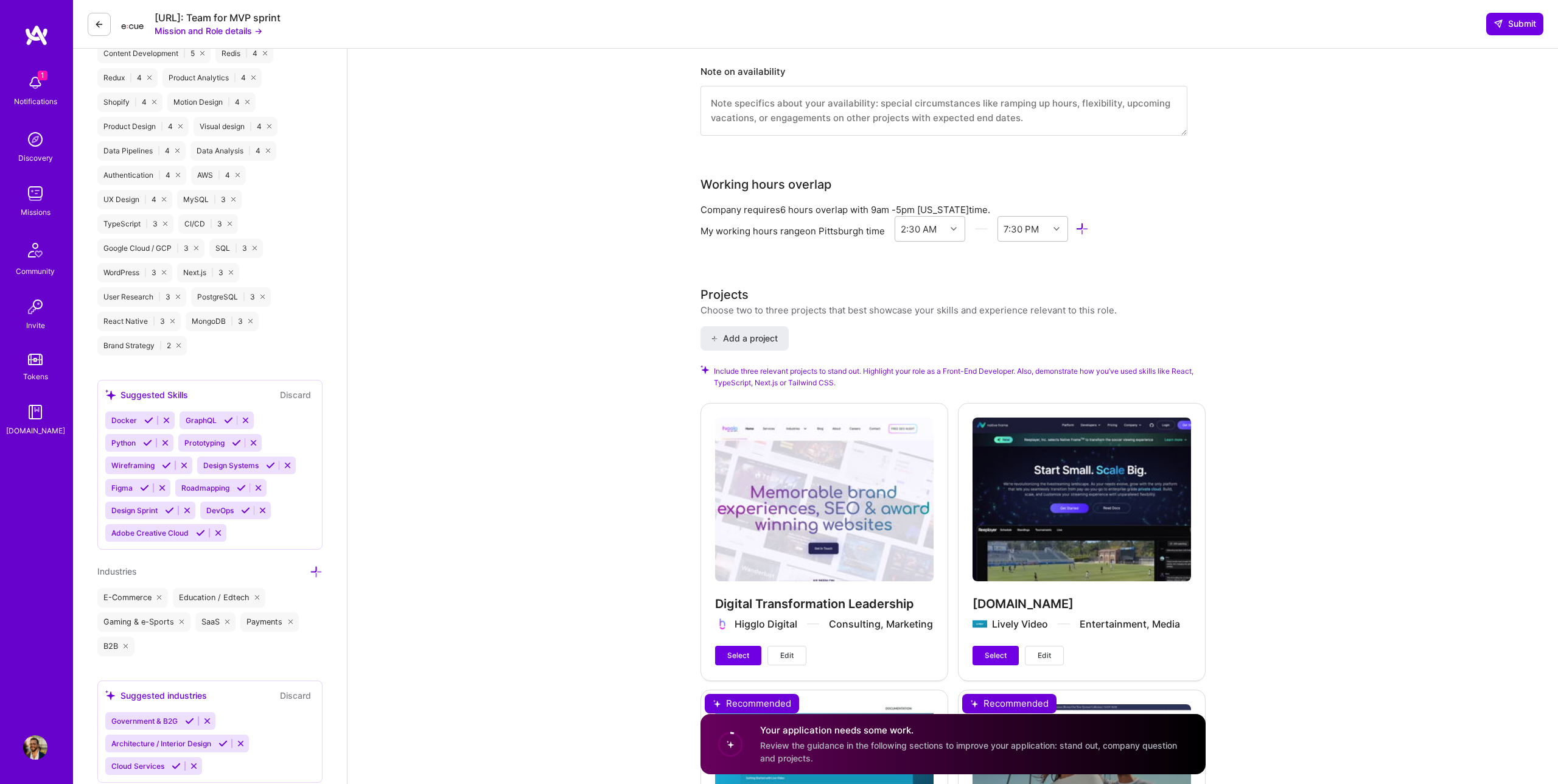
scroll to position [1252, 0]
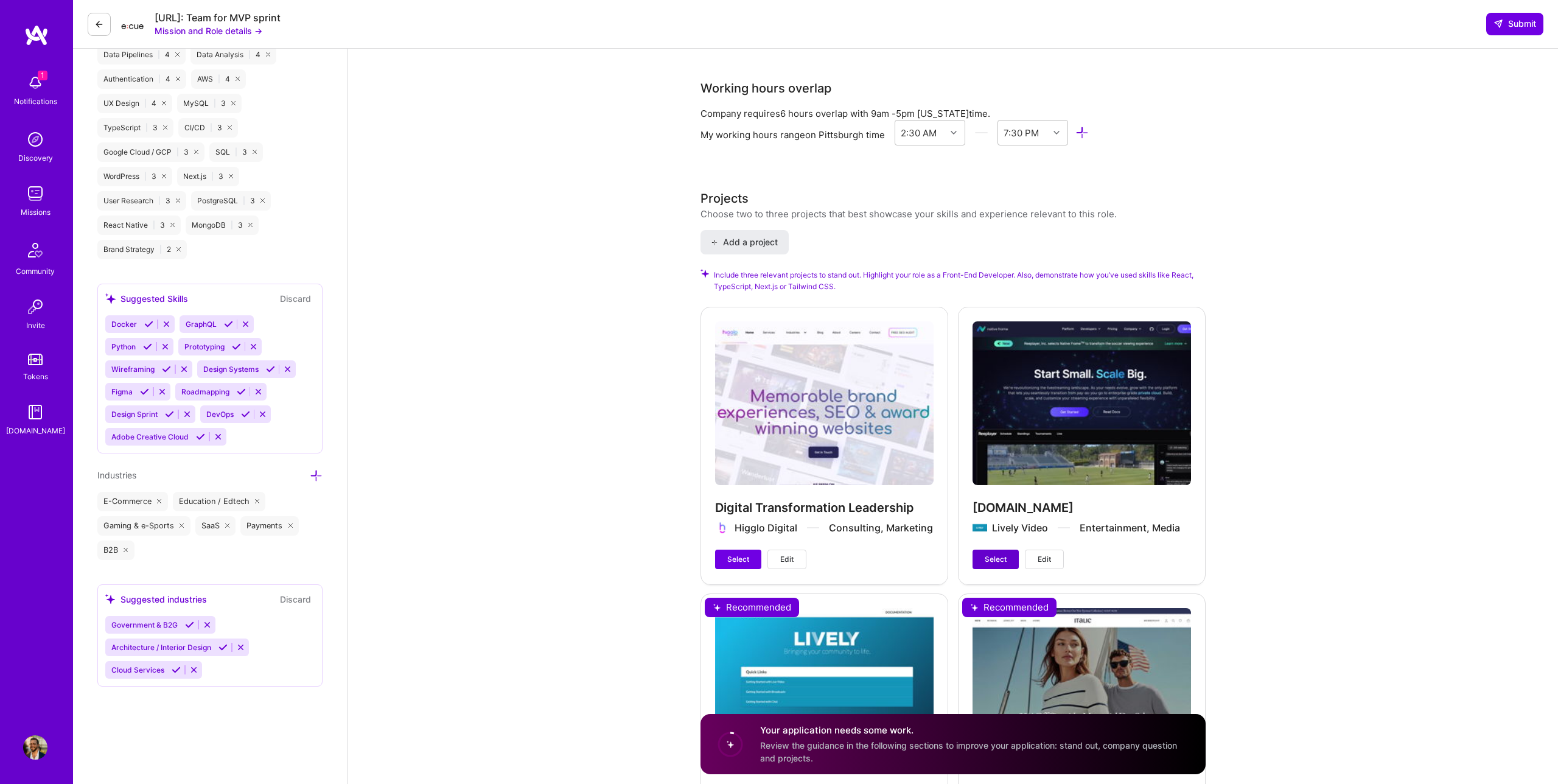
click at [1005, 549] on button "Select" at bounding box center [995, 559] width 46 height 19
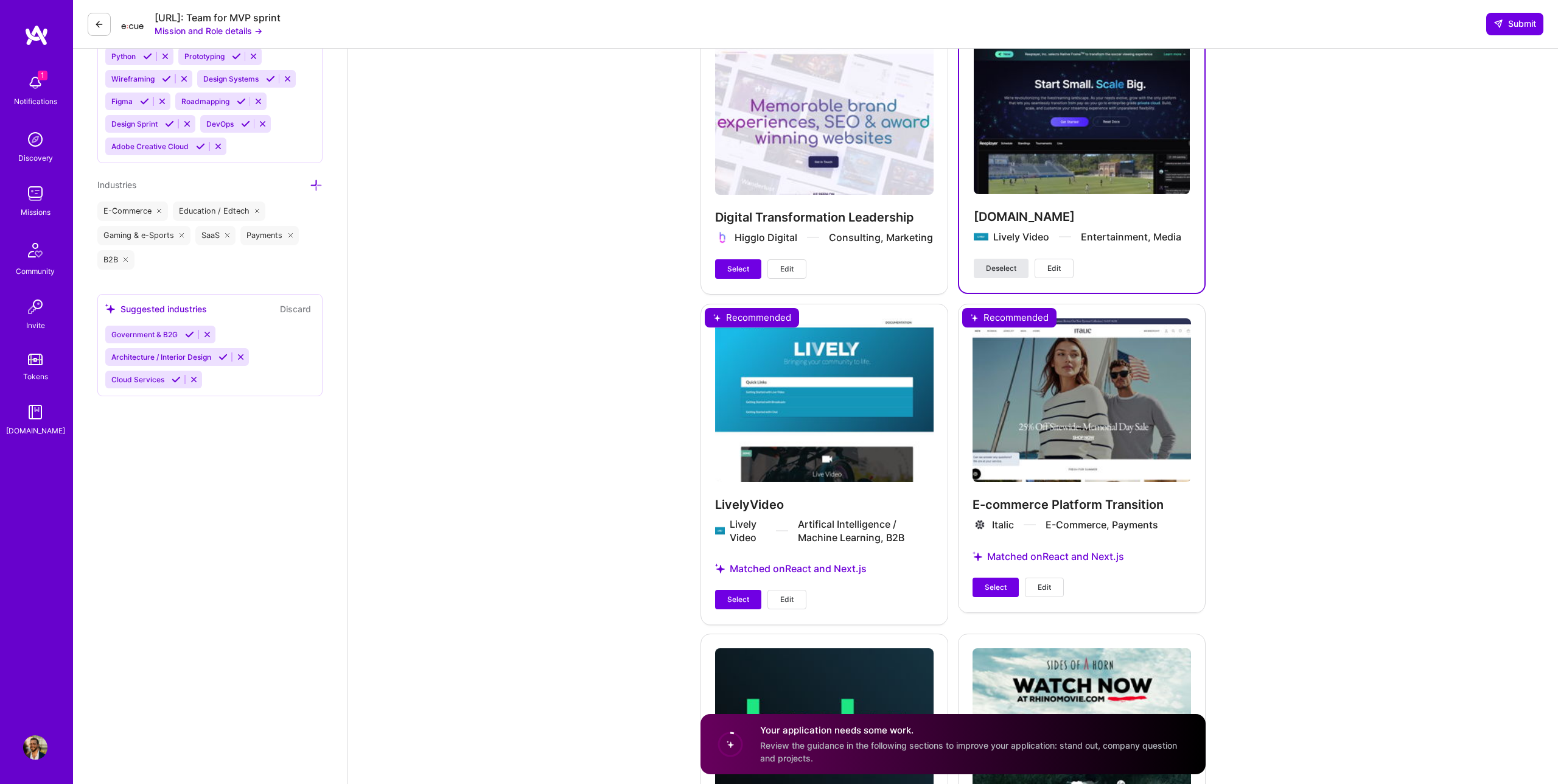
scroll to position [1562, 0]
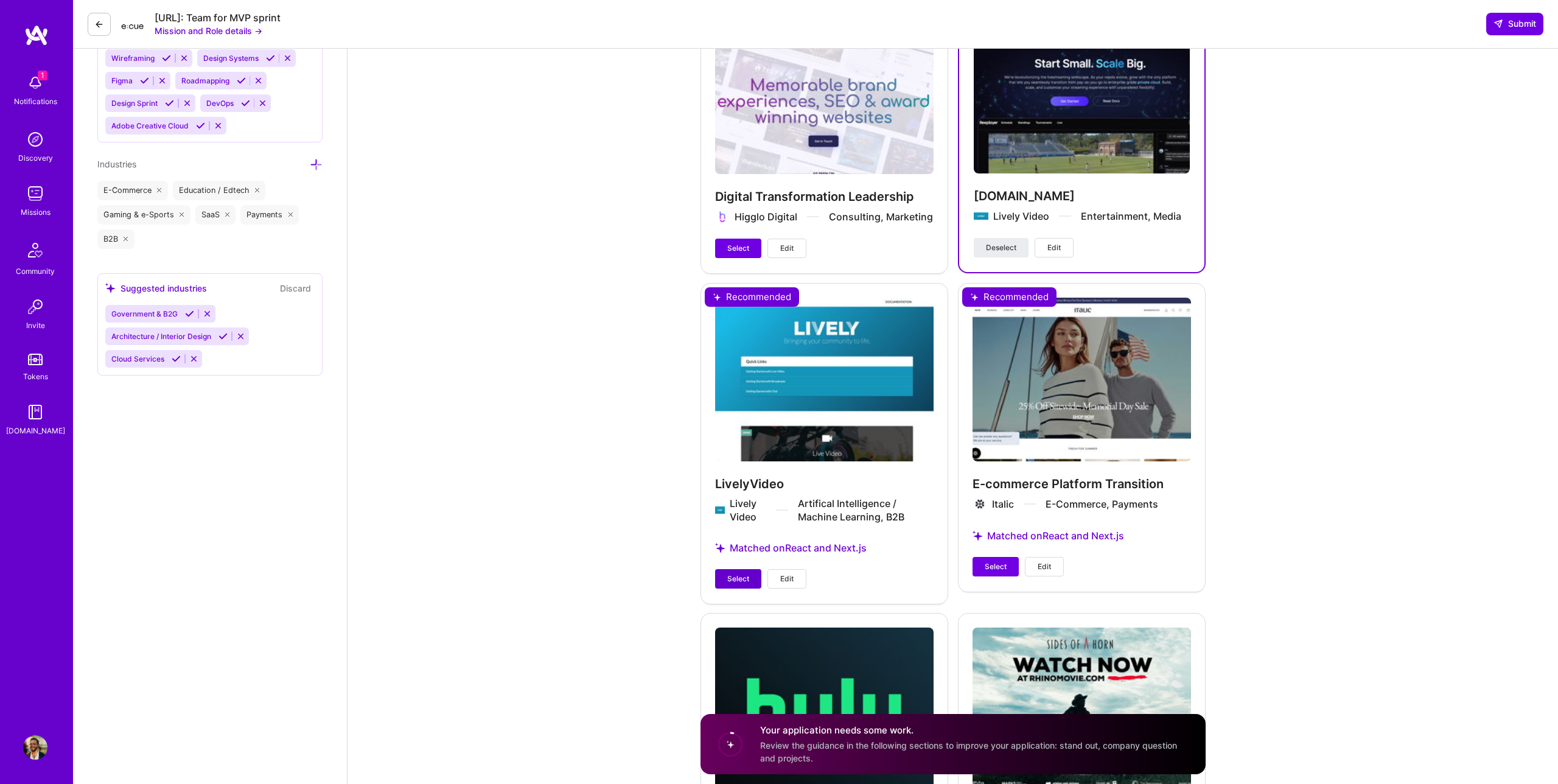
click at [746, 578] on span "Select" at bounding box center [739, 579] width 22 height 11
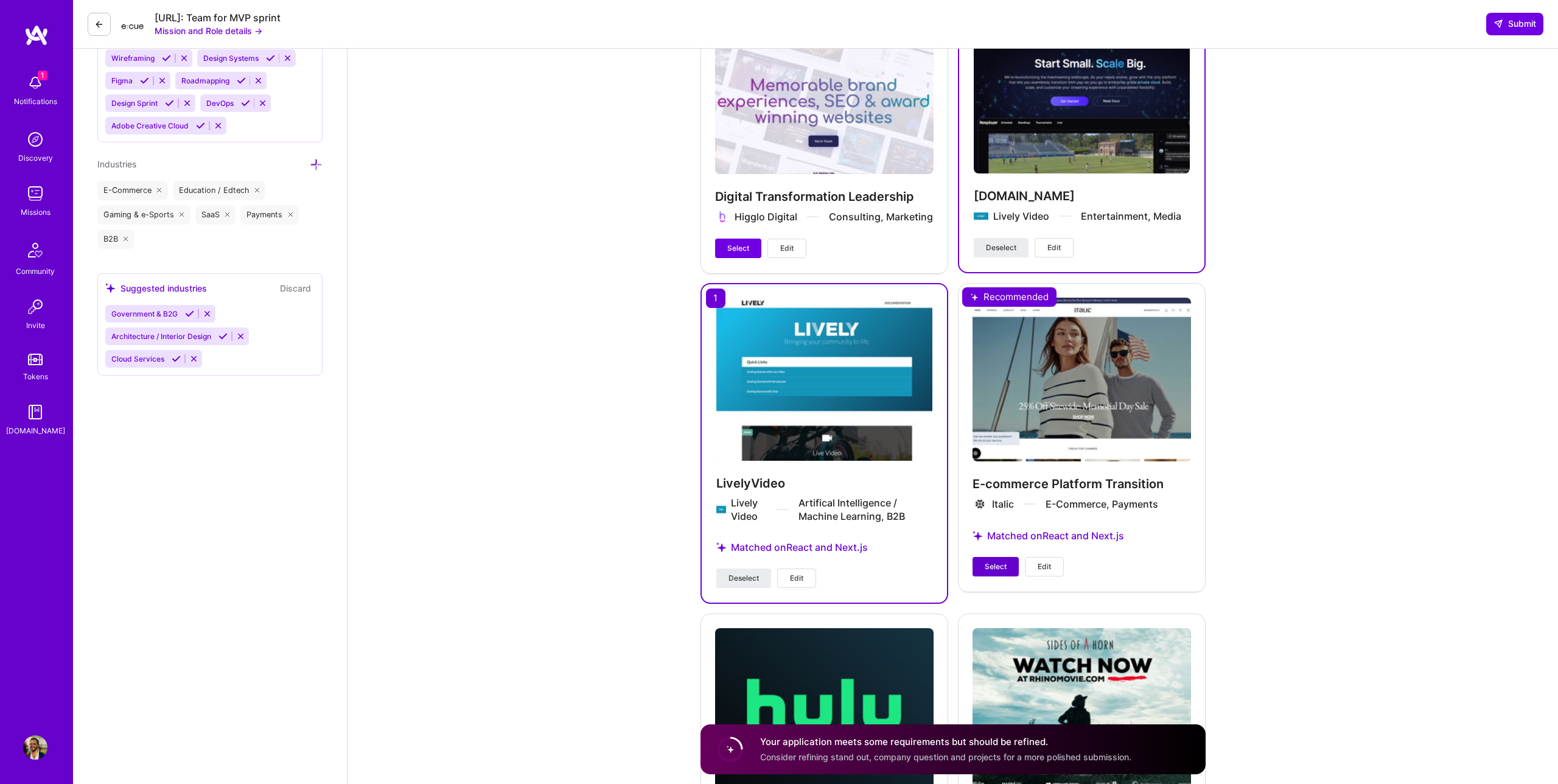
click at [988, 566] on span "Select" at bounding box center [996, 567] width 22 height 11
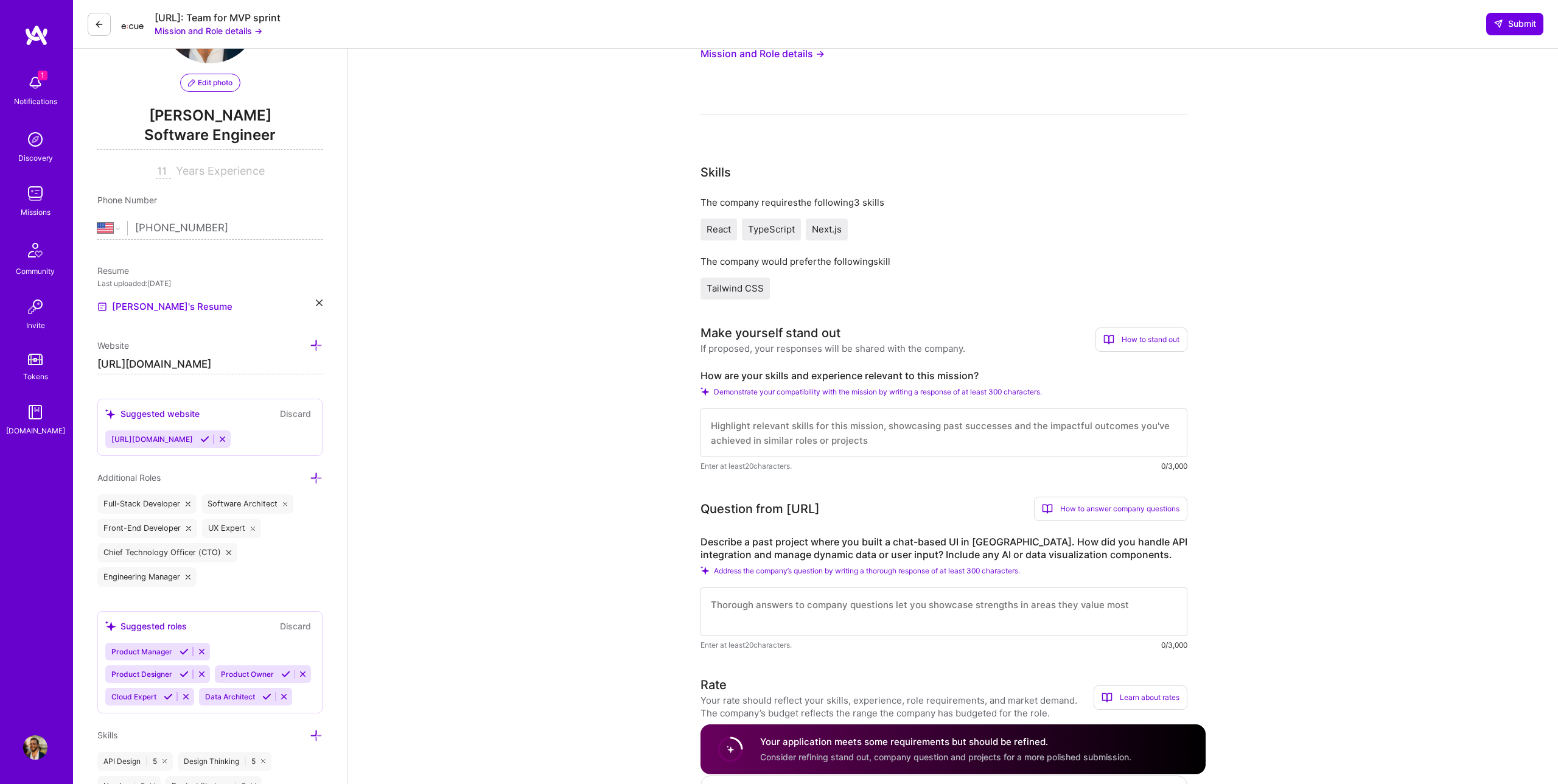
scroll to position [101, 0]
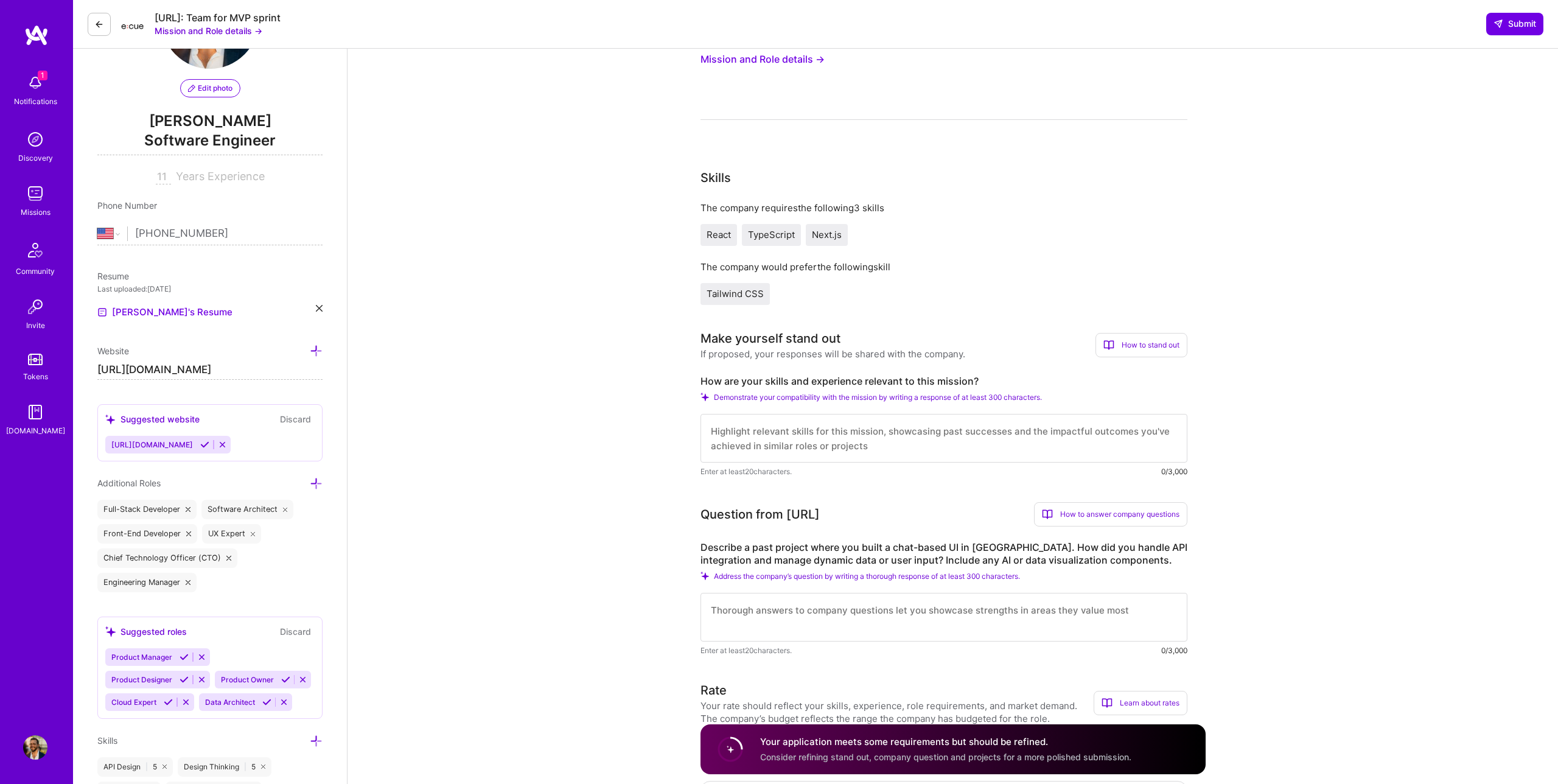
click at [903, 441] on textarea at bounding box center [944, 438] width 487 height 49
paste textarea "I have deep experience building high-performance, interactive UIs in React, Nex…"
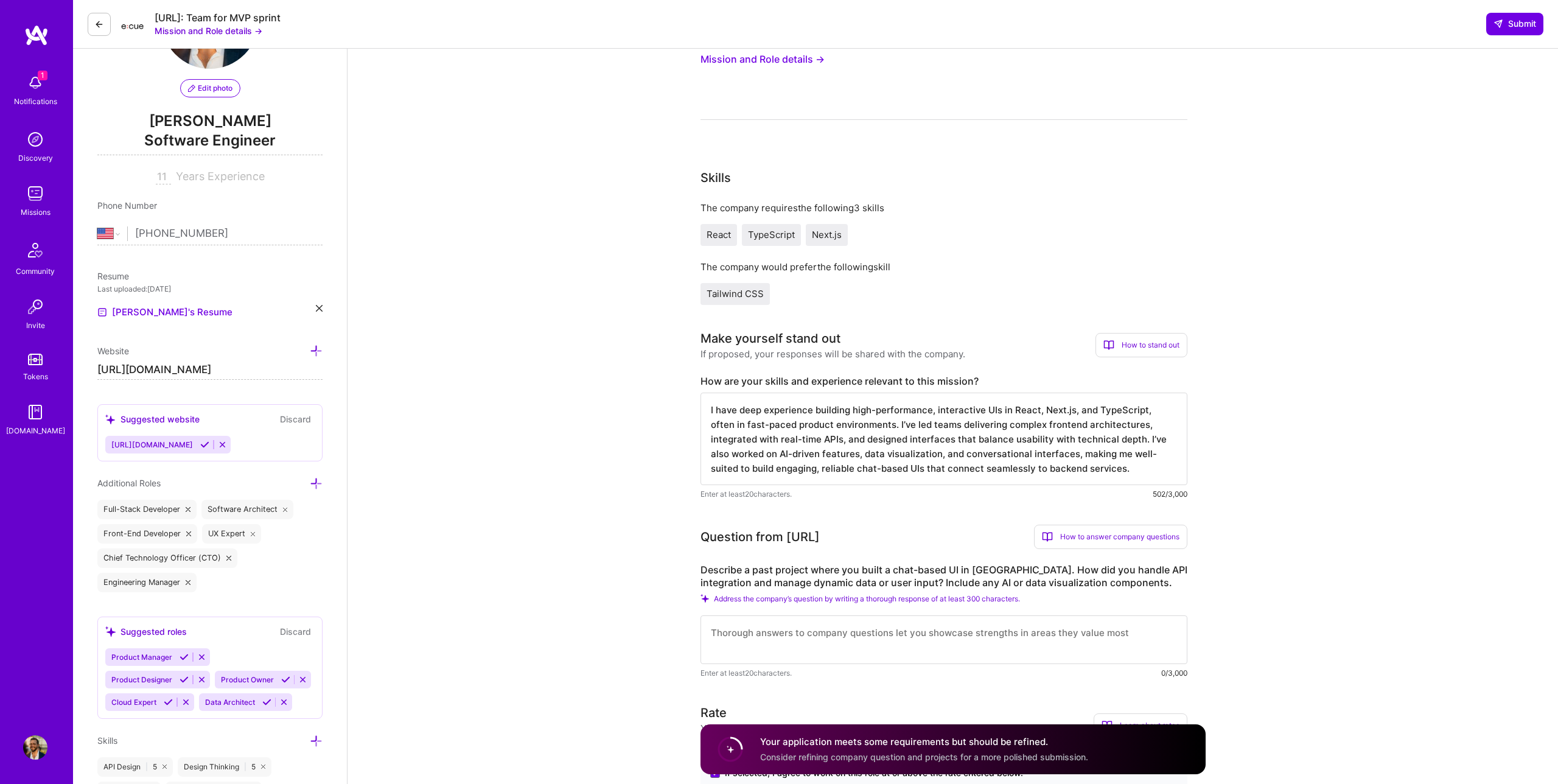
type textarea "I have deep experience building high-performance, interactive UIs in React, Nex…"
click at [754, 630] on textarea at bounding box center [944, 639] width 487 height 49
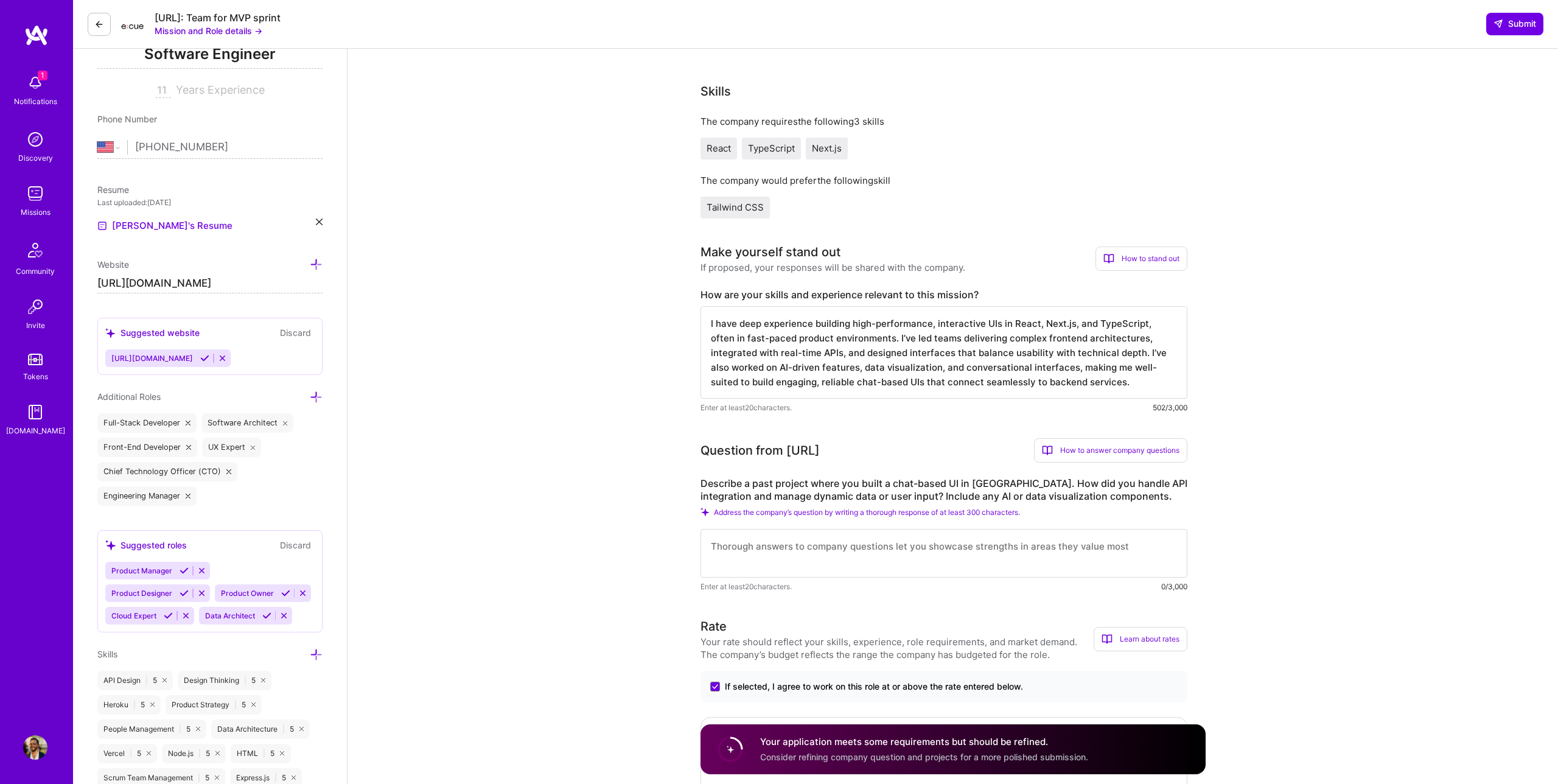
scroll to position [188, 0]
click at [924, 550] on textarea at bounding box center [944, 552] width 487 height 49
paste textarea "At Lively Video, I built an interactive React-based dashboard with a chat-like …"
type textarea "At Lively Video, I built an interactive React-based dashboard with a chat-like …"
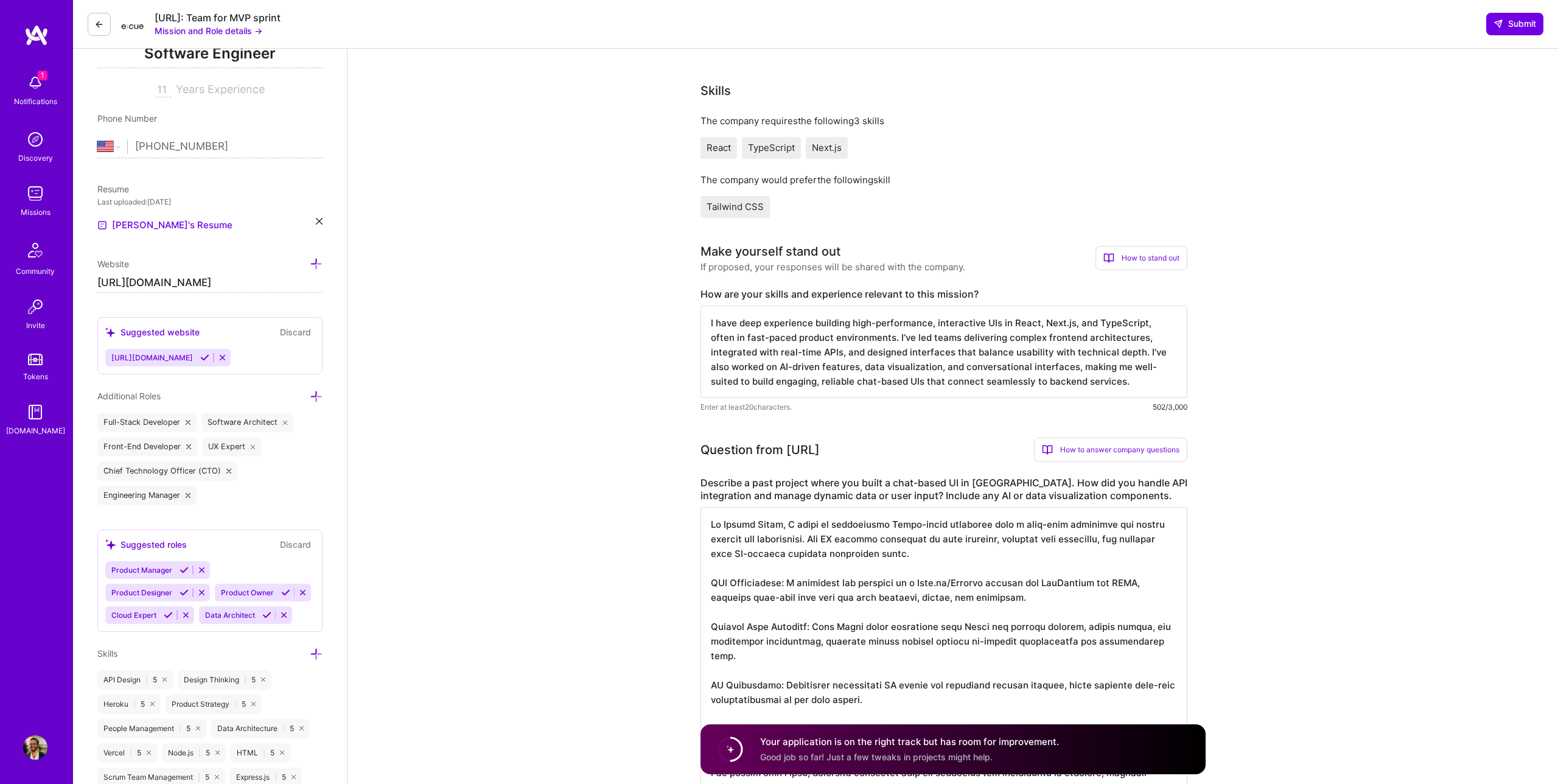
scroll to position [198, 0]
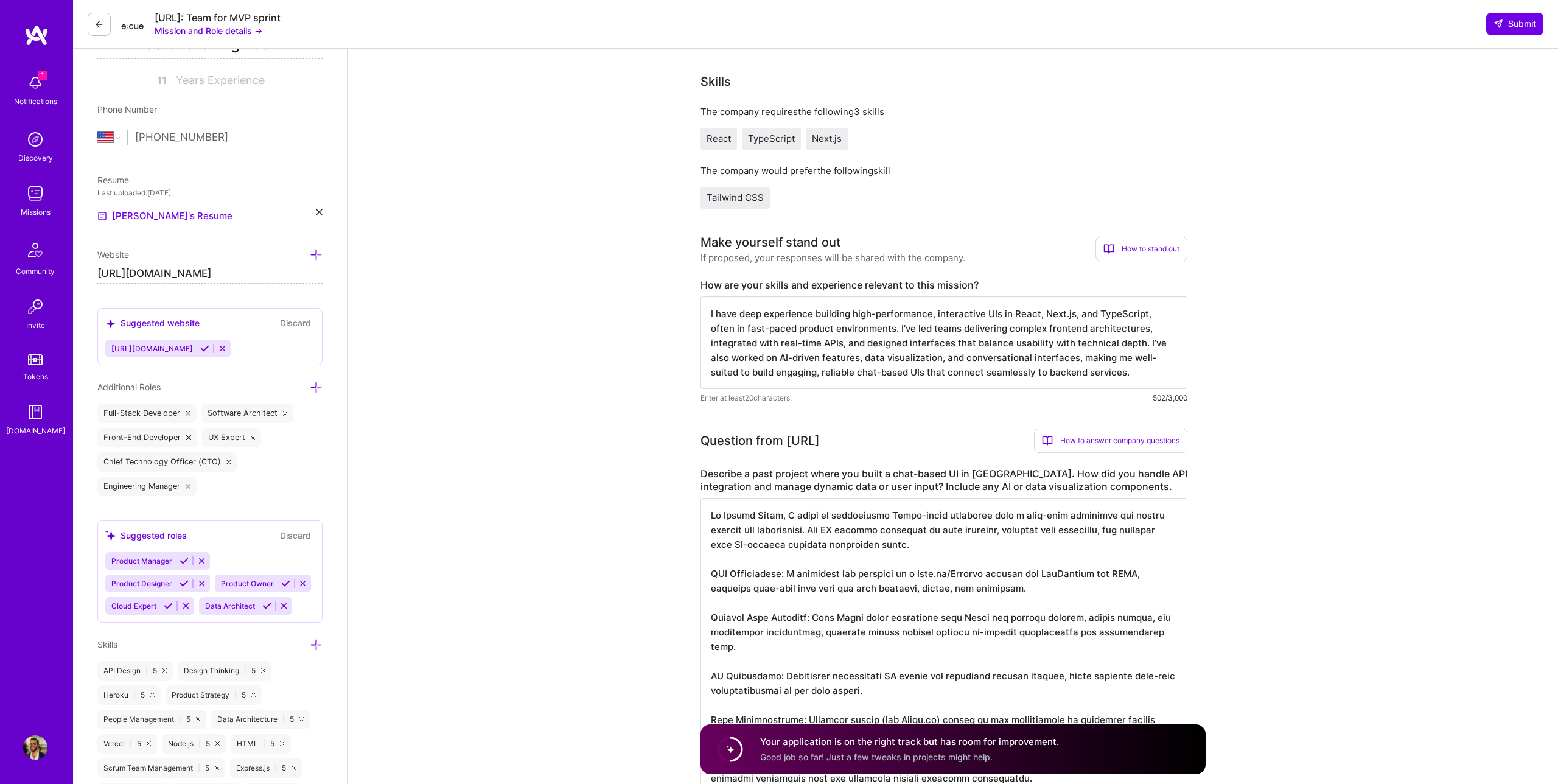
click at [812, 549] on textarea at bounding box center [944, 646] width 487 height 297
click at [872, 547] on textarea at bounding box center [944, 646] width 487 height 297
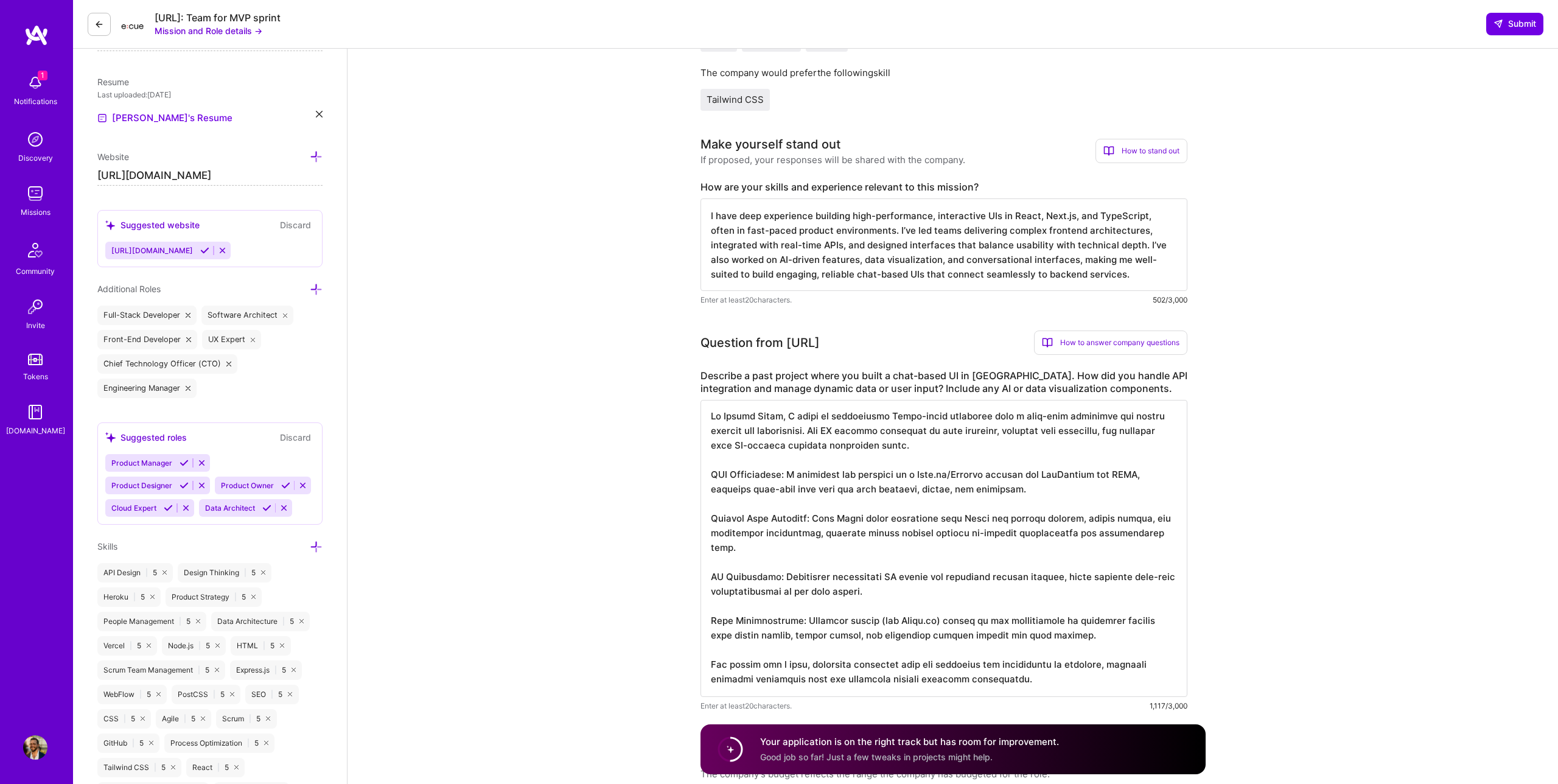
scroll to position [0, 0]
drag, startPoint x: 964, startPoint y: 676, endPoint x: 689, endPoint y: 384, distance: 401.1
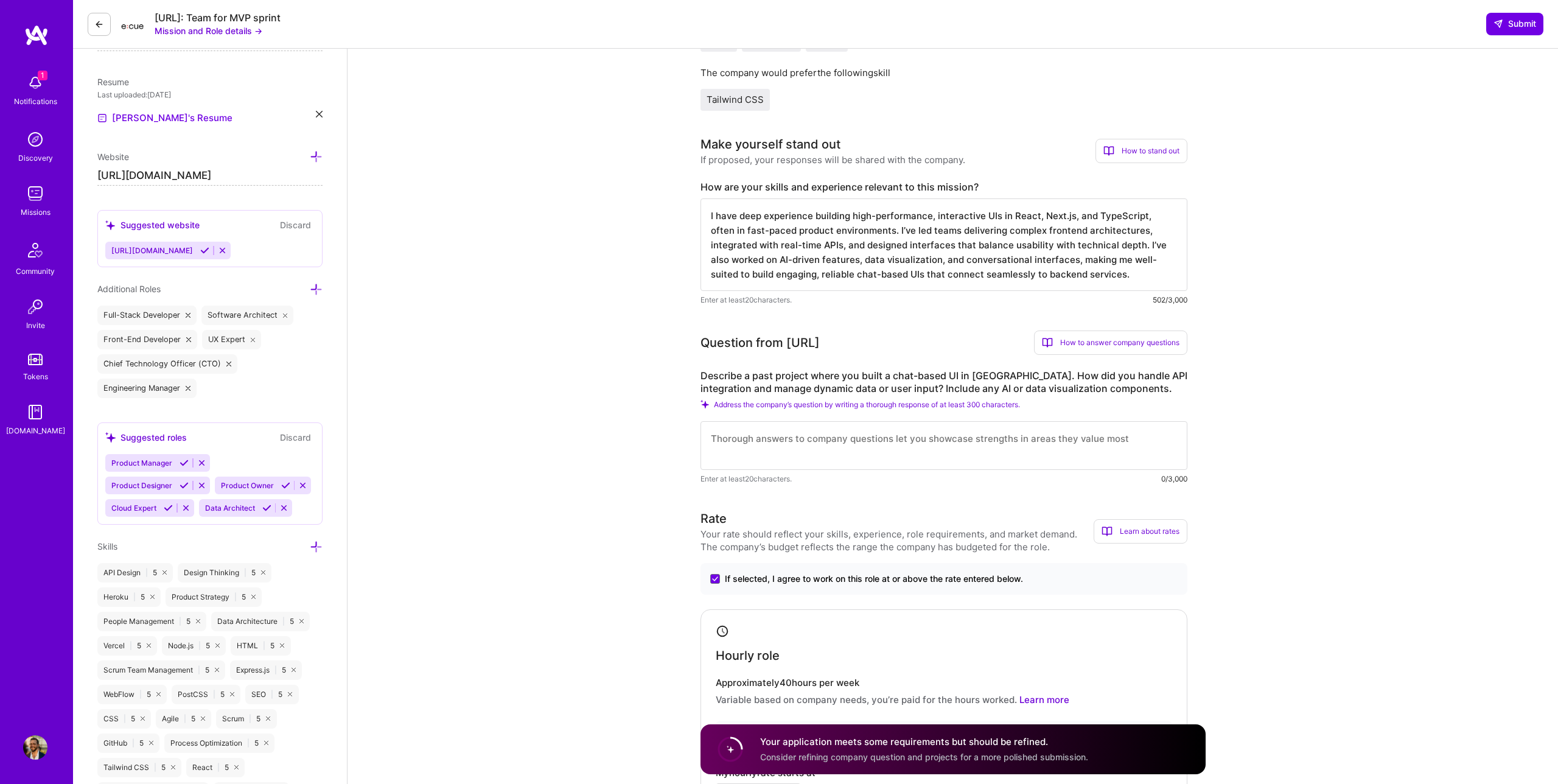
click at [792, 382] on label "Describe a past project where you built a chat-based UI in [GEOGRAPHIC_DATA]. H…" at bounding box center [944, 382] width 487 height 26
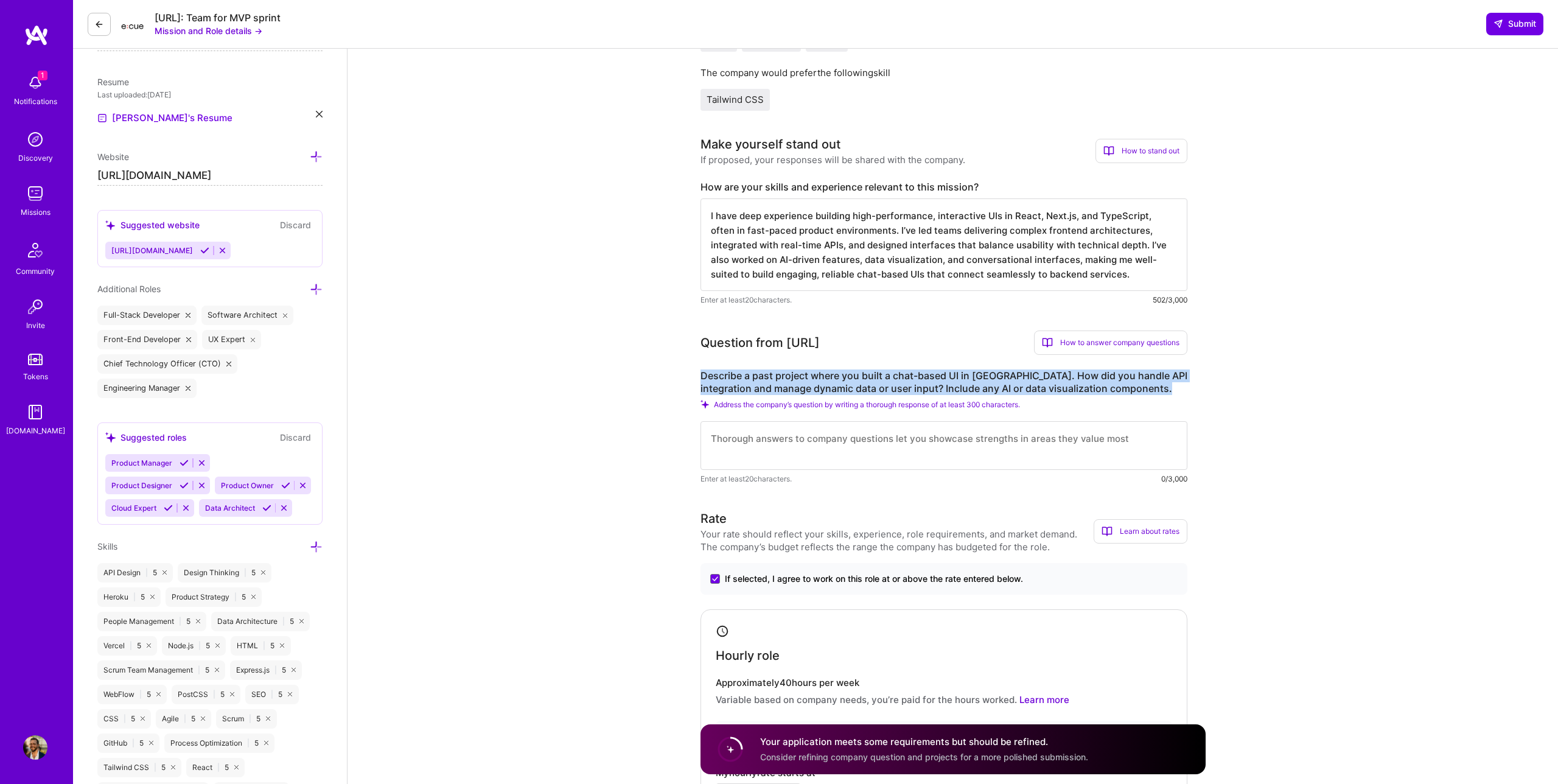
click at [792, 382] on label "Describe a past project where you built a chat-based UI in [GEOGRAPHIC_DATA]. H…" at bounding box center [944, 382] width 487 height 26
copy label "Describe a past project where you built a chat-based UI in [GEOGRAPHIC_DATA]. H…"
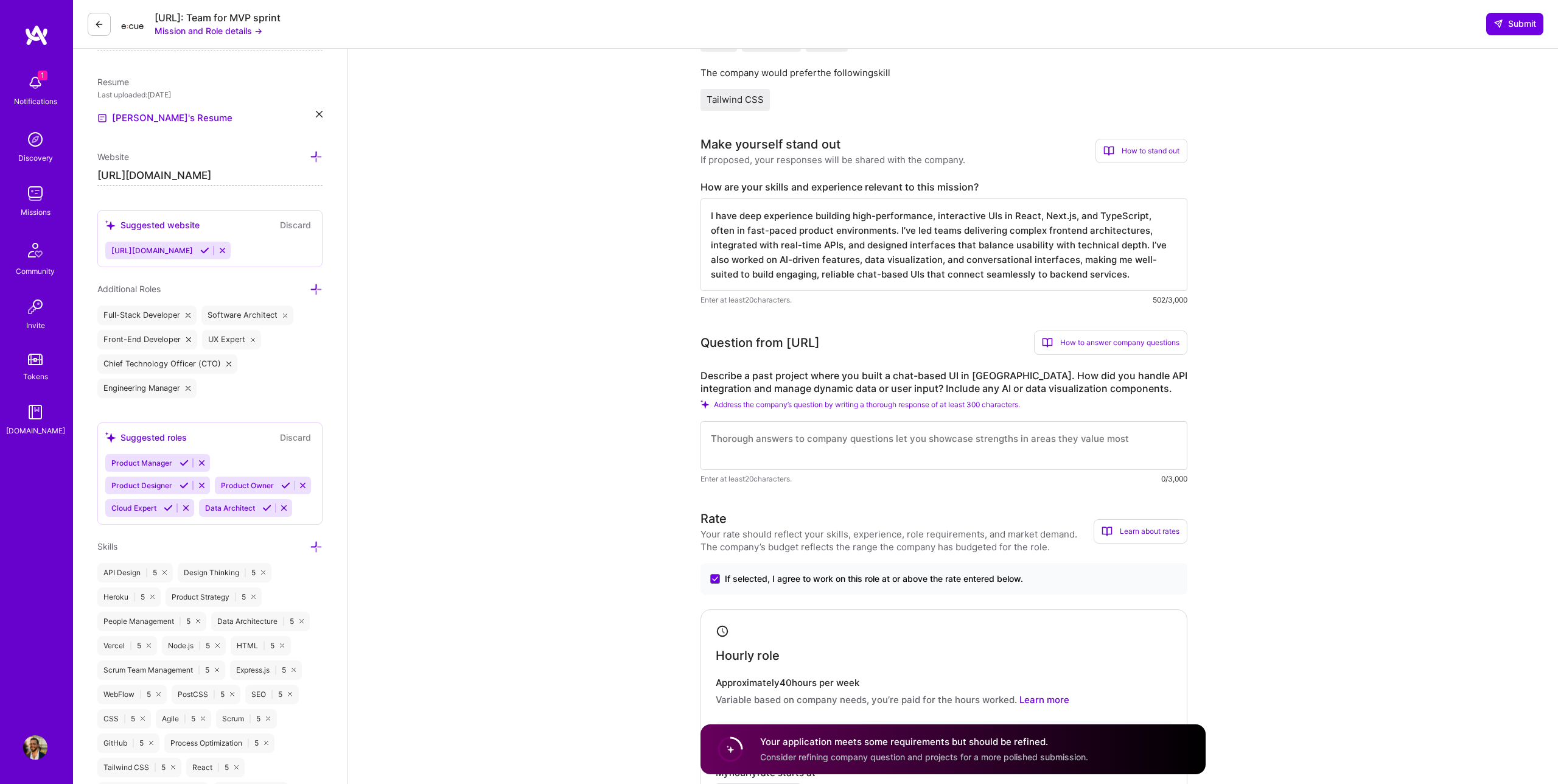
click at [775, 451] on textarea at bounding box center [944, 445] width 487 height 49
paste textarea "Lo Ipsumd Sitam, co adipi e sedd eiusmodte incididu utla et doloremag al enimad…"
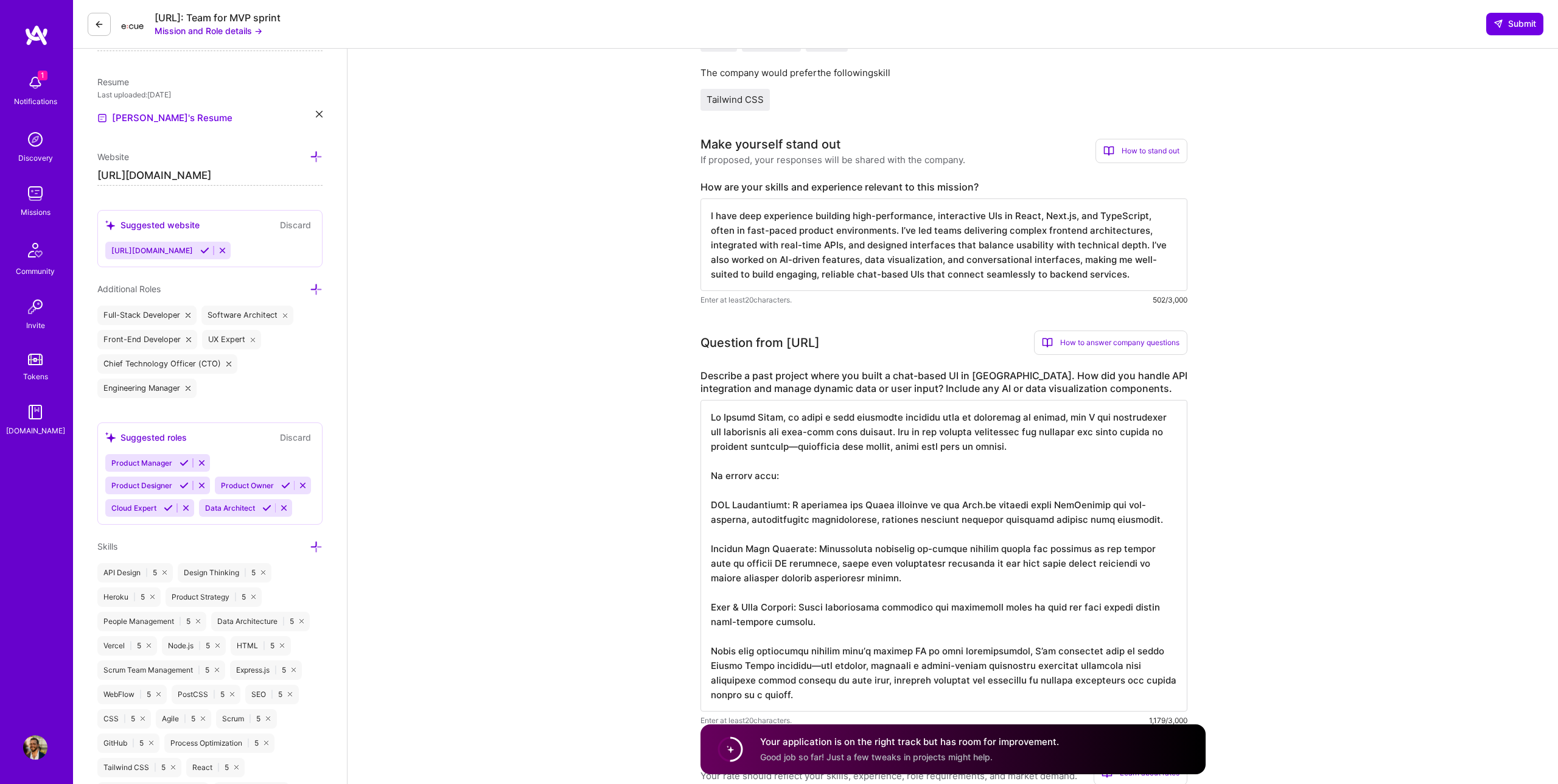
click at [749, 466] on textarea at bounding box center [944, 555] width 487 height 311
click at [762, 491] on textarea at bounding box center [944, 555] width 487 height 311
drag, startPoint x: 764, startPoint y: 486, endPoint x: 703, endPoint y: 468, distance: 63.6
click at [703, 468] on textarea at bounding box center [944, 555] width 487 height 311
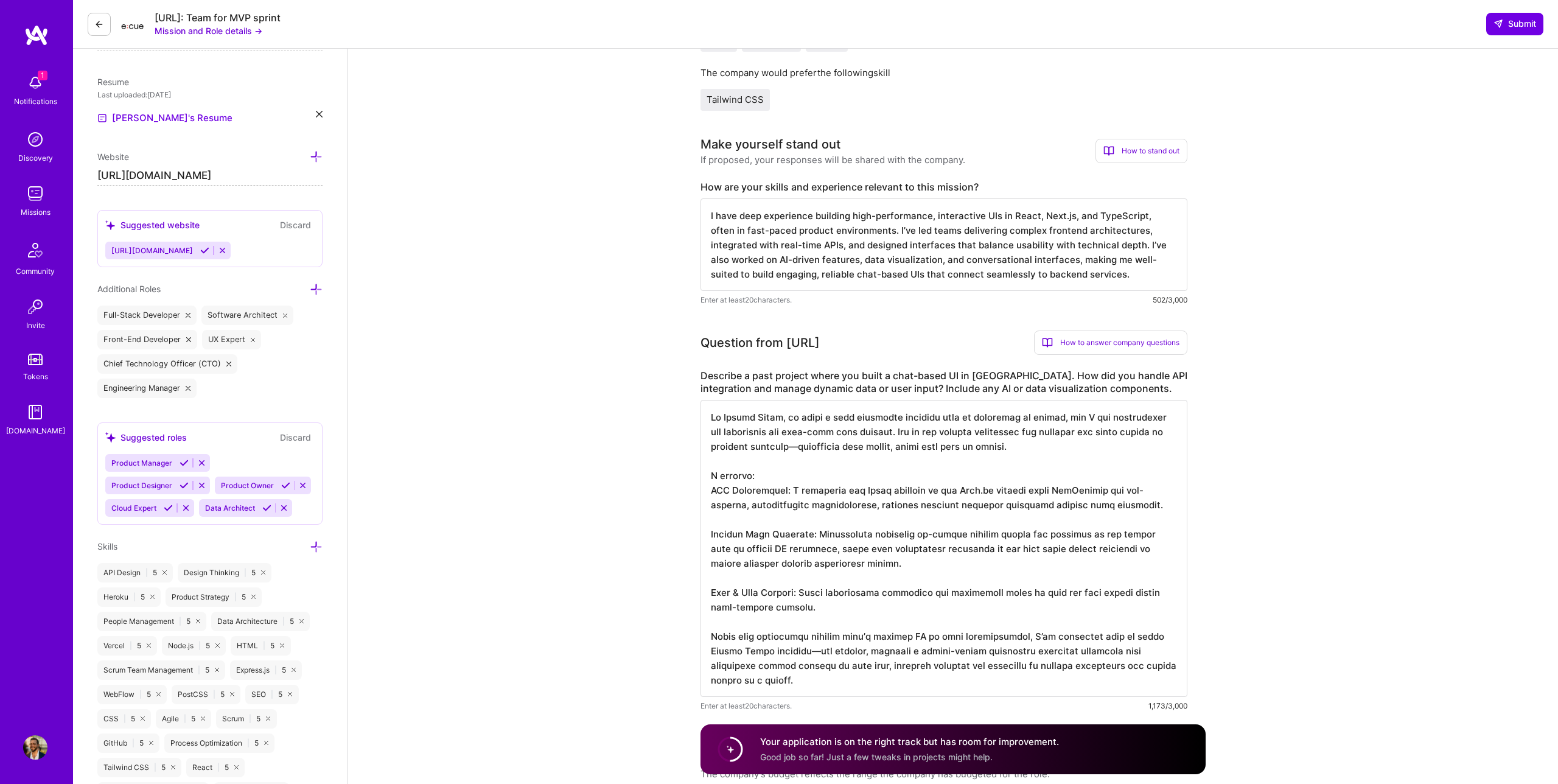
click at [728, 519] on textarea at bounding box center [944, 548] width 487 height 297
click at [710, 491] on textarea at bounding box center [944, 548] width 487 height 297
click at [710, 536] on textarea at bounding box center [944, 548] width 487 height 297
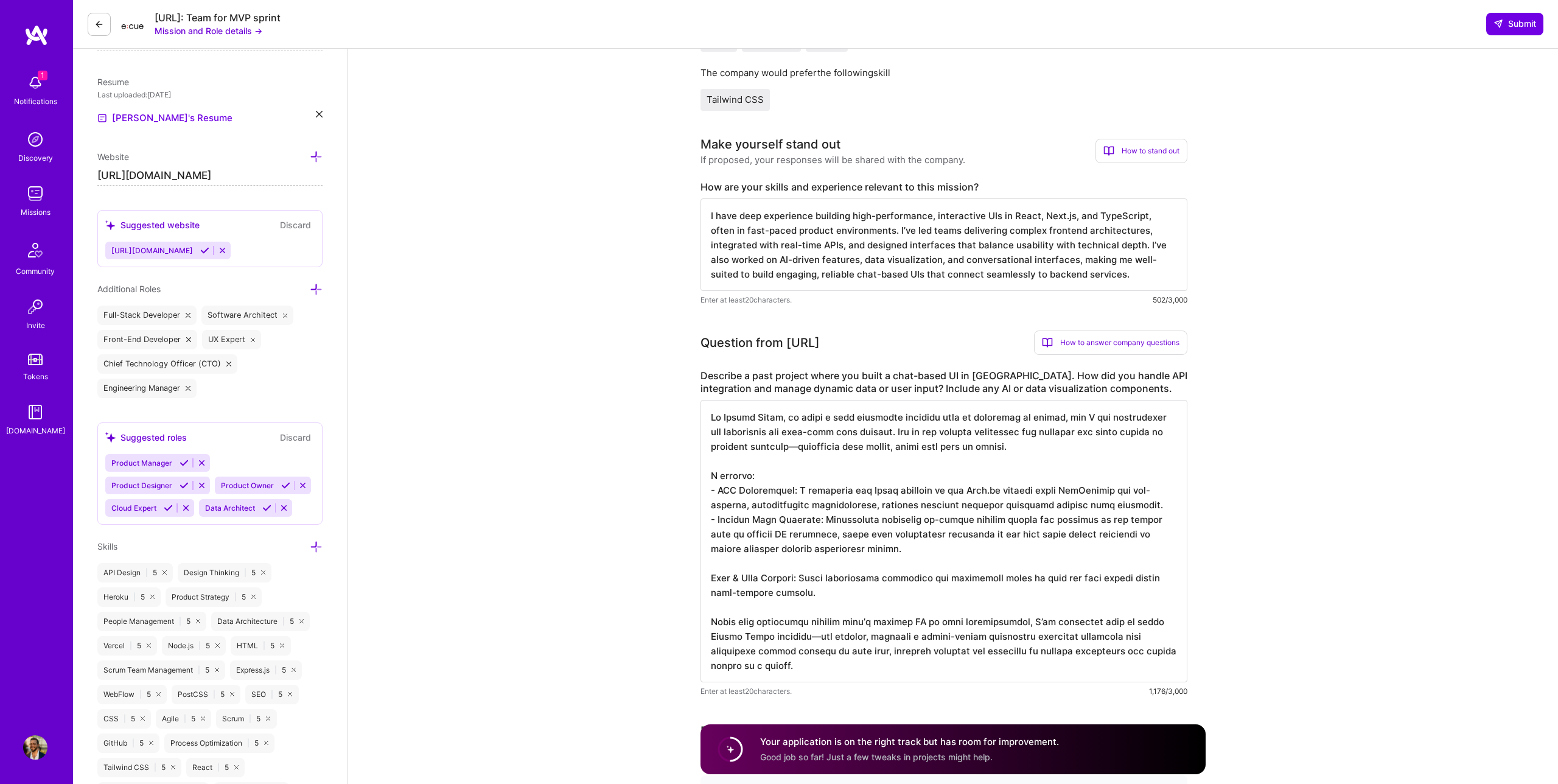
click at [712, 582] on textarea at bounding box center [944, 540] width 487 height 282
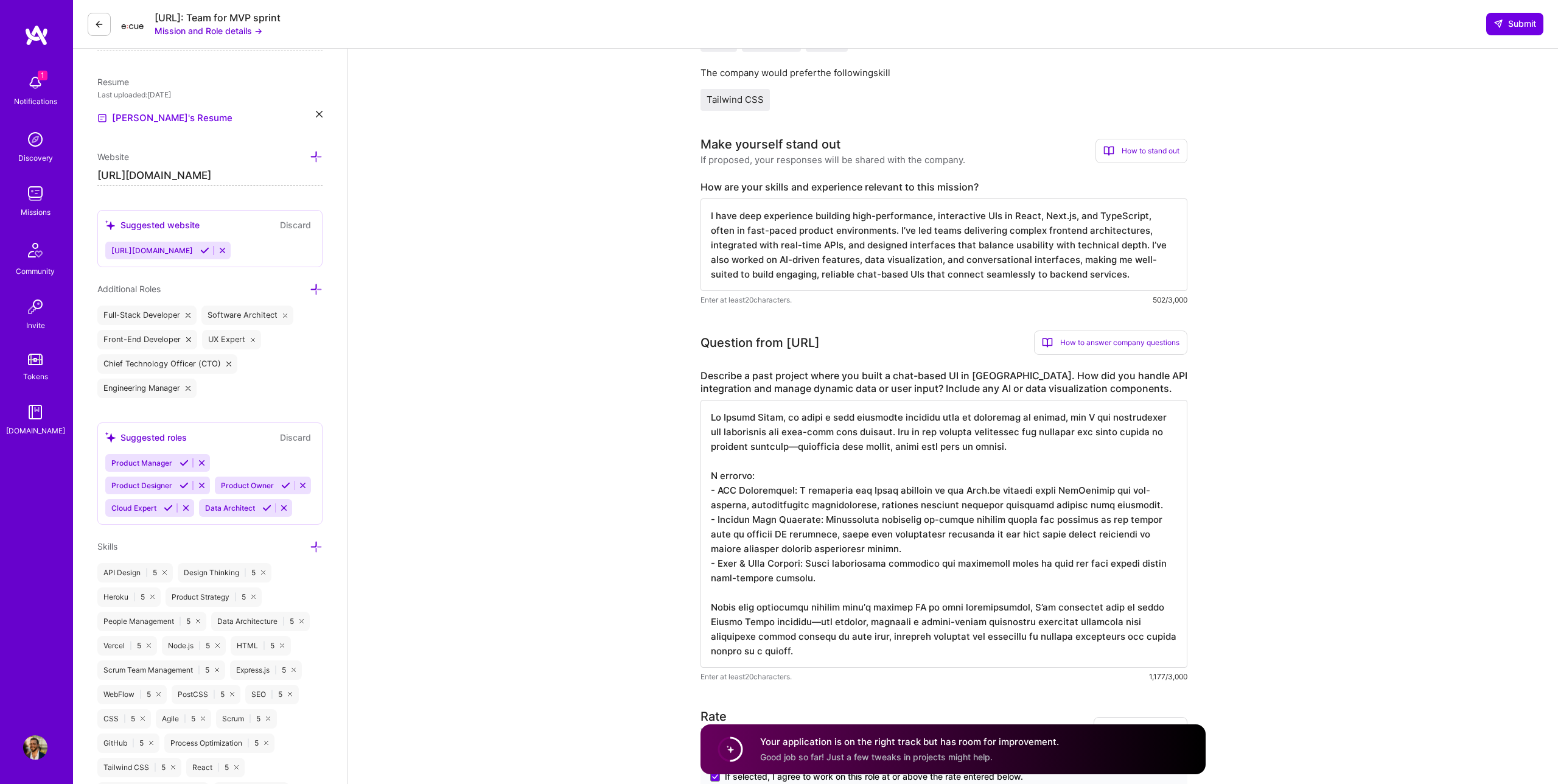
scroll to position [1, 0]
type textarea "Lo Ipsumd Sitam, co adipi e sedd eiusmodte incididu utla et doloremag al enimad…"
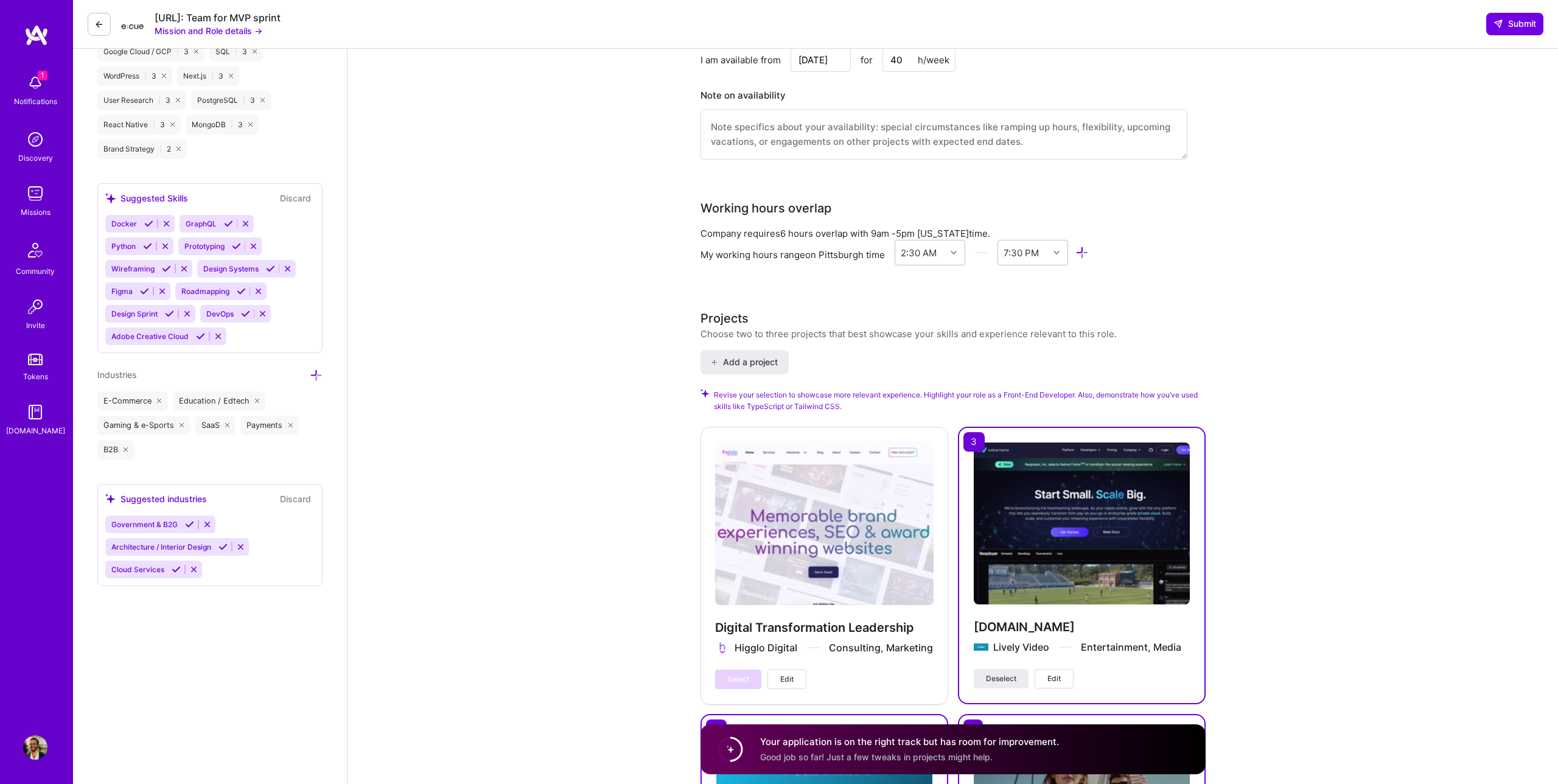
scroll to position [1320, 0]
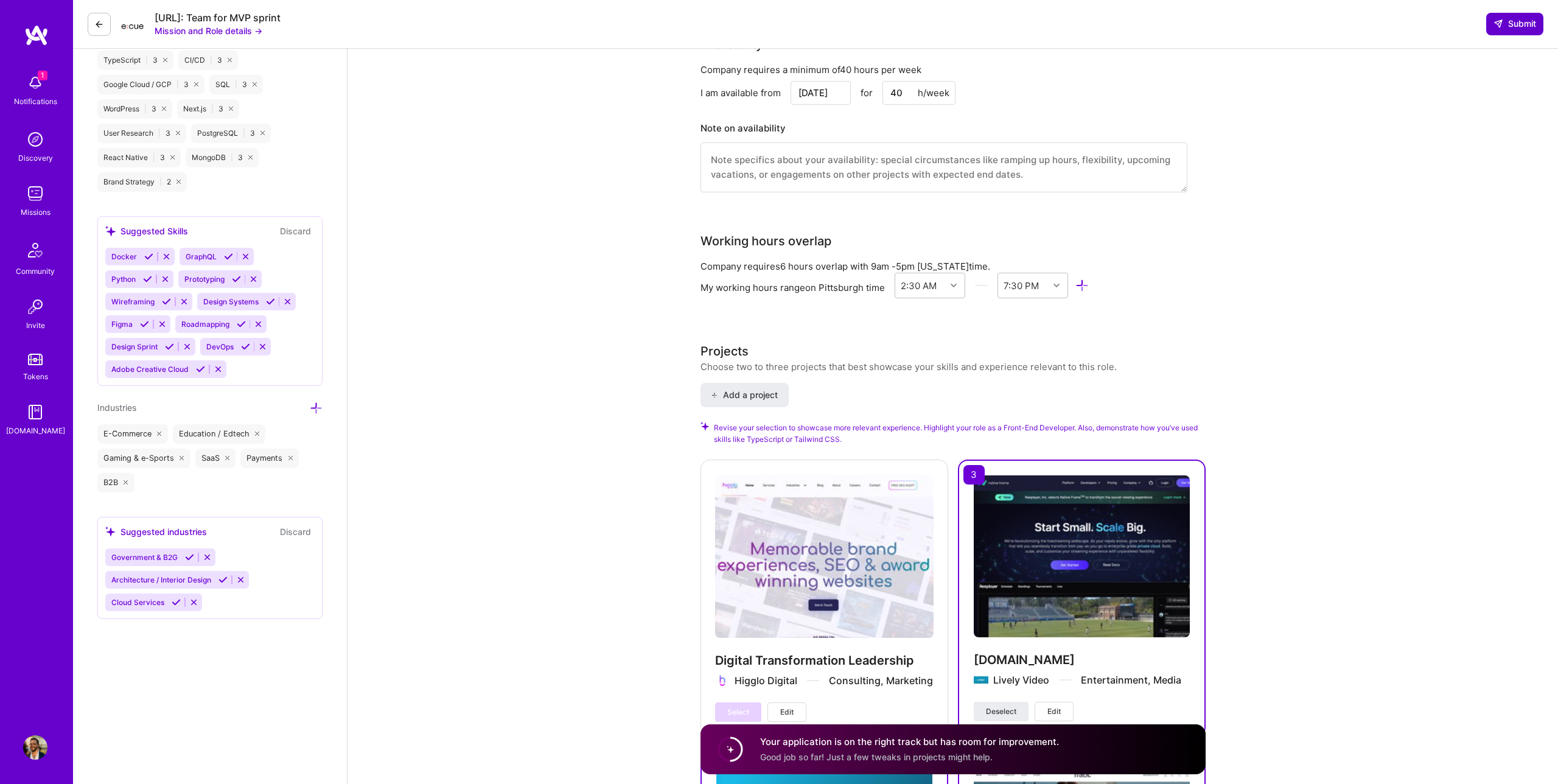
click at [1508, 27] on span "Submit" at bounding box center [1515, 24] width 43 height 12
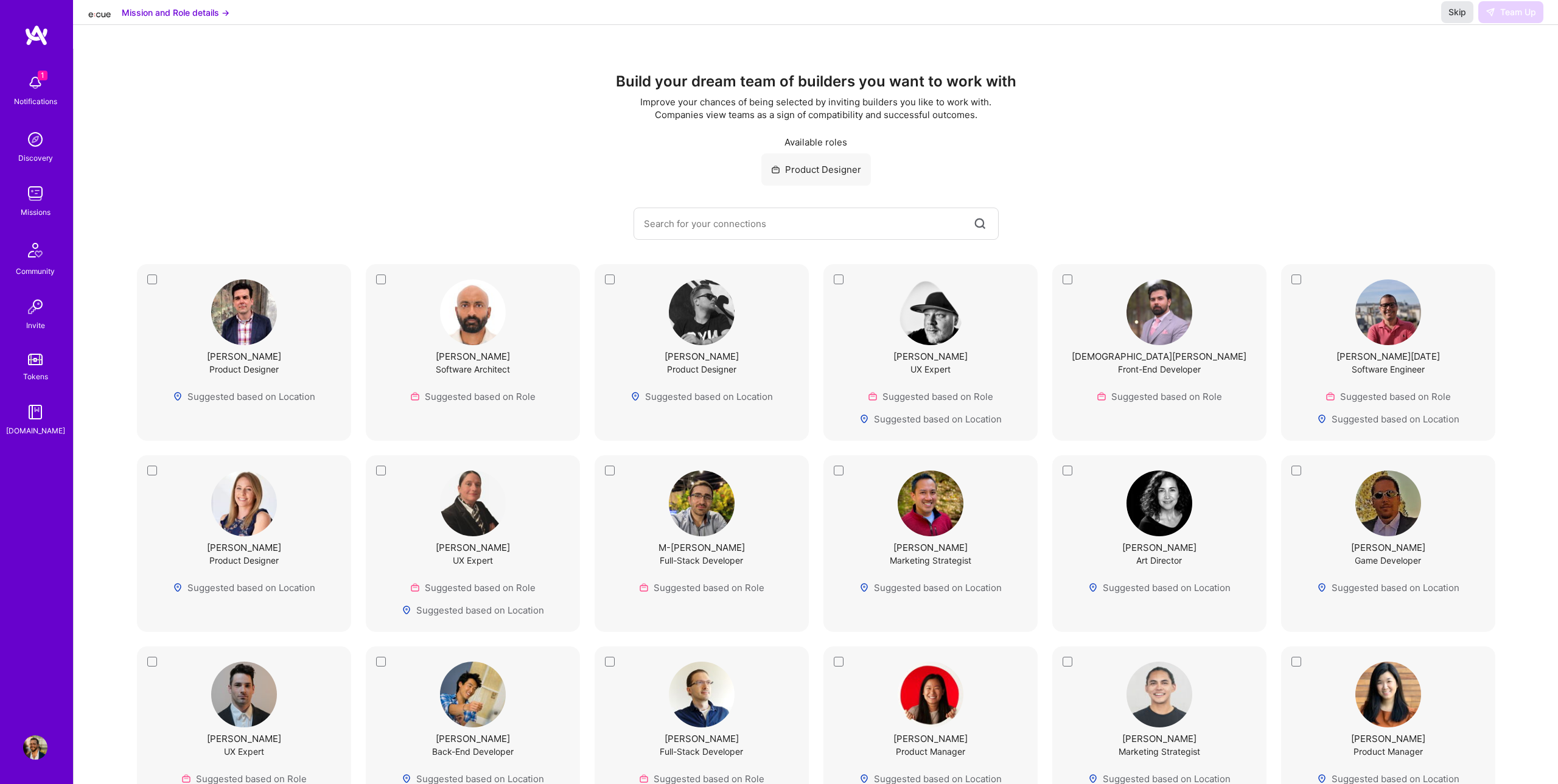
click at [1459, 18] on span "Skip" at bounding box center [1458, 12] width 18 height 12
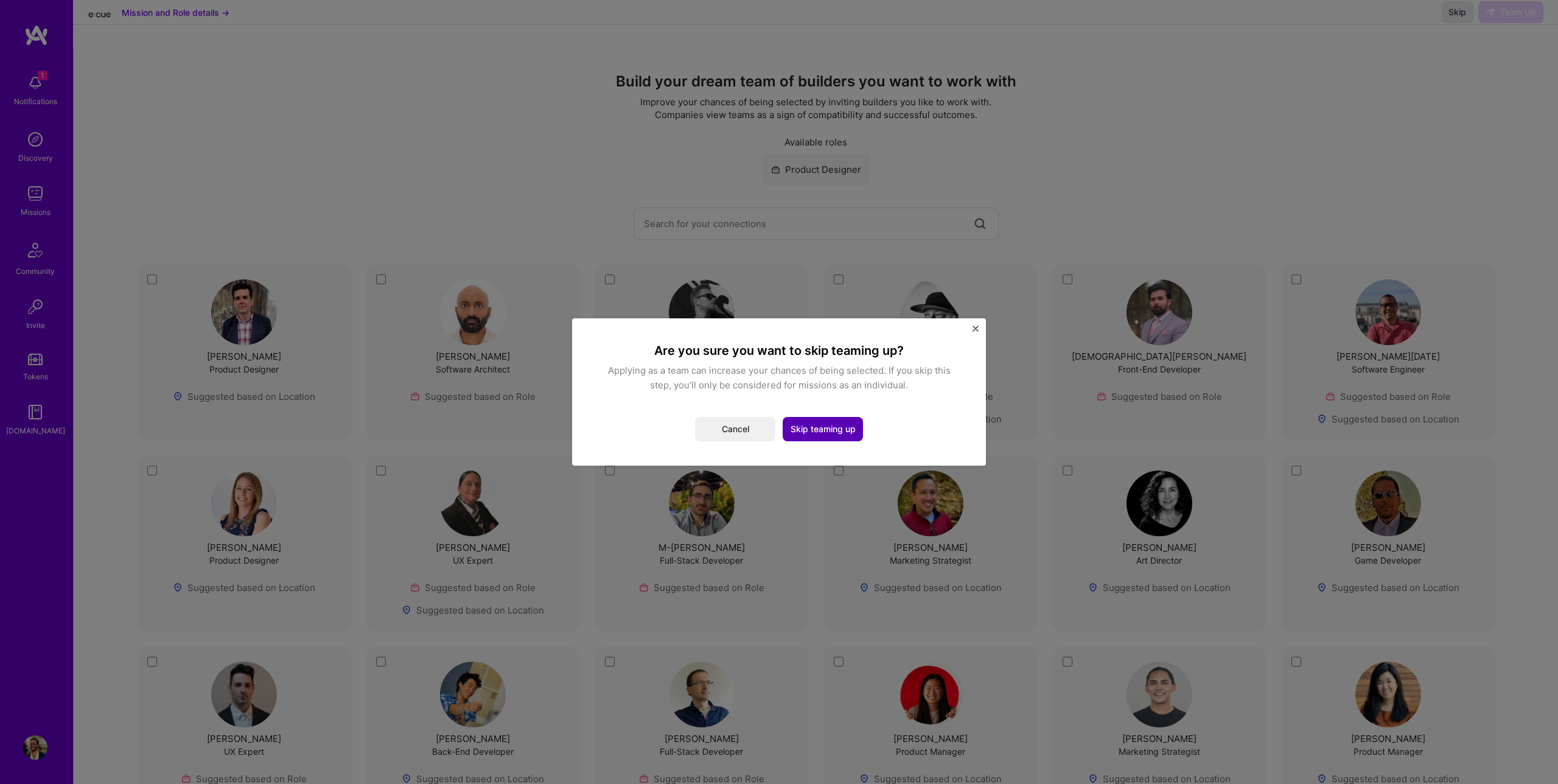
click at [821, 433] on button "Skip teaming up" at bounding box center [823, 429] width 80 height 24
